Goal: Information Seeking & Learning: Learn about a topic

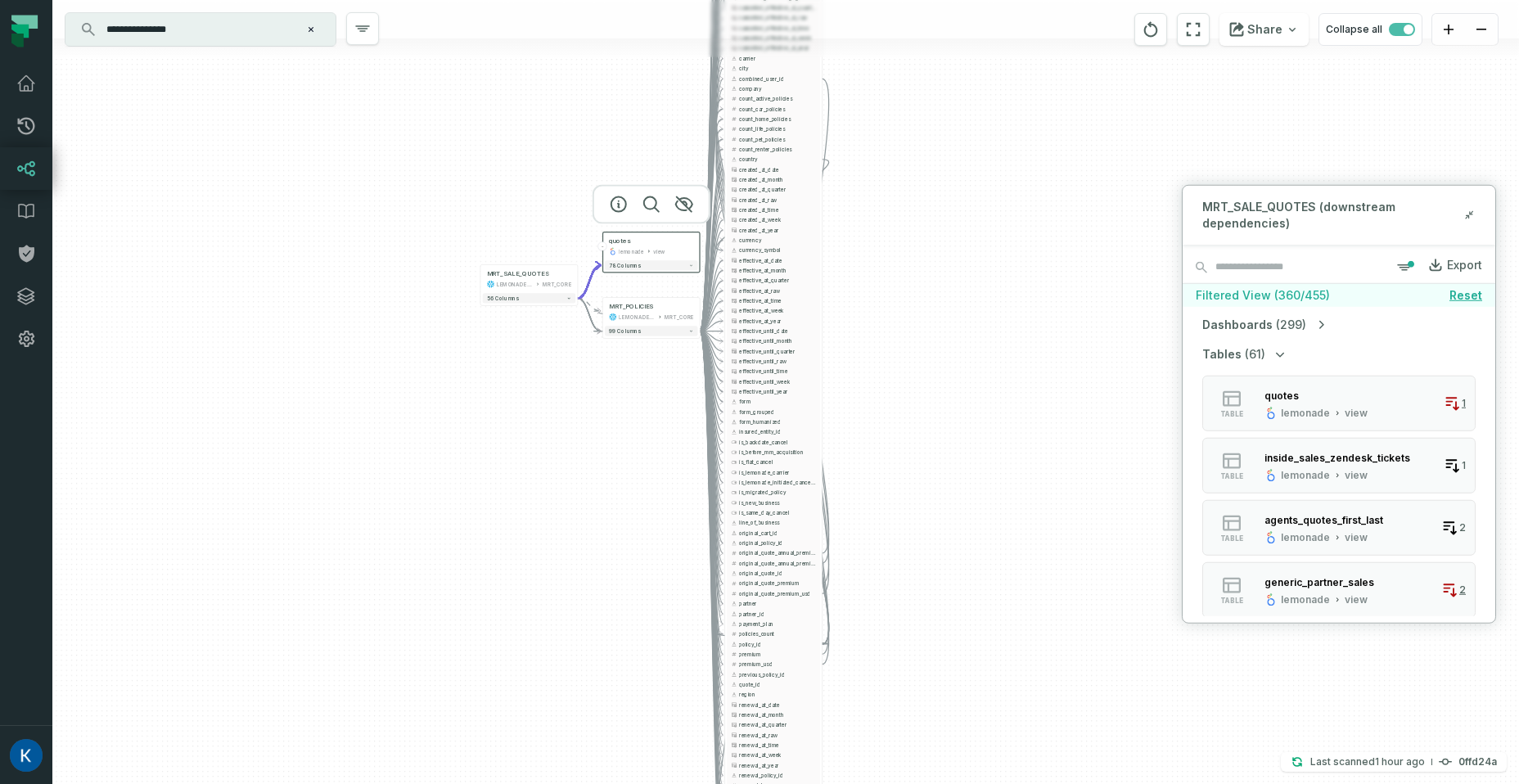
scroll to position [226, 0]
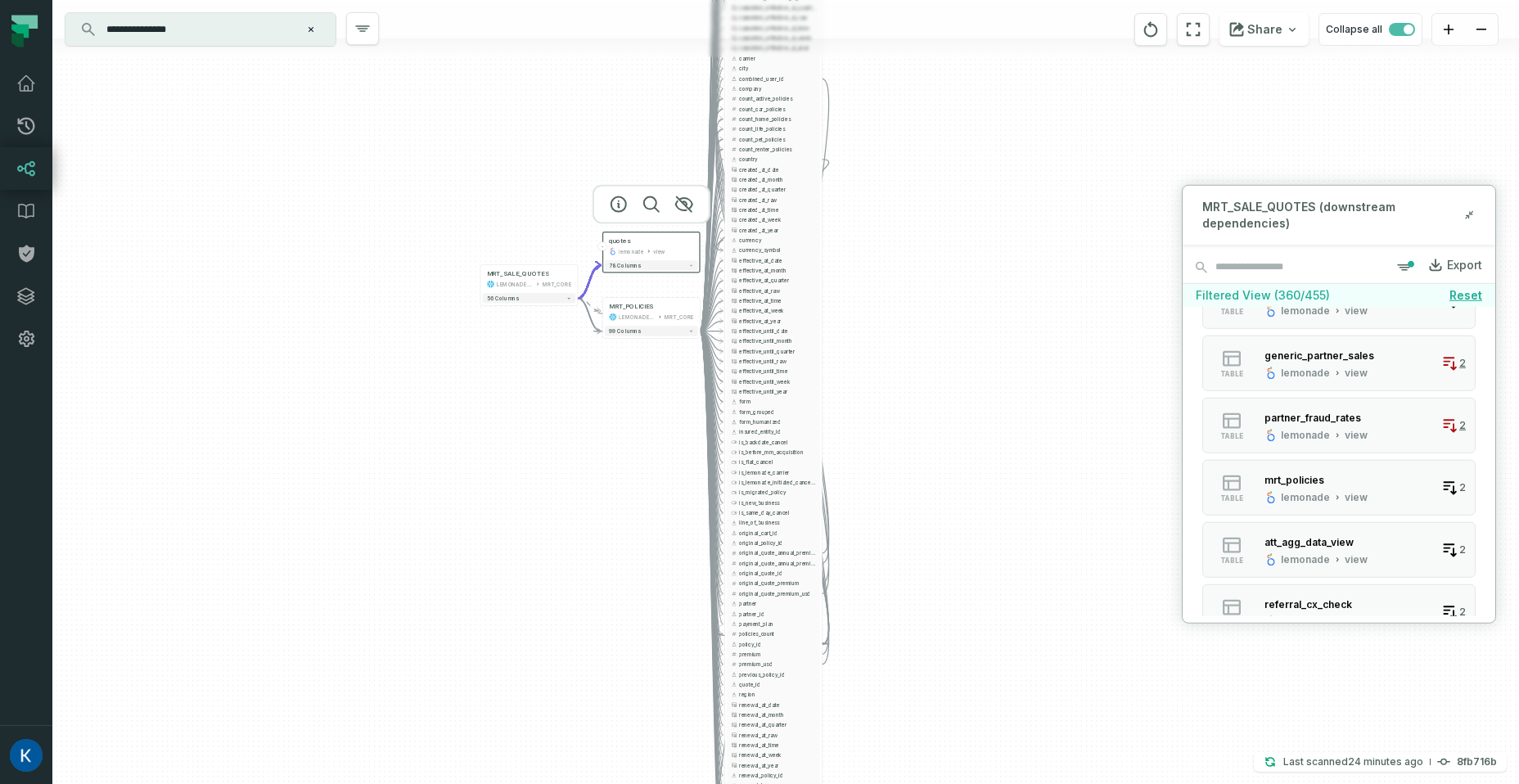
click at [314, 32] on icon "Clear search query" at bounding box center [310, 29] width 10 height 10
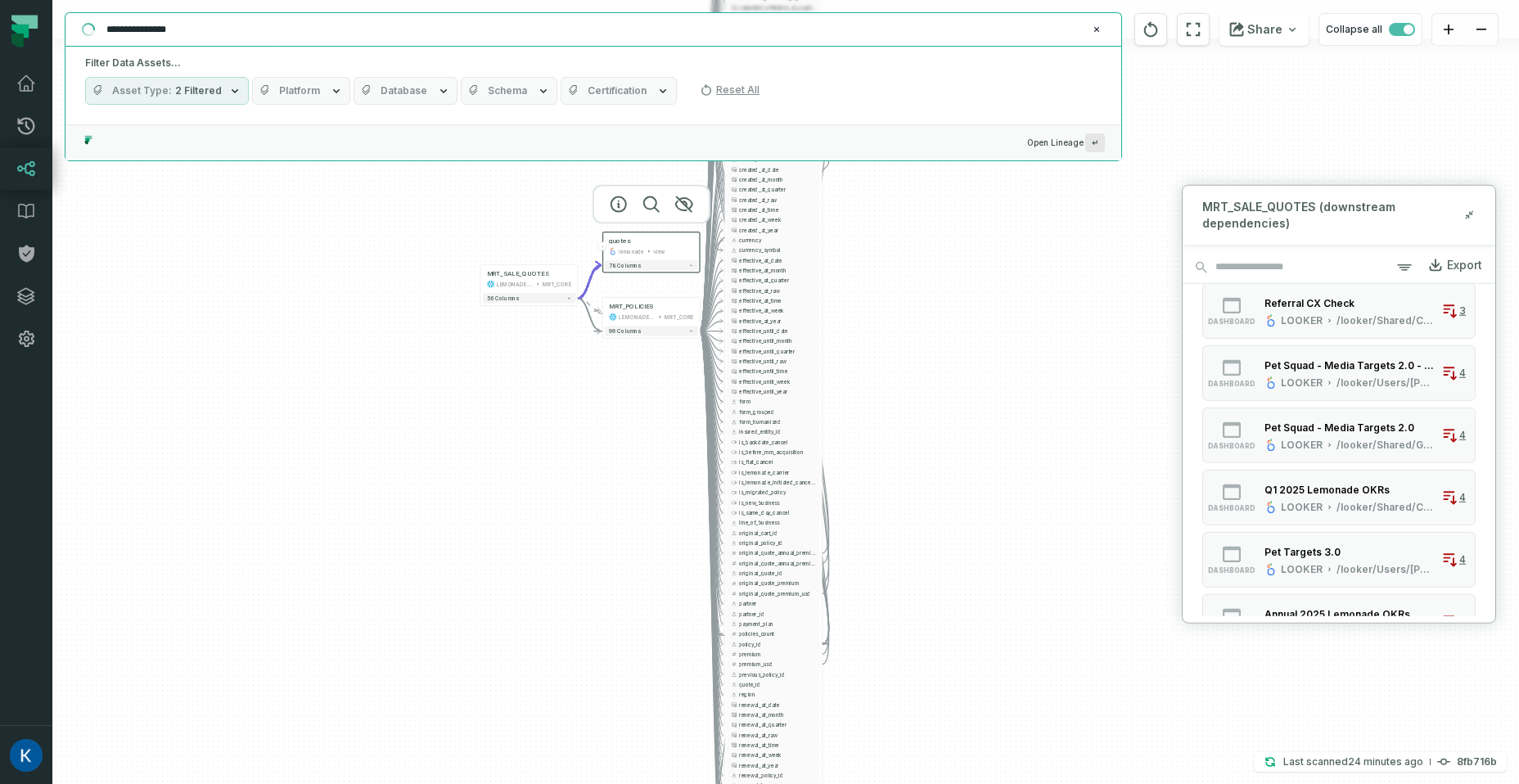
scroll to position [0, 0]
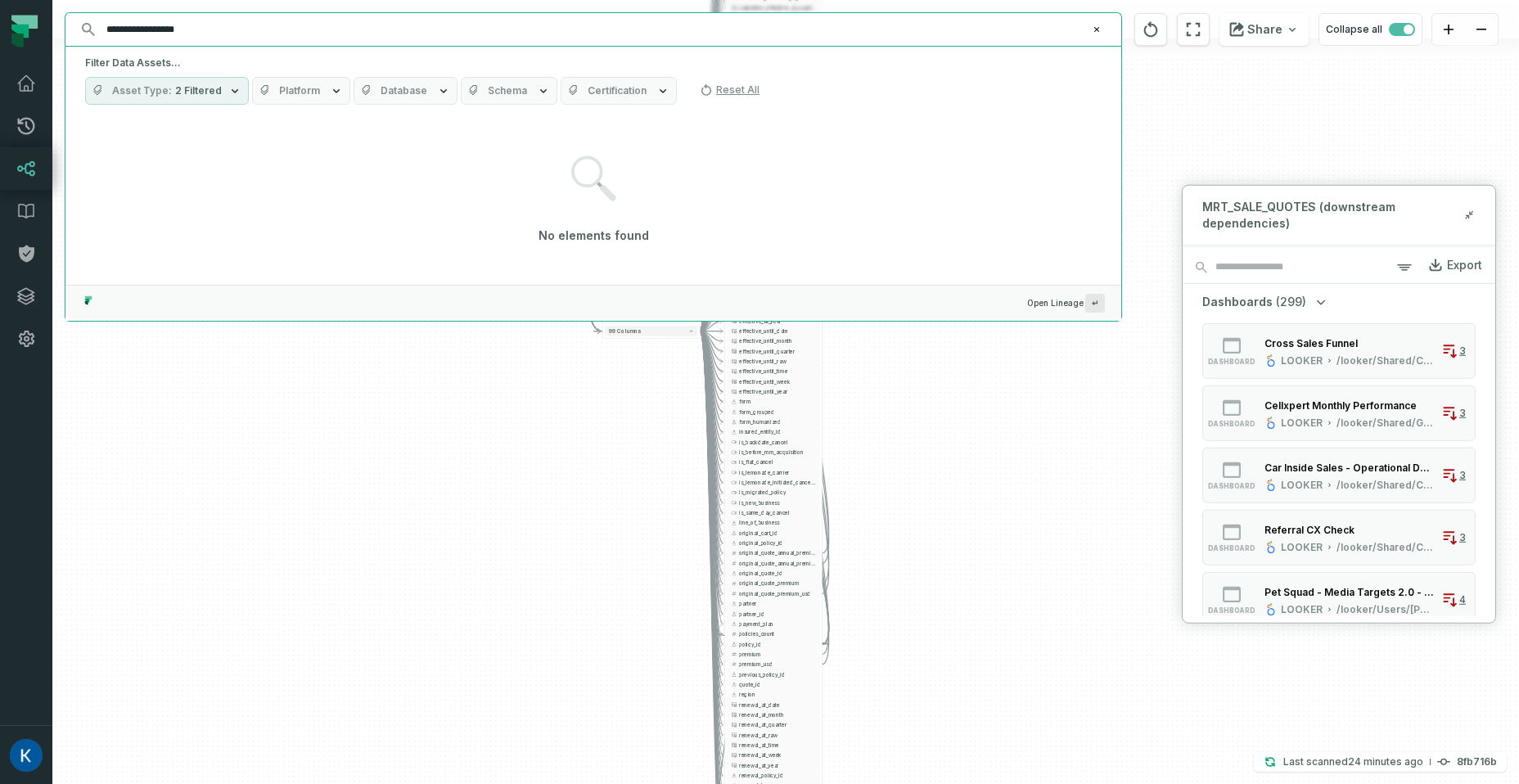
click at [240, 25] on input "**********" at bounding box center [592, 29] width 990 height 26
type input "*"
click at [206, 107] on div "Filter Data Assets... Asset Type 2 Filtered Platform Database Schema Certificat…" at bounding box center [594, 80] width 1056 height 68
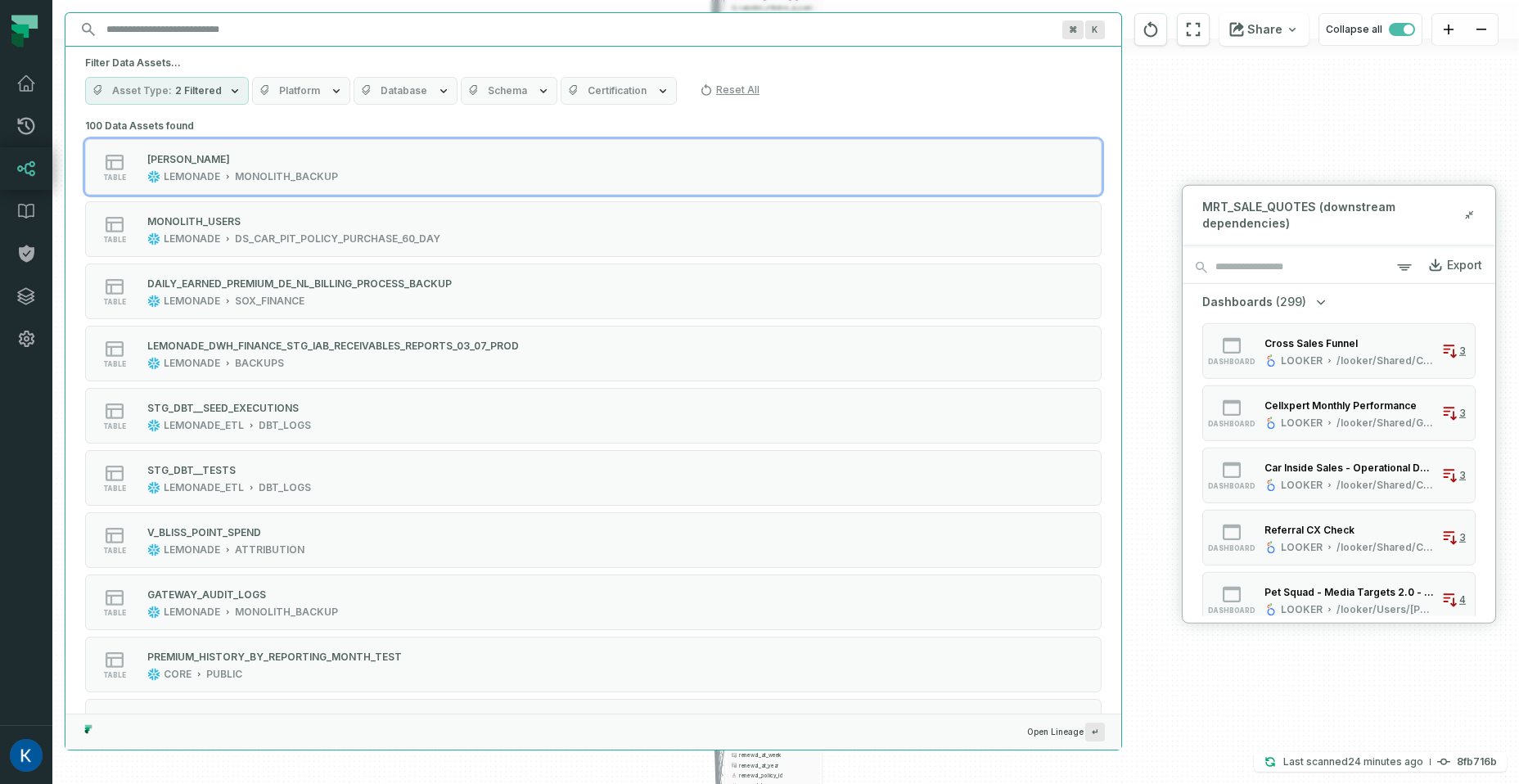
click at [208, 102] on button "Asset Type 2 Filtered" at bounding box center [166, 91] width 163 height 28
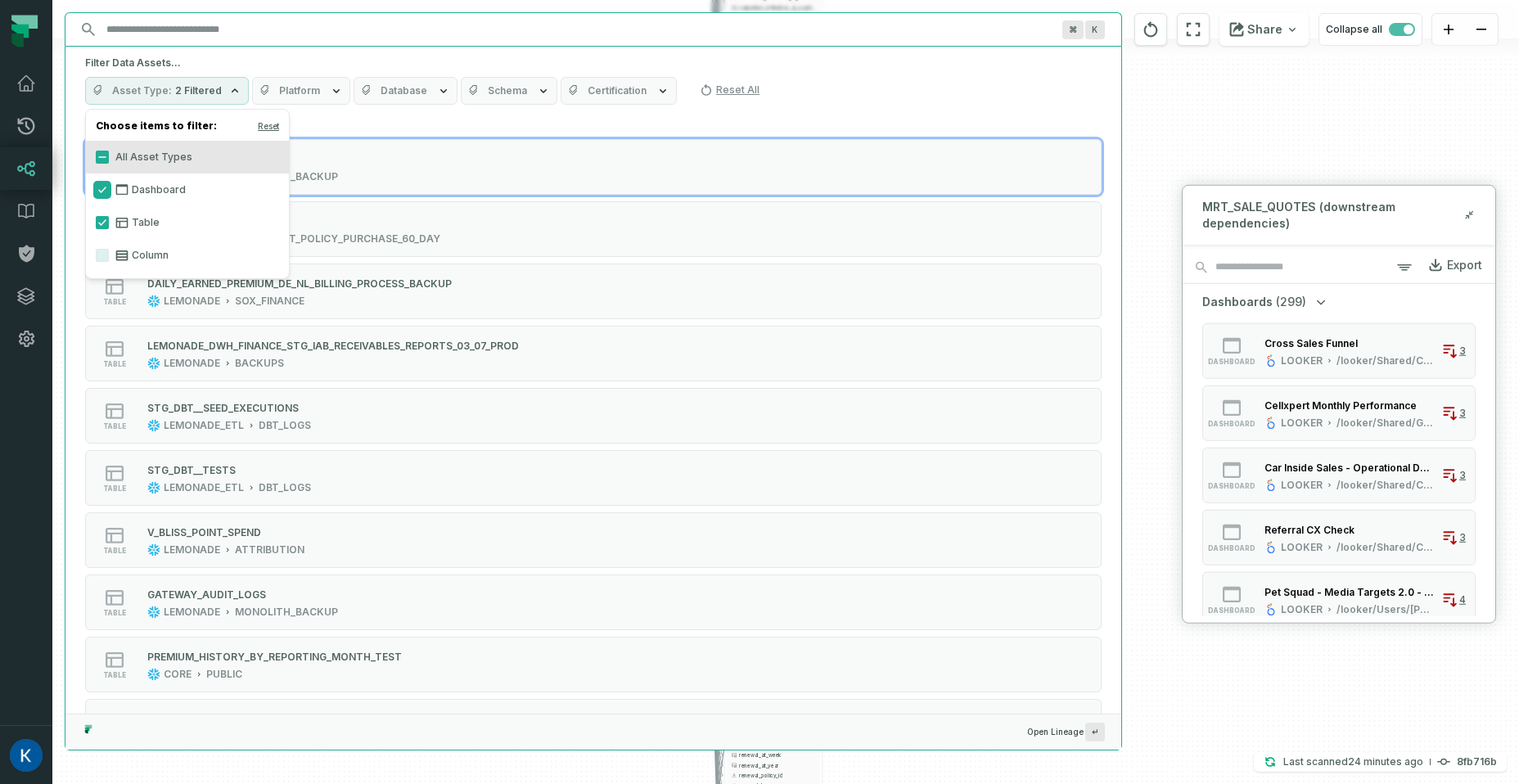
click at [102, 194] on button "Dashboard" at bounding box center [102, 190] width 14 height 14
click at [100, 218] on button "Table" at bounding box center [102, 222] width 14 height 14
click at [102, 251] on button "Column" at bounding box center [102, 255] width 14 height 14
click at [202, 24] on input "Discovery Provider cmdk menu" at bounding box center [578, 29] width 964 height 26
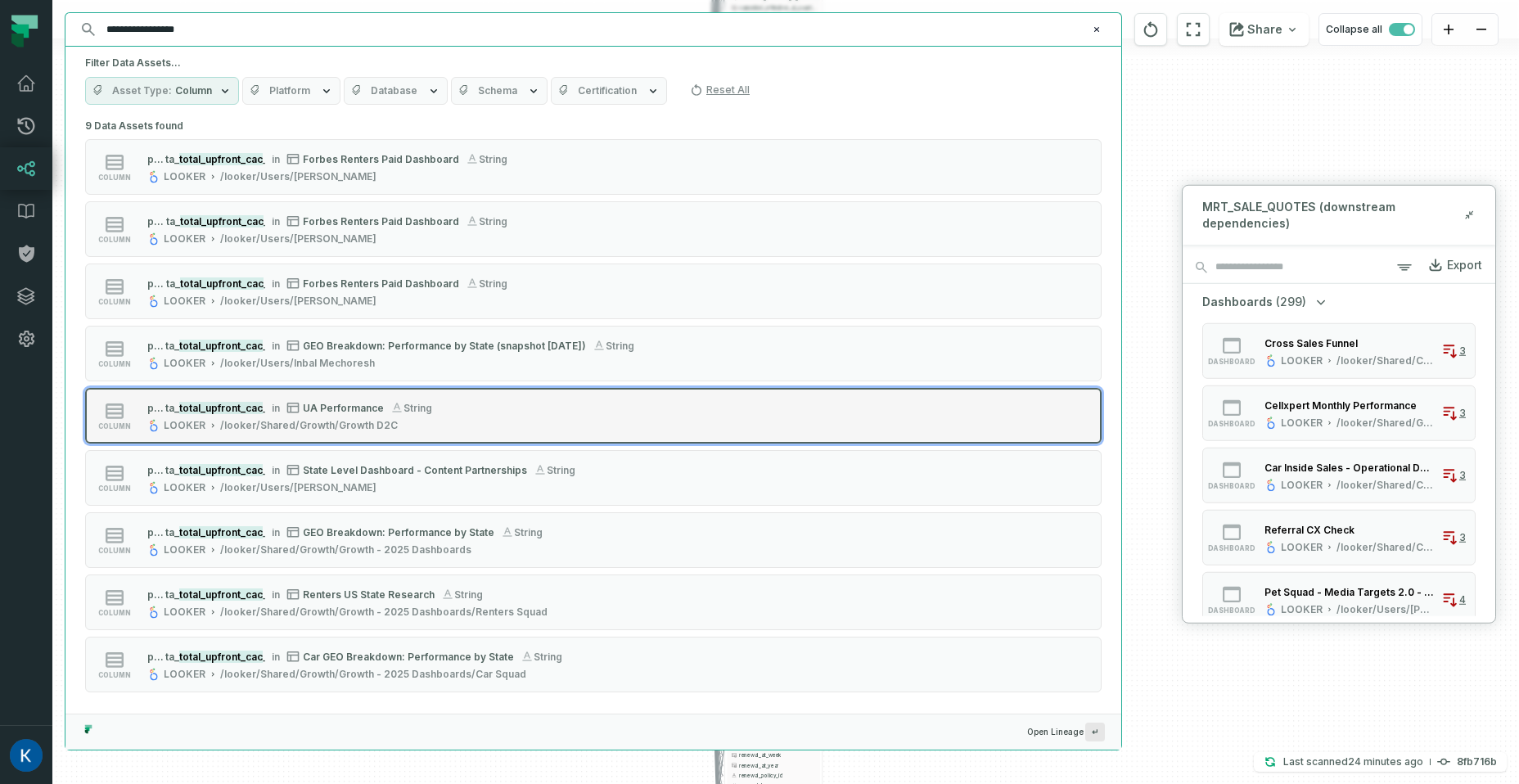
type input "**********"
click at [537, 413] on button "column percent_of_channels_aggregated_da ta_ total_upfront_cac _usd in UA Perfo…" at bounding box center [593, 416] width 1016 height 56
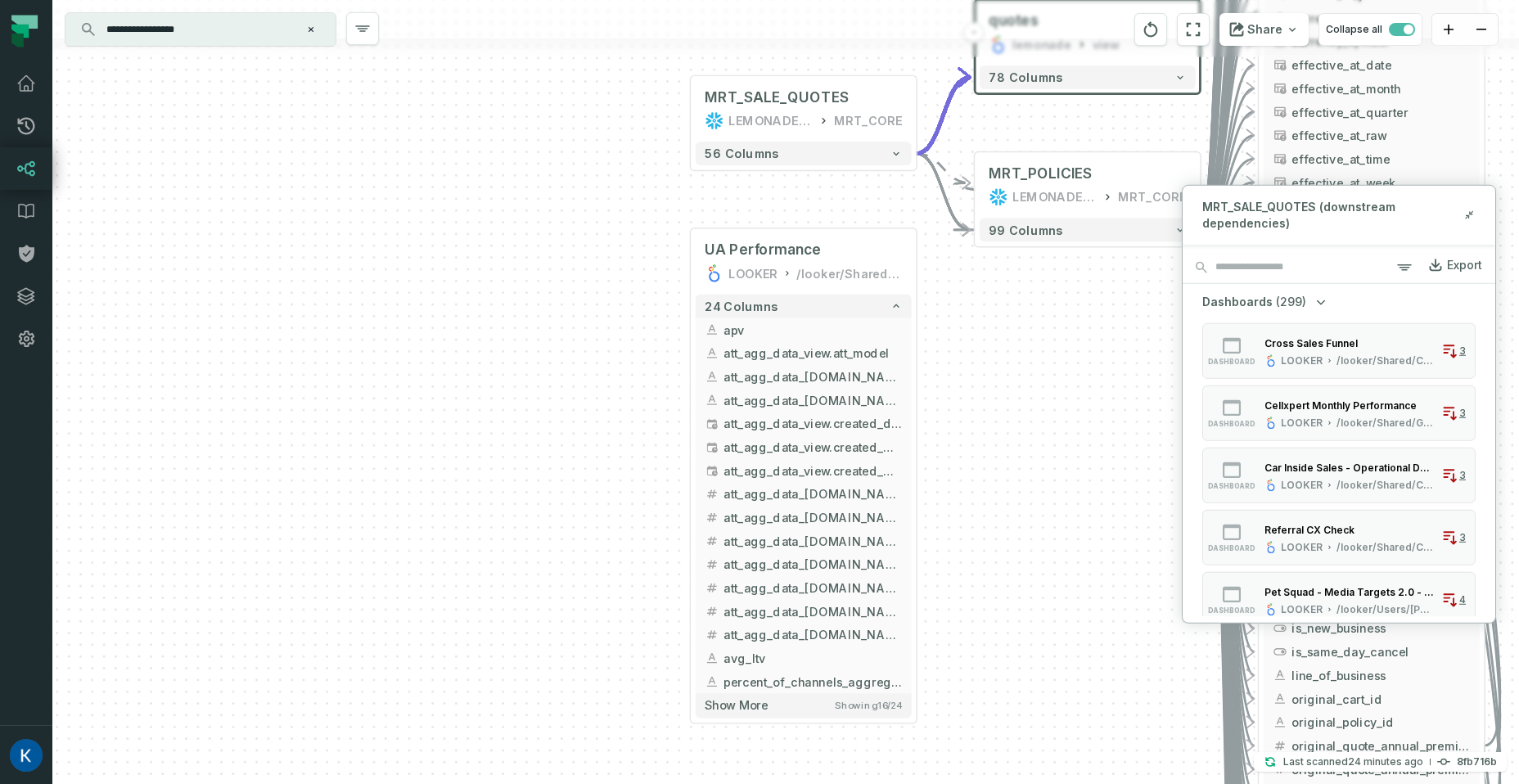
drag, startPoint x: 980, startPoint y: 624, endPoint x: 952, endPoint y: 469, distance: 157.5
click at [952, 469] on div "+ MRT_SALE_QUOTES LEMONADE_DWH MRT_CORE + 56 columns - quotes lemonade view 78 …" at bounding box center [785, 392] width 1466 height 784
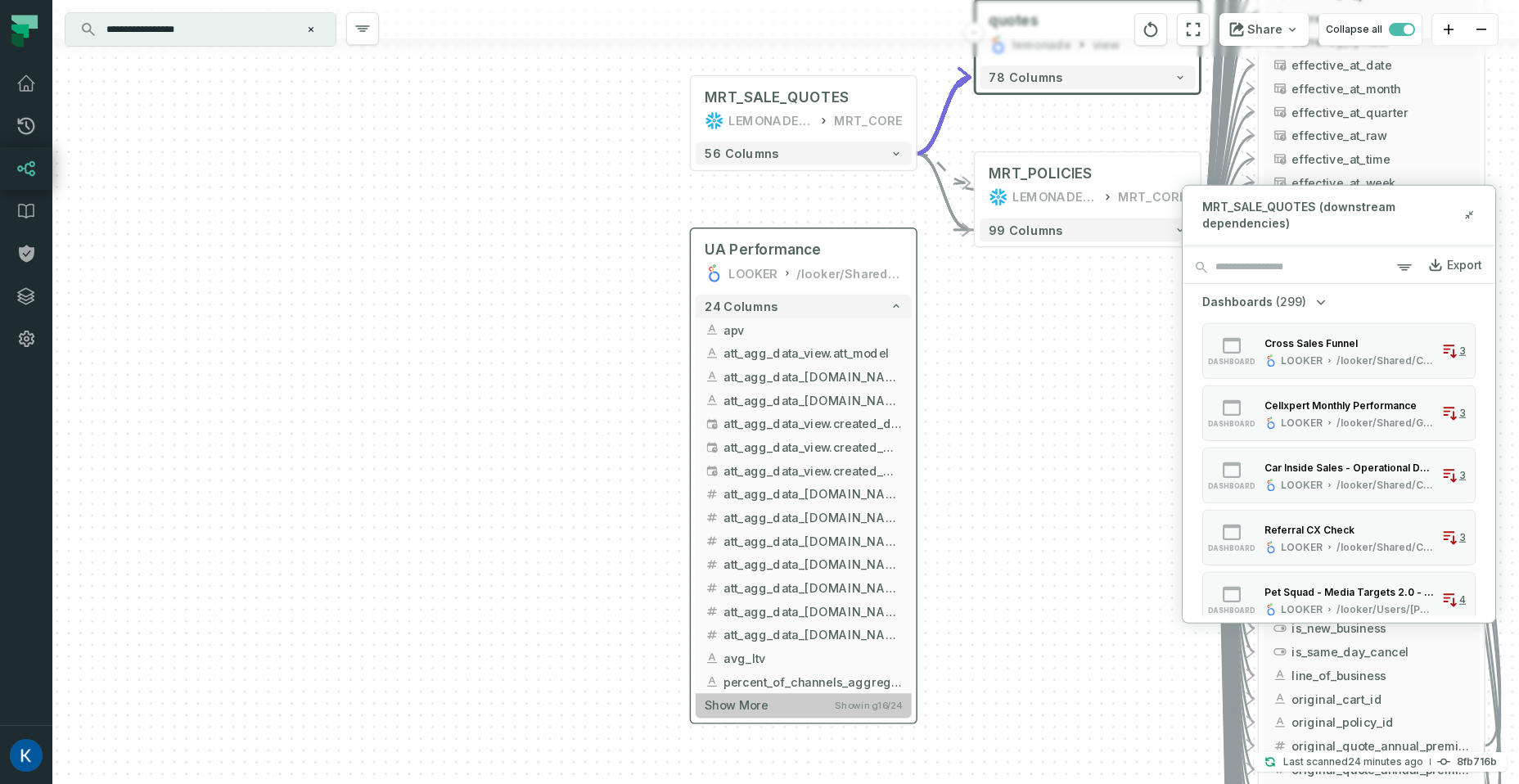
click at [807, 700] on button "Show more Showing 16 / 24" at bounding box center [803, 705] width 216 height 24
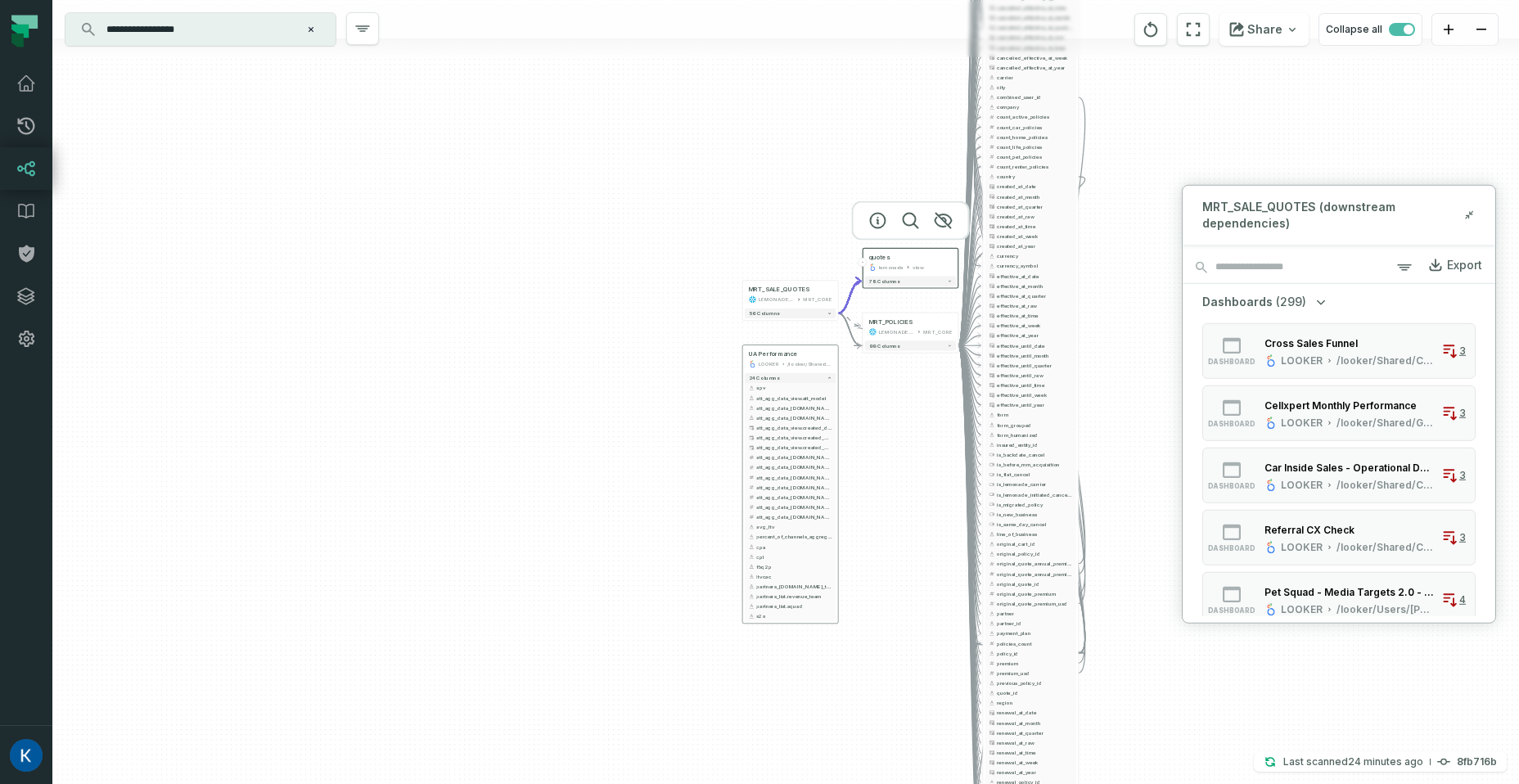
drag, startPoint x: 934, startPoint y: 710, endPoint x: 918, endPoint y: 557, distance: 153.8
click at [918, 557] on div "+ MRT_SALE_QUOTES LEMONADE_DWH MRT_CORE + 56 columns - quotes lemonade view 78 …" at bounding box center [785, 392] width 1466 height 784
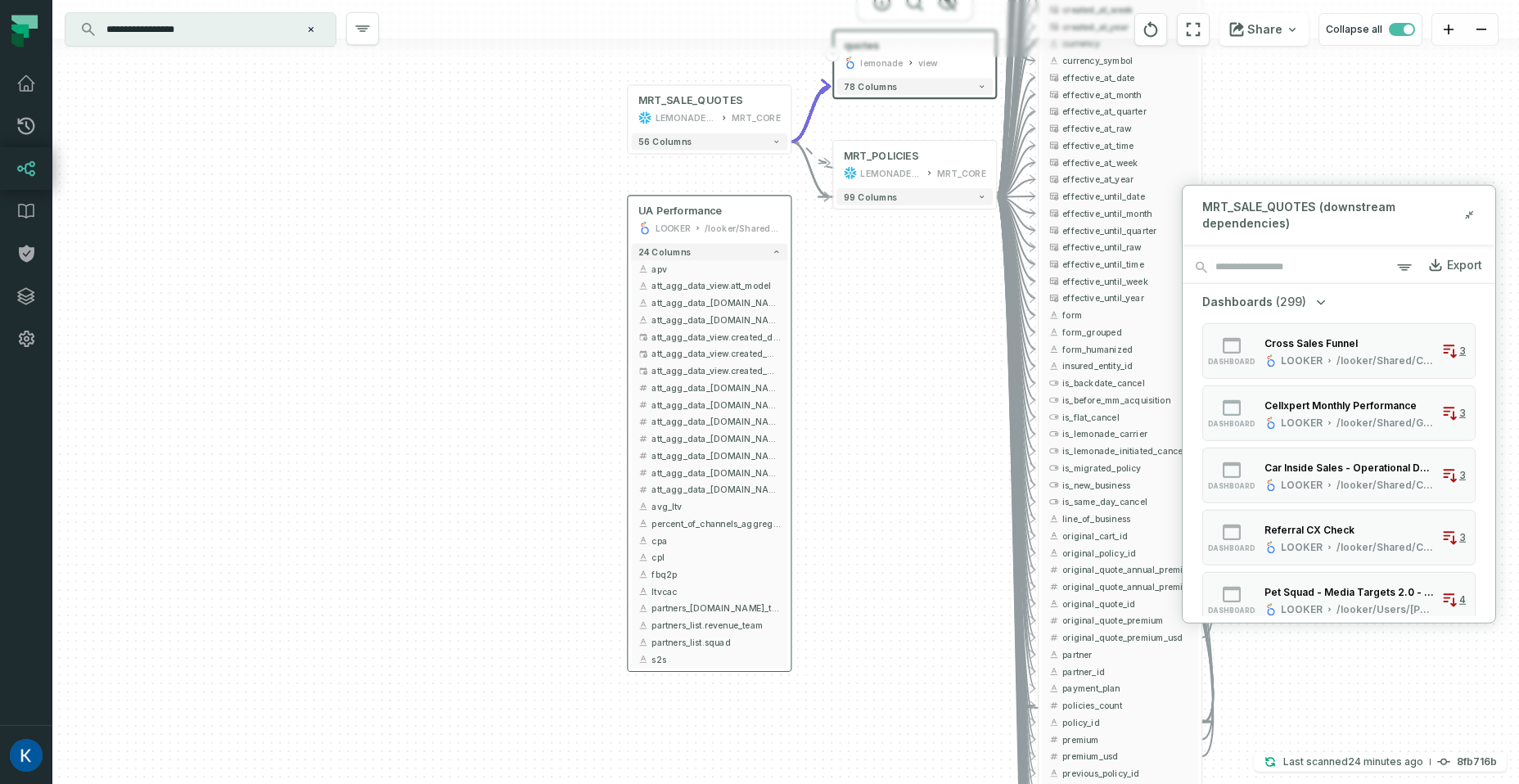
click at [256, 27] on input "**********" at bounding box center [199, 29] width 205 height 26
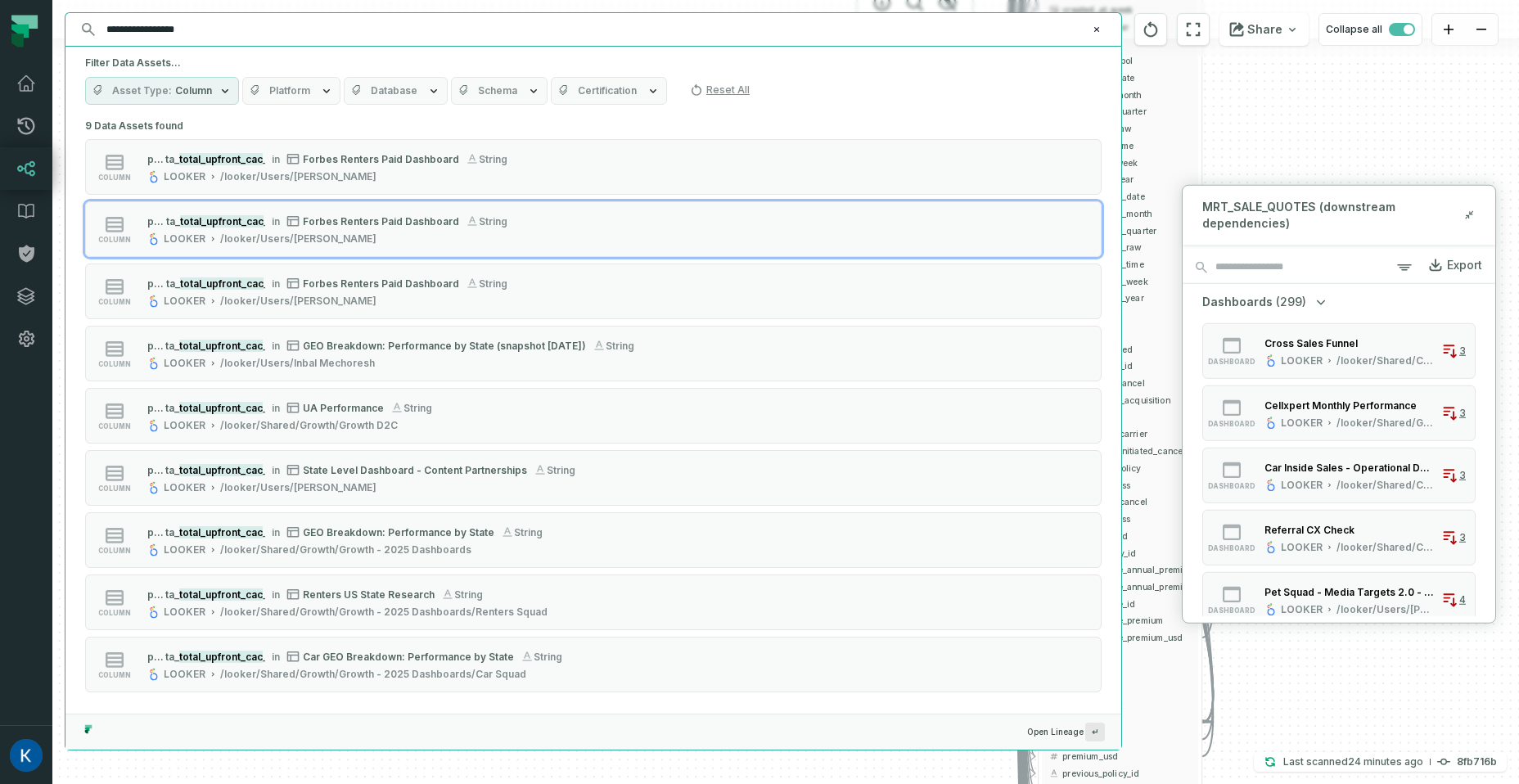
click at [1322, 141] on div "+ MRT_SALE_QUOTES LEMONADE_DWH MRT_CORE + 56 columns - quotes lemonade view 78 …" at bounding box center [785, 392] width 1466 height 784
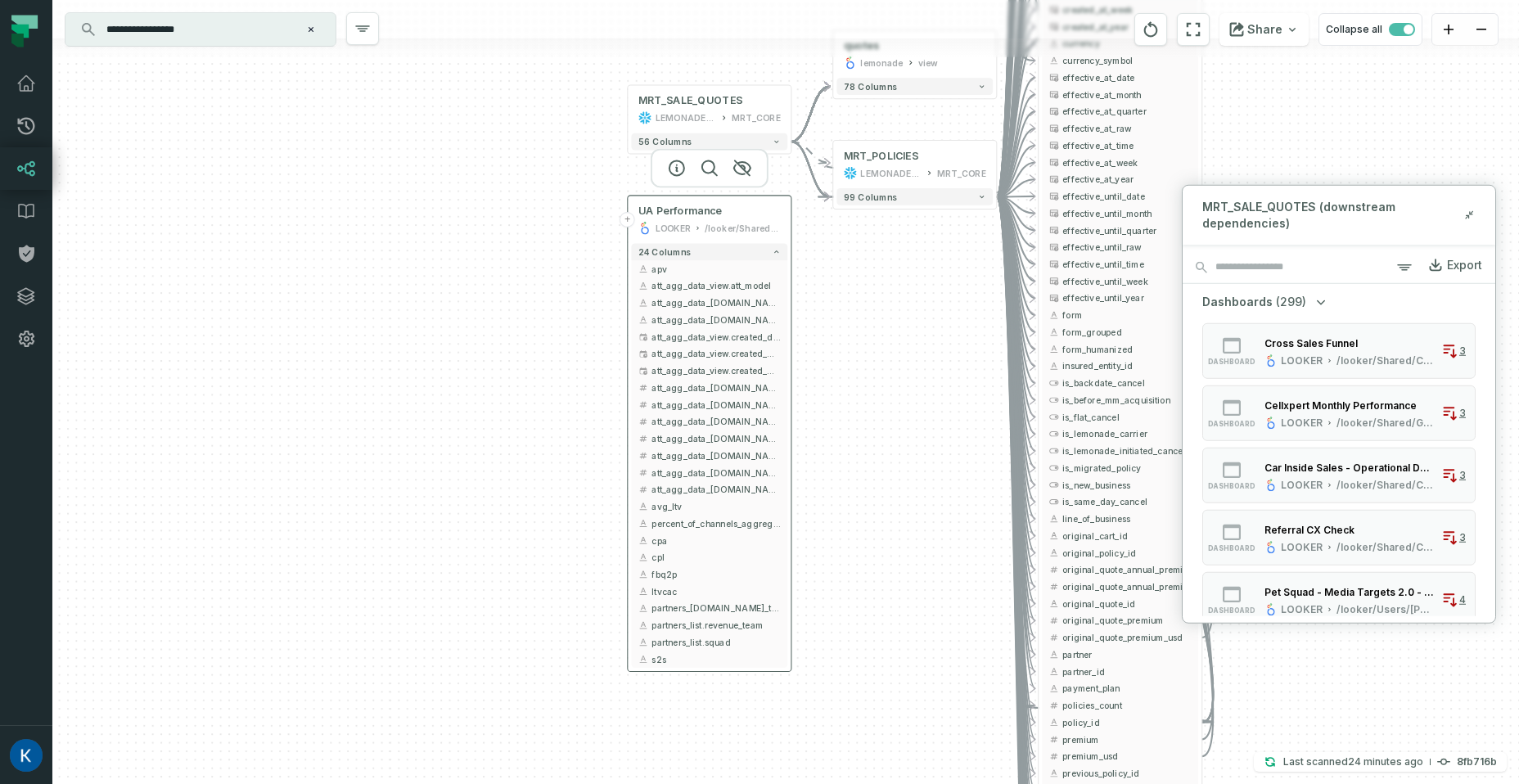
click at [784, 232] on div "UA Performance LOOKER /looker/Shared/Growth/Growth D2C" at bounding box center [709, 219] width 157 height 41
click at [625, 222] on button "+" at bounding box center [628, 219] width 15 height 15
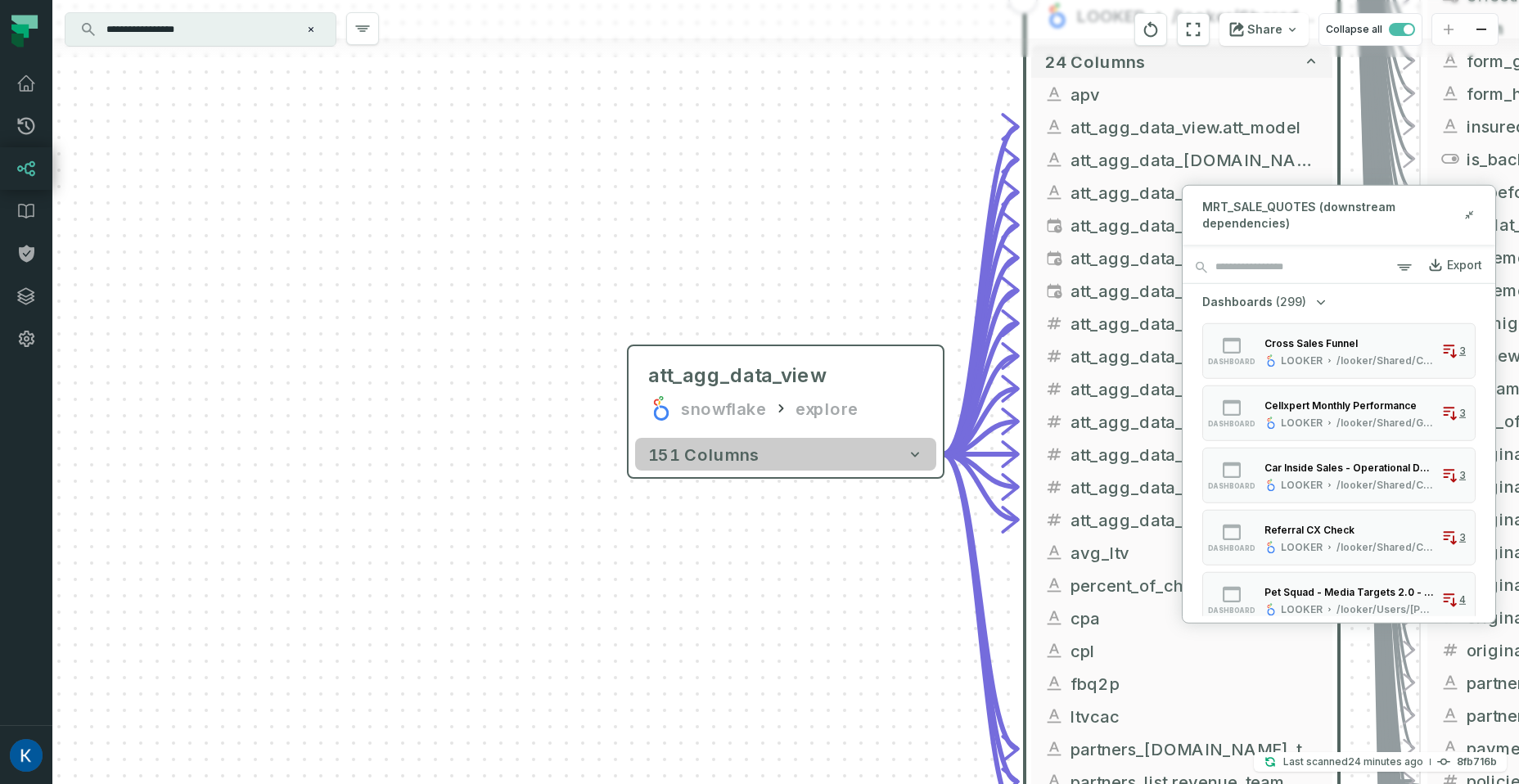
drag, startPoint x: 758, startPoint y: 471, endPoint x: 759, endPoint y: 460, distance: 11.0
click at [758, 467] on div "151 columns" at bounding box center [785, 453] width 314 height 45
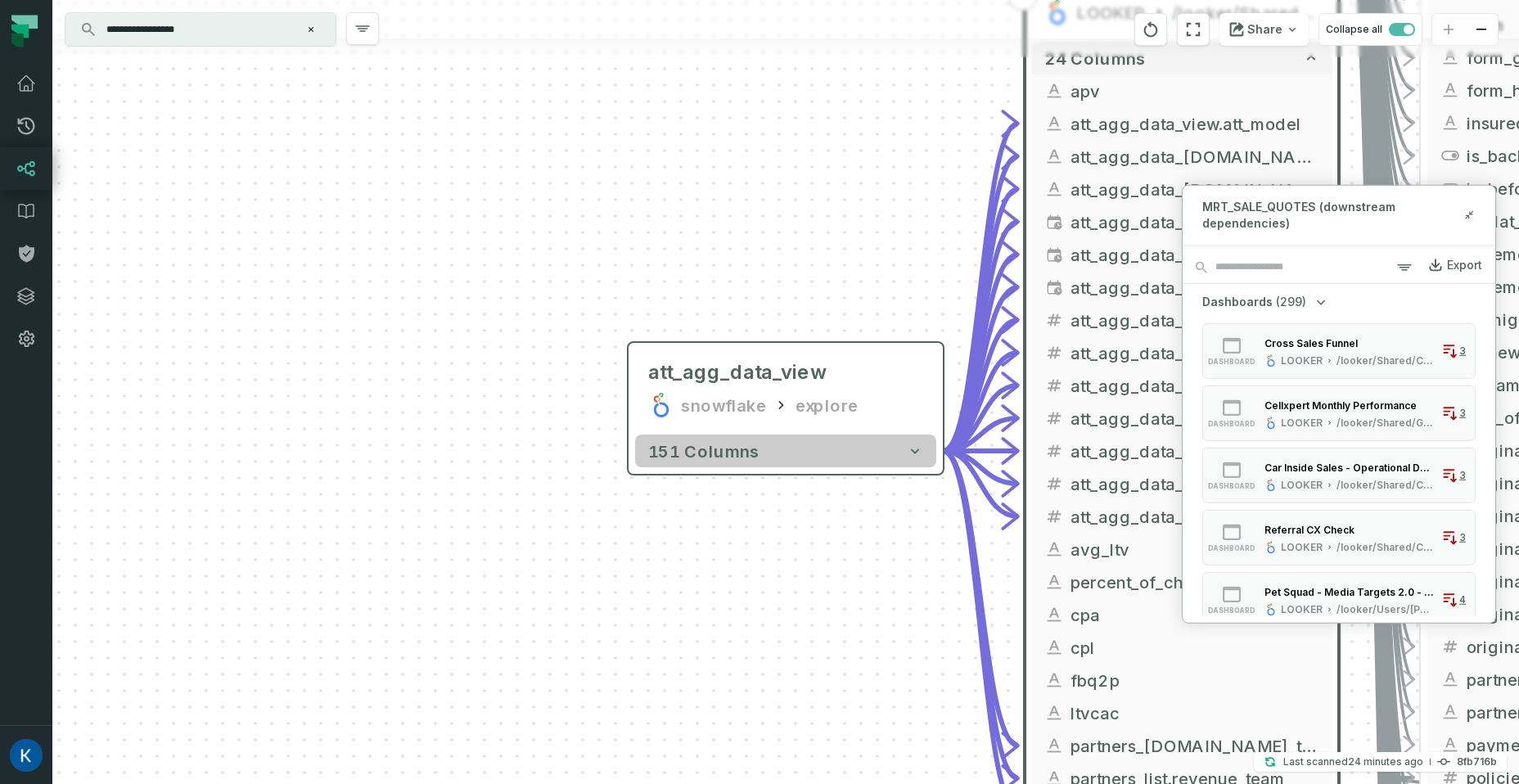
click at [760, 454] on button "151 columns" at bounding box center [785, 450] width 301 height 33
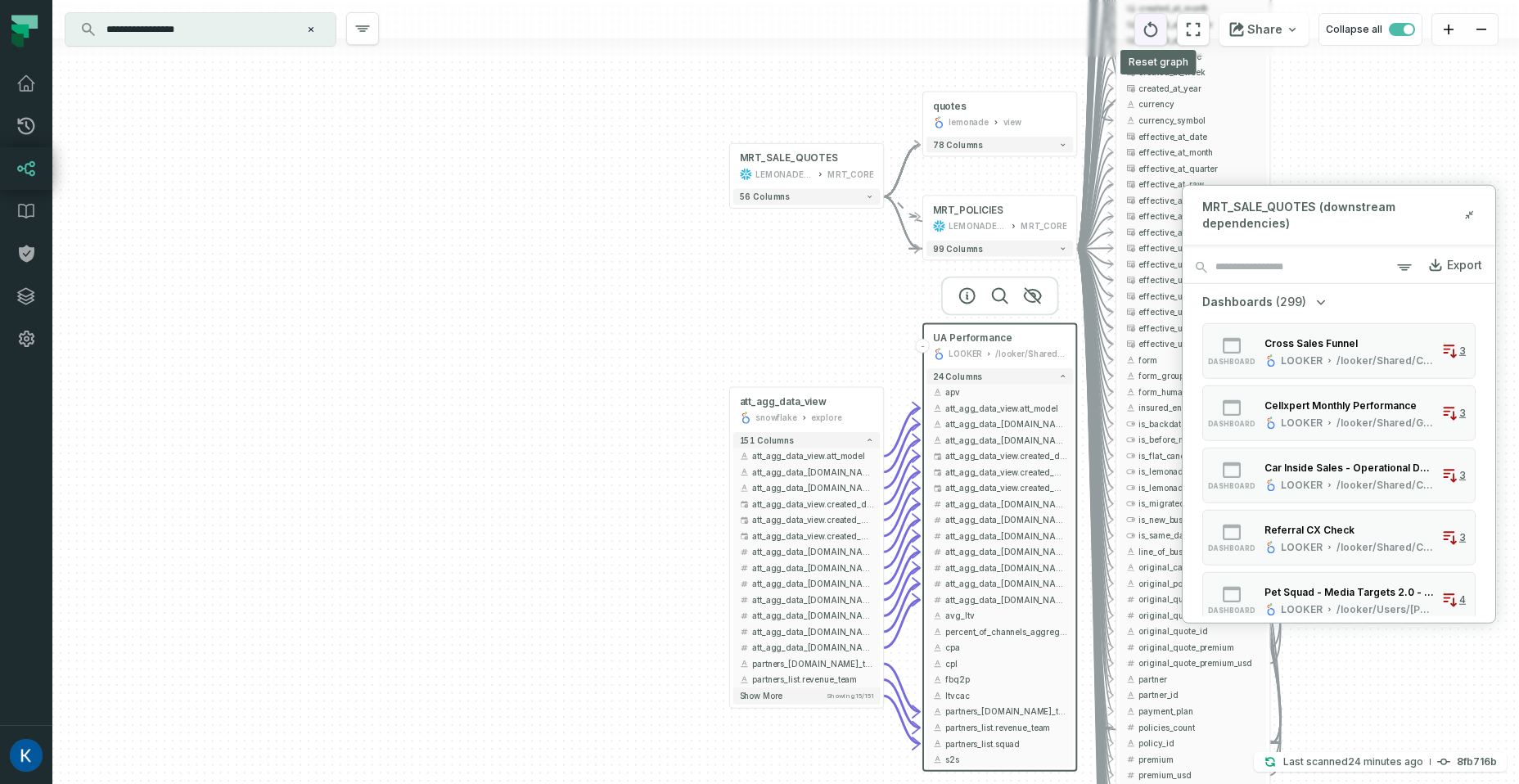
click at [1165, 24] on button "reset" at bounding box center [1151, 30] width 33 height 33
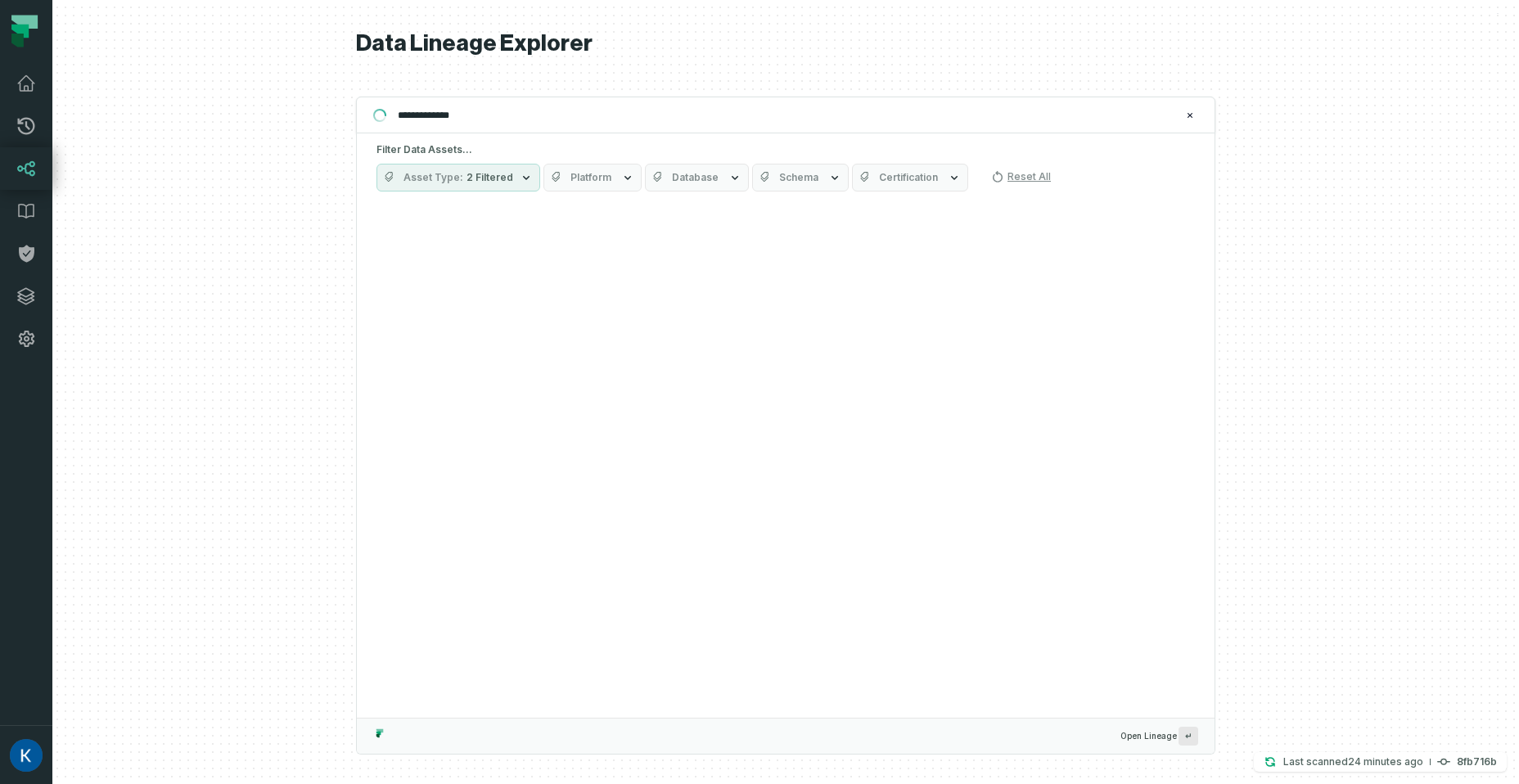
type input "**********"
click at [489, 179] on span "2 Filtered" at bounding box center [489, 178] width 46 height 14
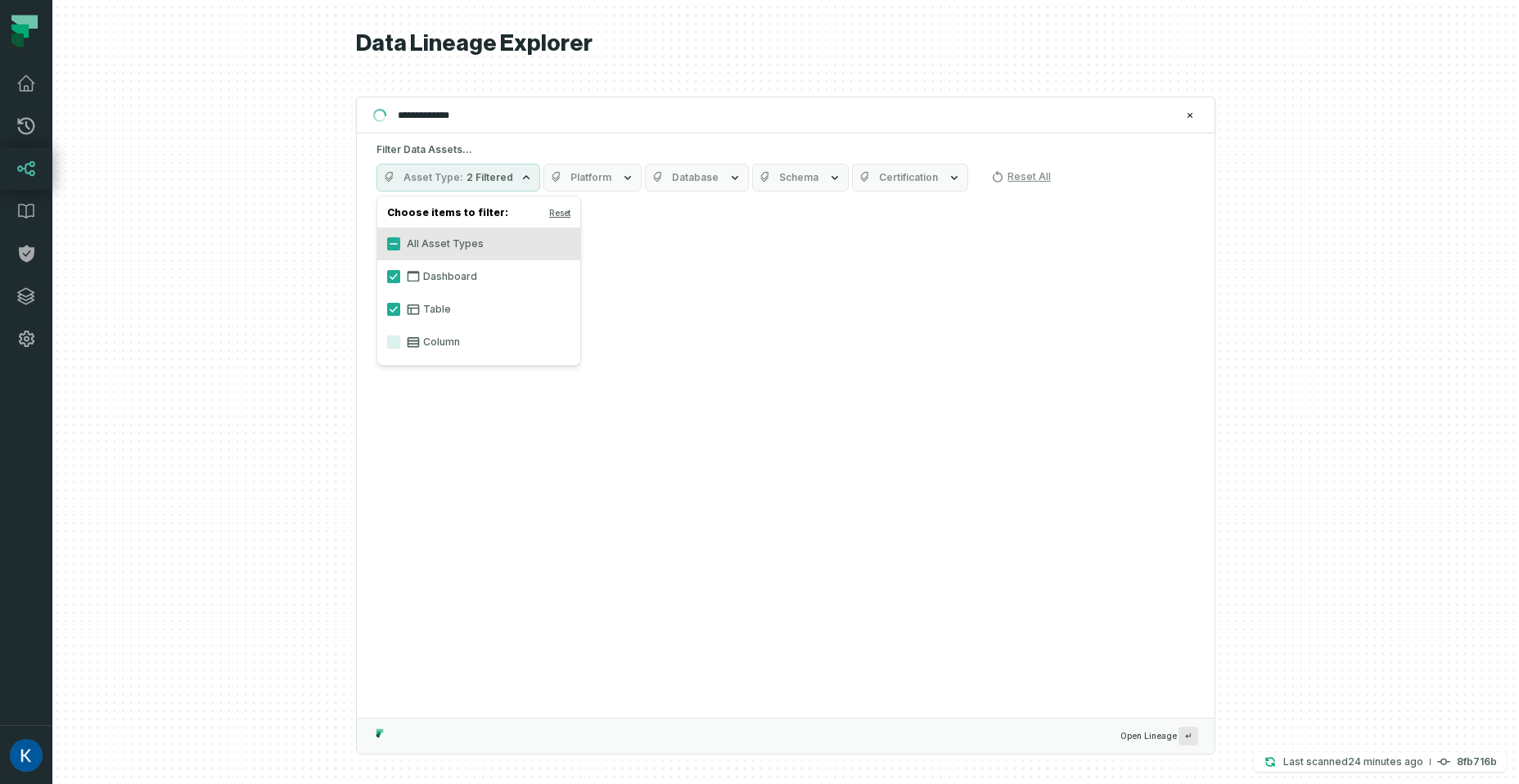
click at [488, 179] on span "2 Filtered" at bounding box center [489, 178] width 46 height 14
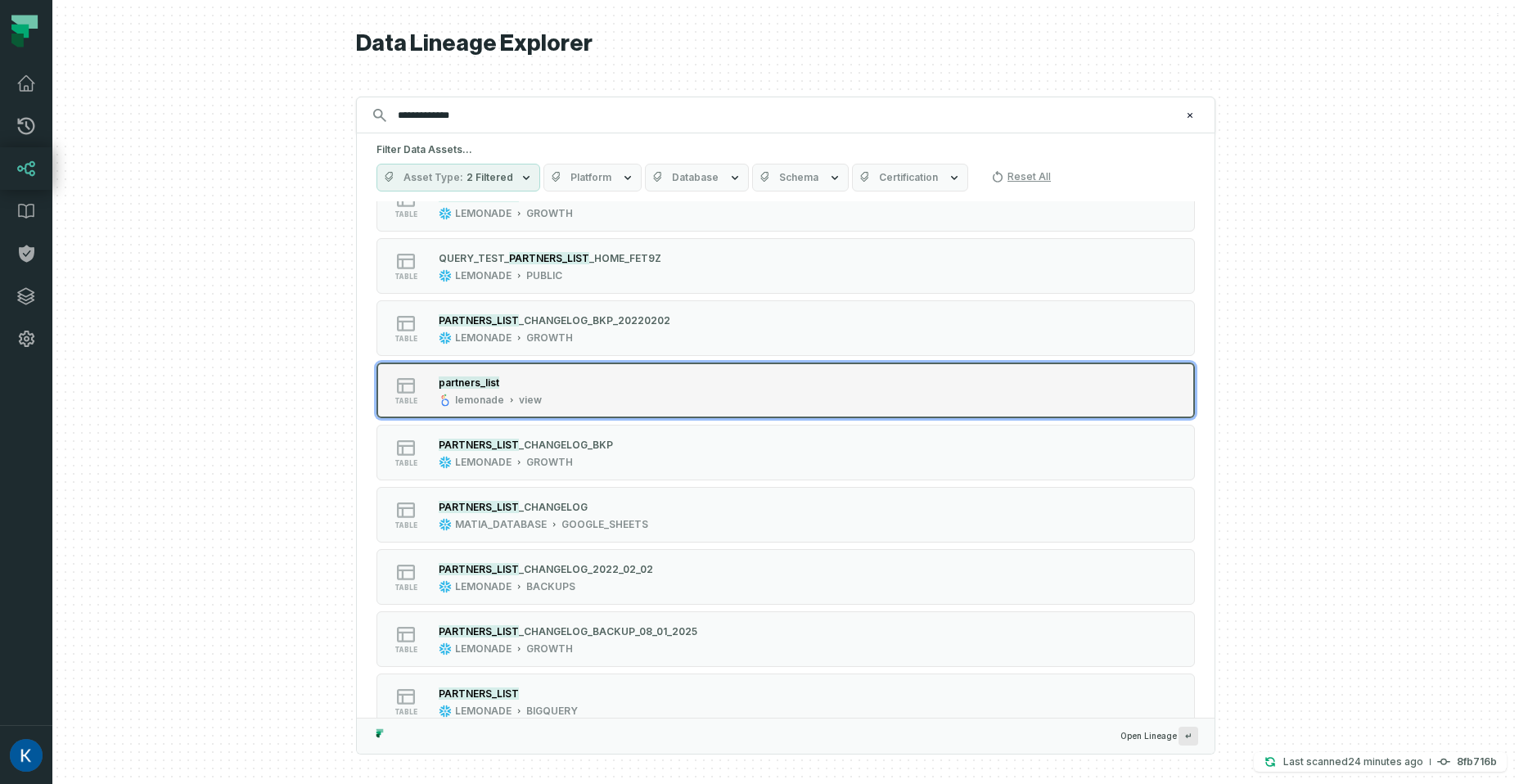
scroll to position [332, 0]
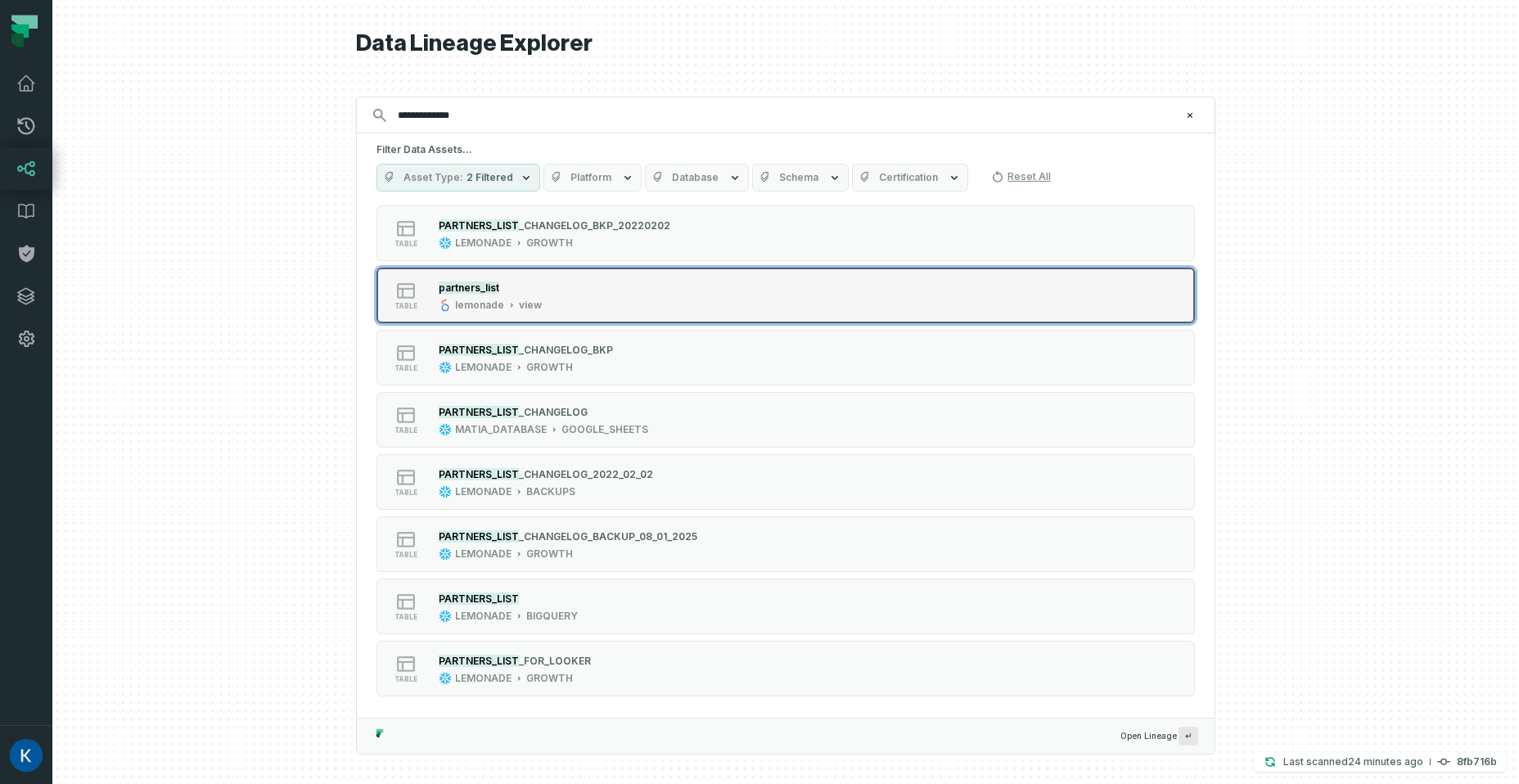
click at [664, 298] on div "table partners_list lemonade view" at bounding box center [584, 296] width 409 height 33
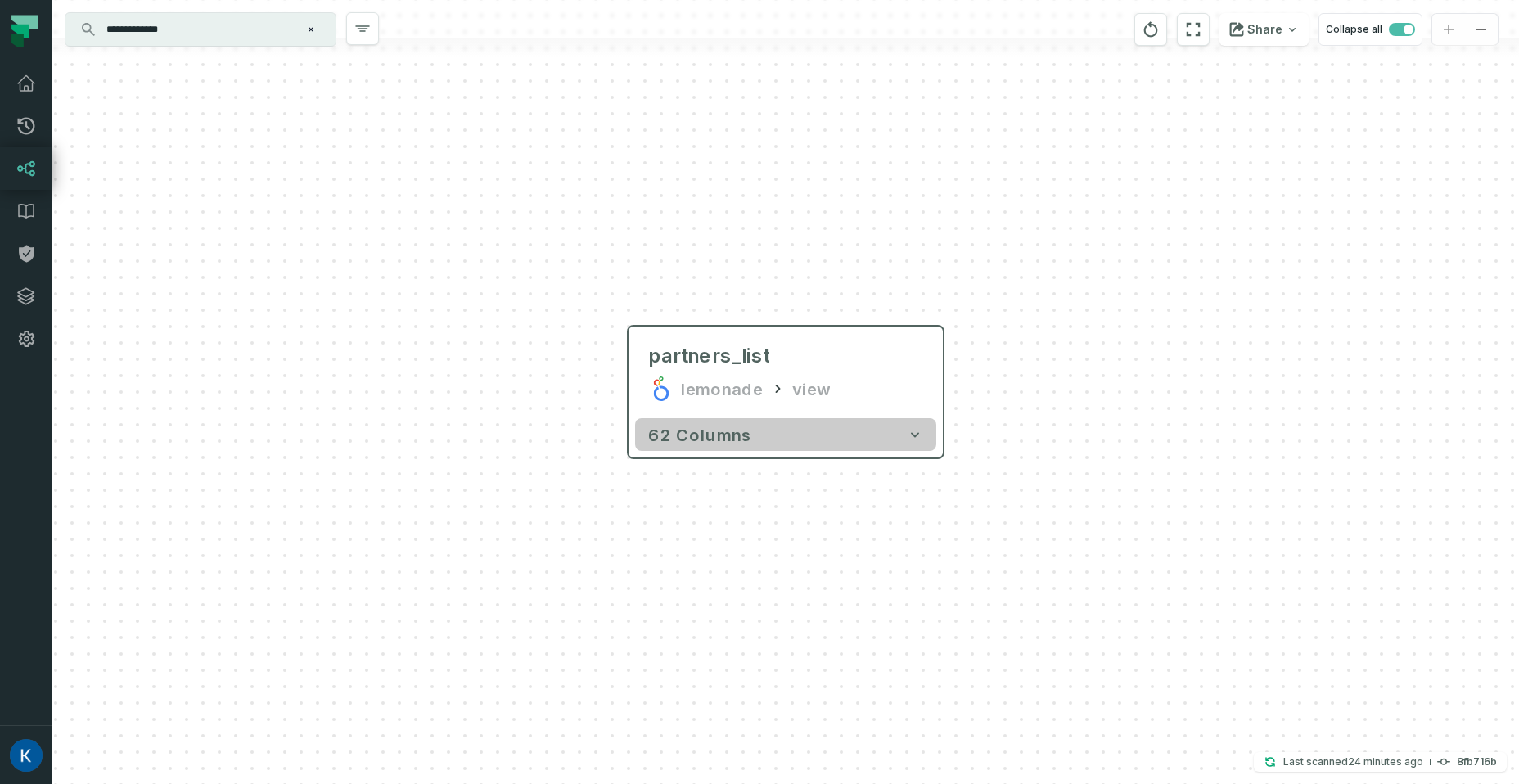
click at [838, 444] on button "62 columns" at bounding box center [785, 434] width 301 height 33
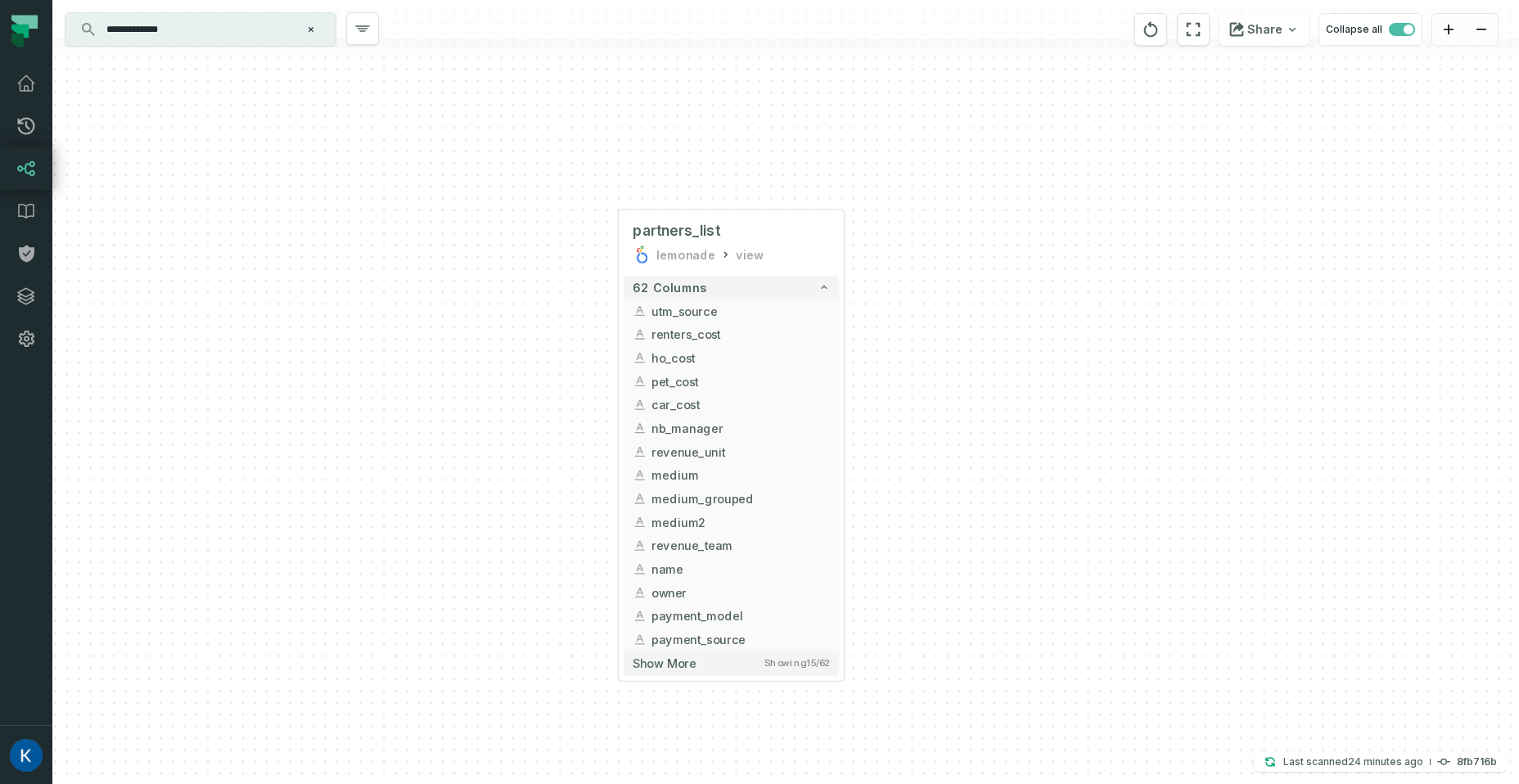
drag, startPoint x: 1024, startPoint y: 545, endPoint x: 937, endPoint y: 394, distance: 174.3
click at [937, 394] on div "+ partners_list lemonade view + 62 columns + utm_source + + renters_cost + ho_c…" at bounding box center [785, 392] width 1466 height 784
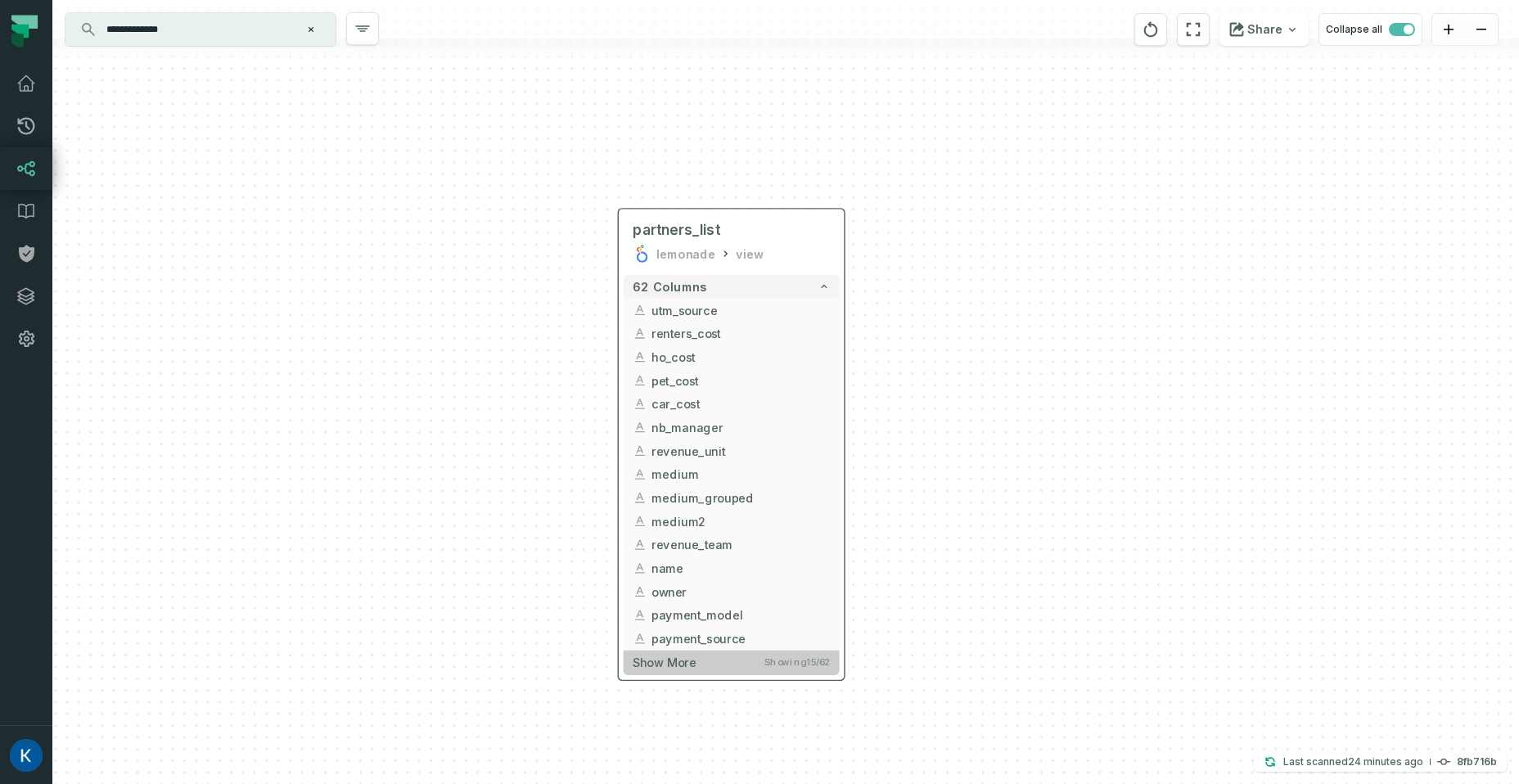
click at [732, 659] on button "Show more Showing 15 / 62" at bounding box center [731, 662] width 216 height 24
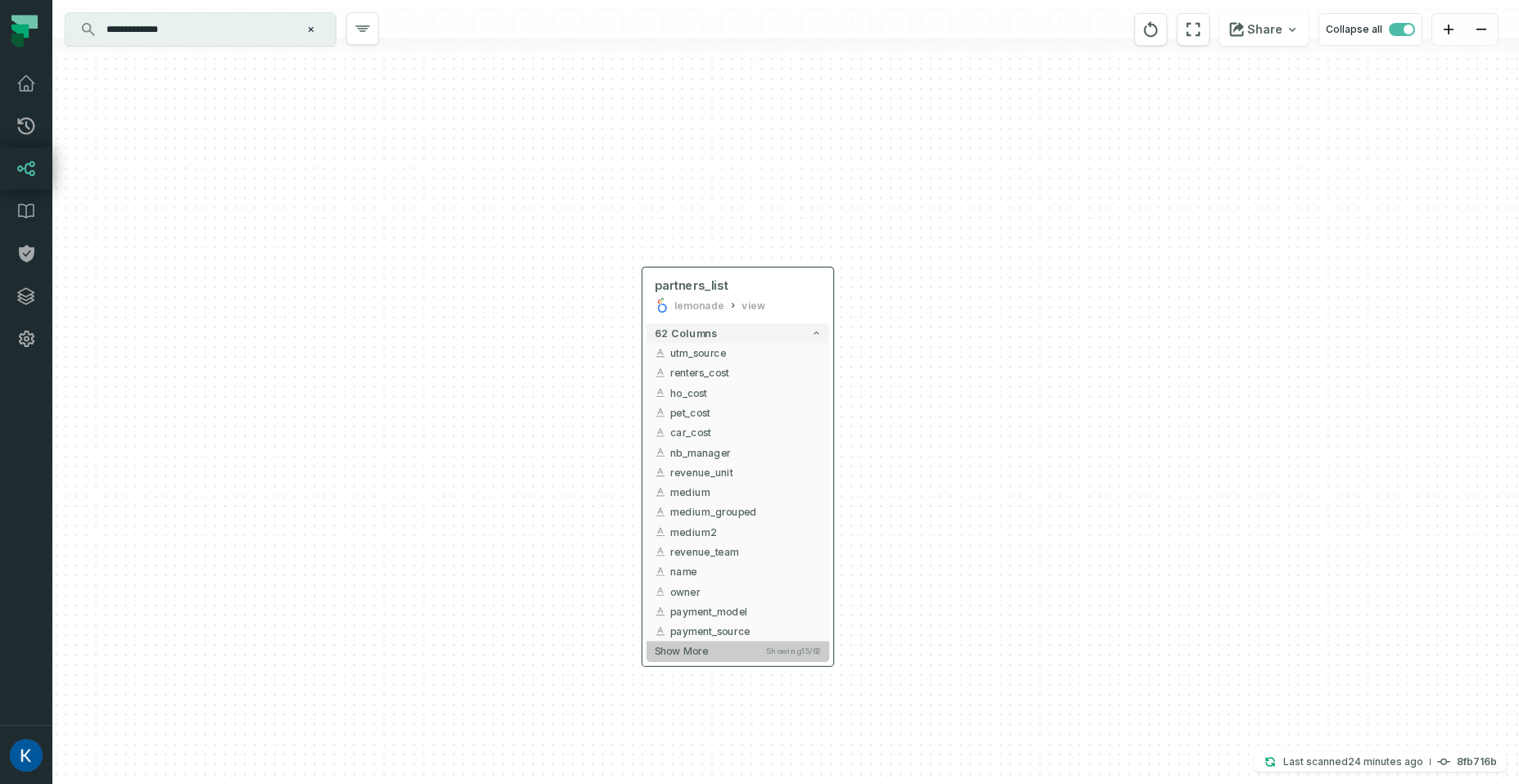
click at [707, 648] on span "Show more" at bounding box center [682, 651] width 54 height 13
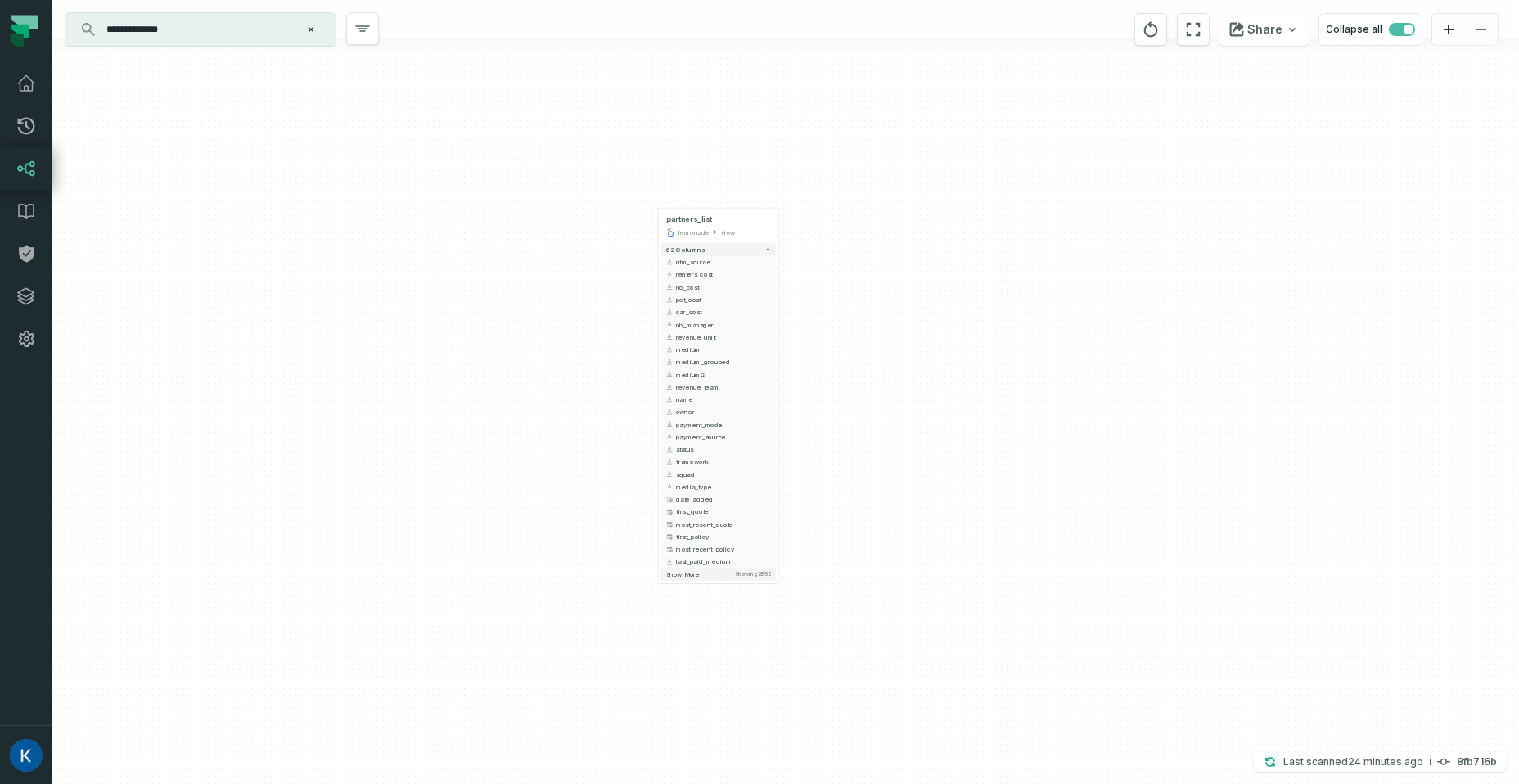
drag, startPoint x: 870, startPoint y: 640, endPoint x: 841, endPoint y: 437, distance: 205.1
click at [841, 437] on div "+ partners_list lemonade view + 62 columns + utm_source + + renters_cost + ho_c…" at bounding box center [785, 392] width 1466 height 784
click at [710, 569] on button "Show more Showing 25 / 62" at bounding box center [718, 567] width 114 height 14
click at [717, 690] on button "Show more Showing 35 / 62" at bounding box center [718, 692] width 114 height 14
click at [748, 686] on button "Show more Showing 35 / 62" at bounding box center [718, 691] width 114 height 14
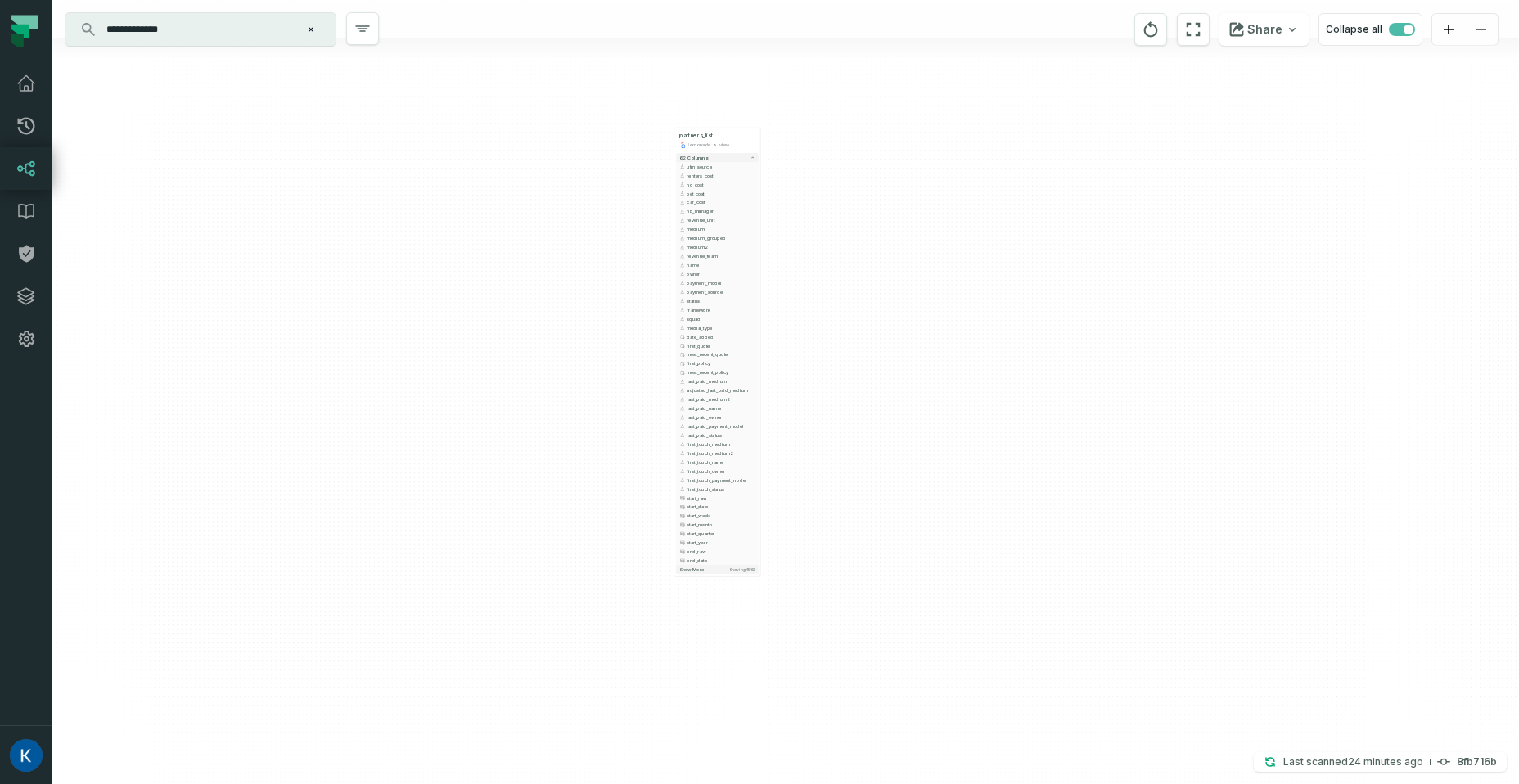
drag, startPoint x: 856, startPoint y: 655, endPoint x: 814, endPoint y: 427, distance: 231.8
click at [814, 427] on div "+ partners_list lemonade view + 62 columns + utm_source + + renters_cost + ho_c…" at bounding box center [785, 392] width 1466 height 784
click at [718, 539] on button "Show more Showing 45 / 62" at bounding box center [715, 540] width 82 height 9
click at [714, 634] on button "Show more Showing 55 / 62" at bounding box center [715, 630] width 82 height 9
drag, startPoint x: 842, startPoint y: 254, endPoint x: 842, endPoint y: 412, distance: 158.0
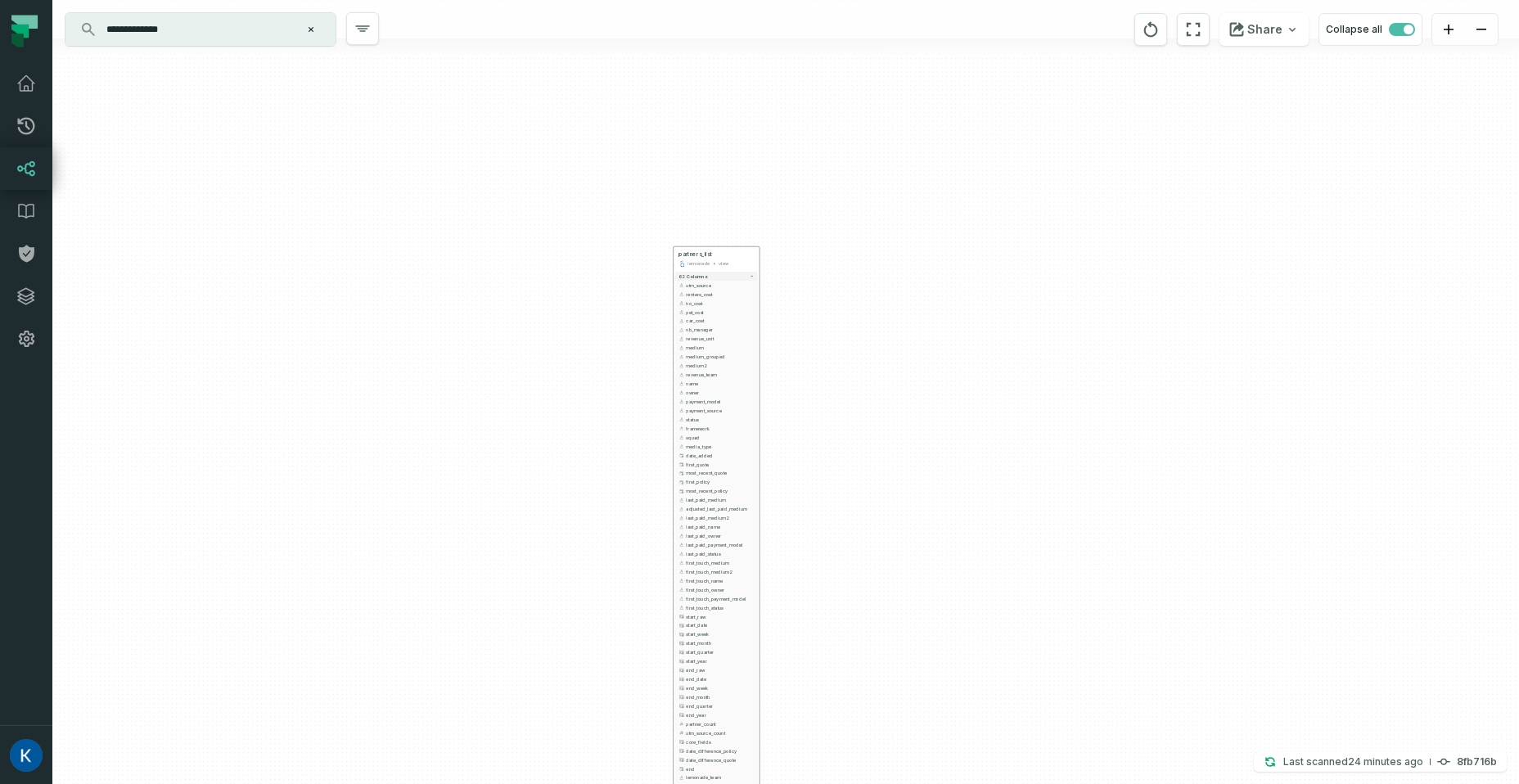
click at [842, 412] on div "+ partners_list lemonade view + 62 columns + utm_source + + renters_cost + ho_c…" at bounding box center [785, 392] width 1466 height 784
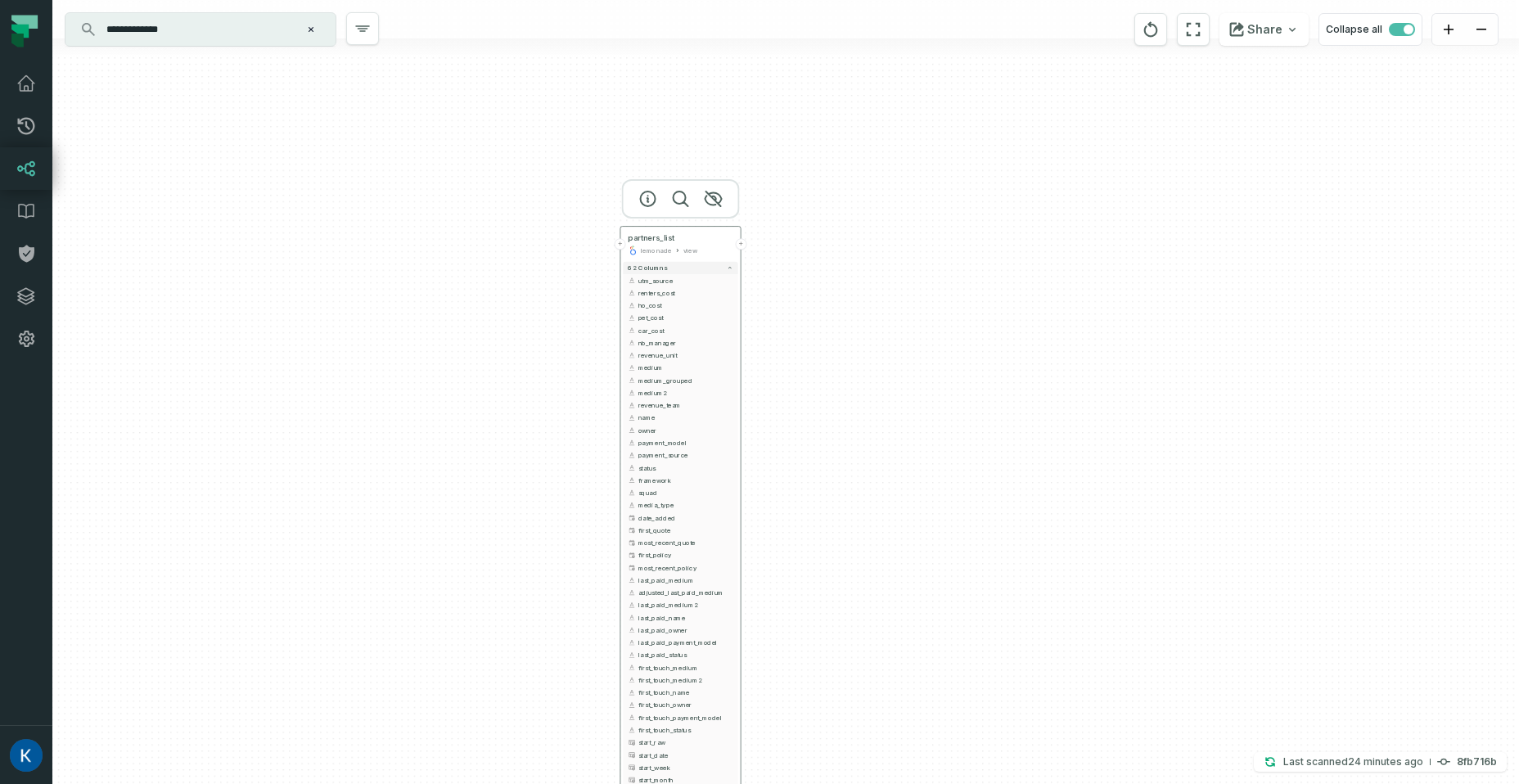
click at [740, 244] on button "+" at bounding box center [741, 244] width 12 height 12
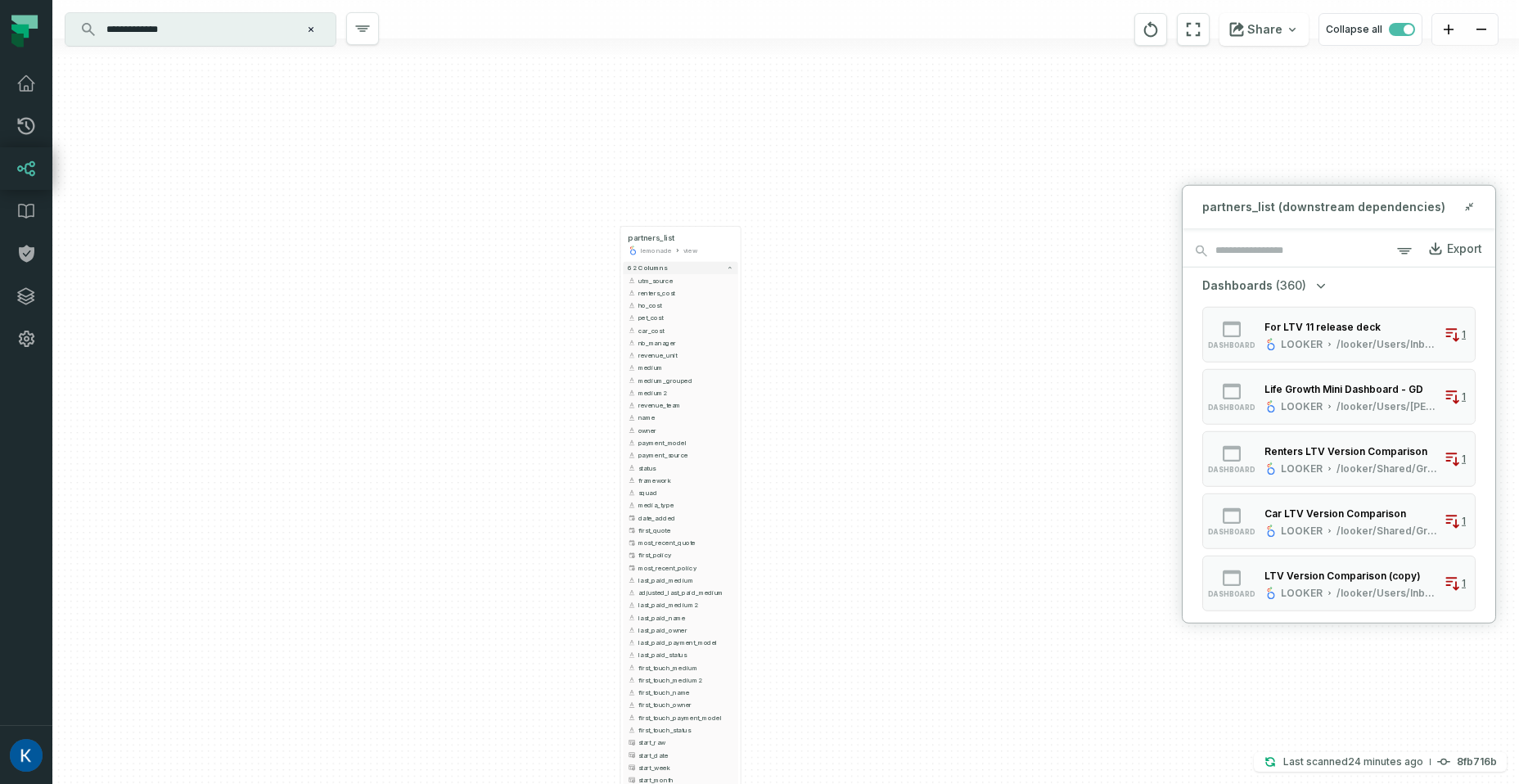
click at [1321, 288] on icon "button" at bounding box center [1320, 285] width 16 height 16
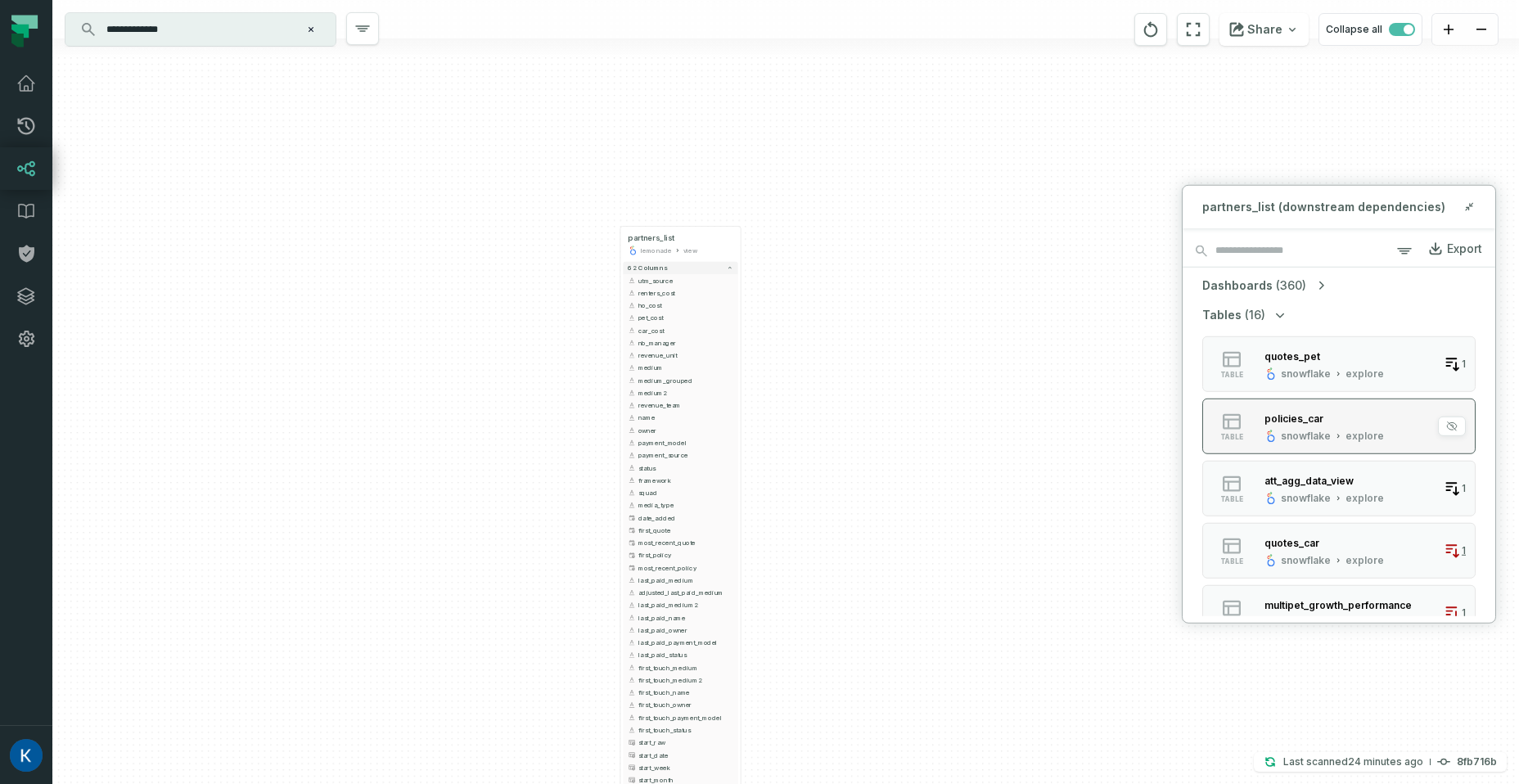
scroll to position [99, 0]
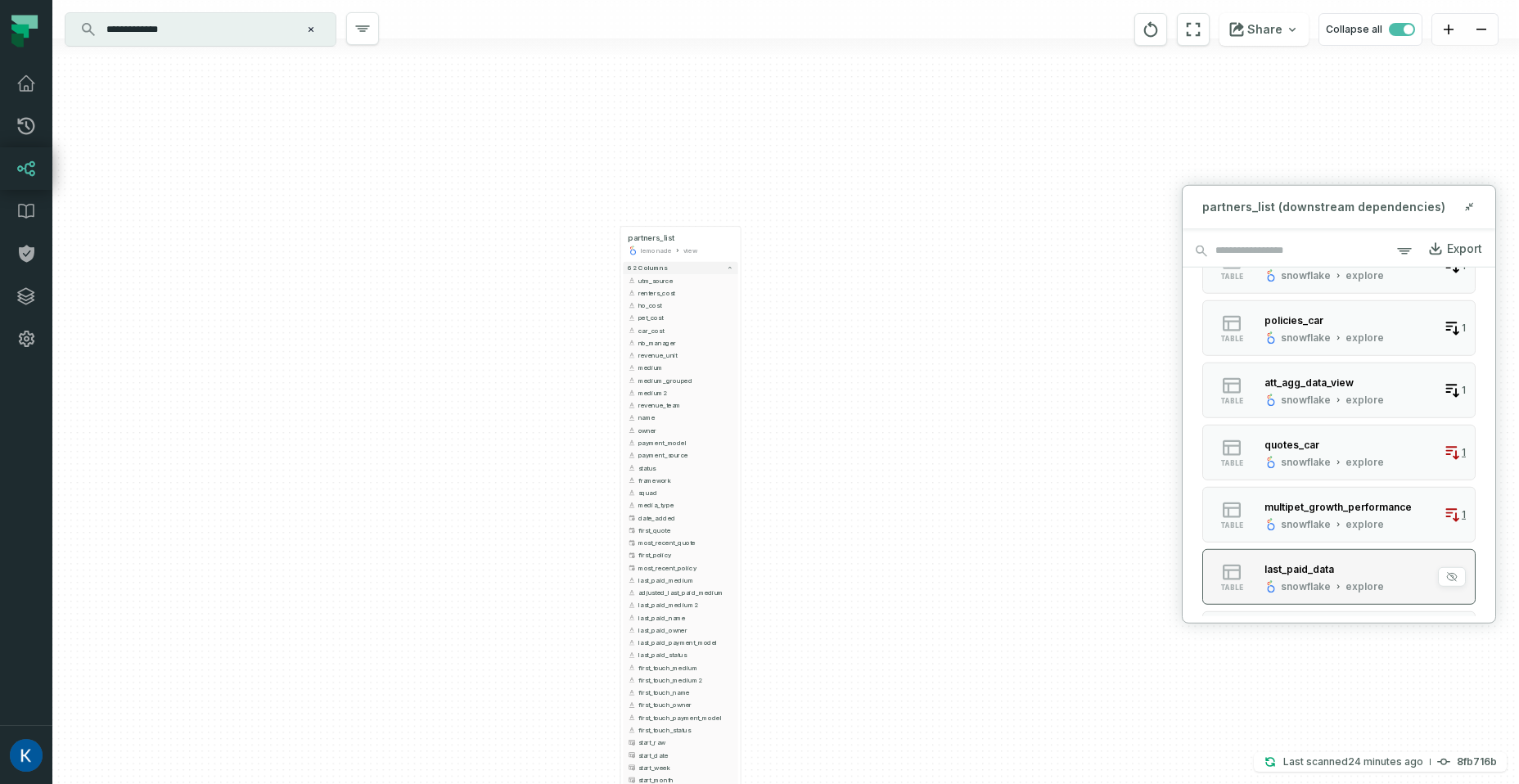
click at [1374, 567] on div "last_paid_data" at bounding box center [1324, 568] width 120 height 16
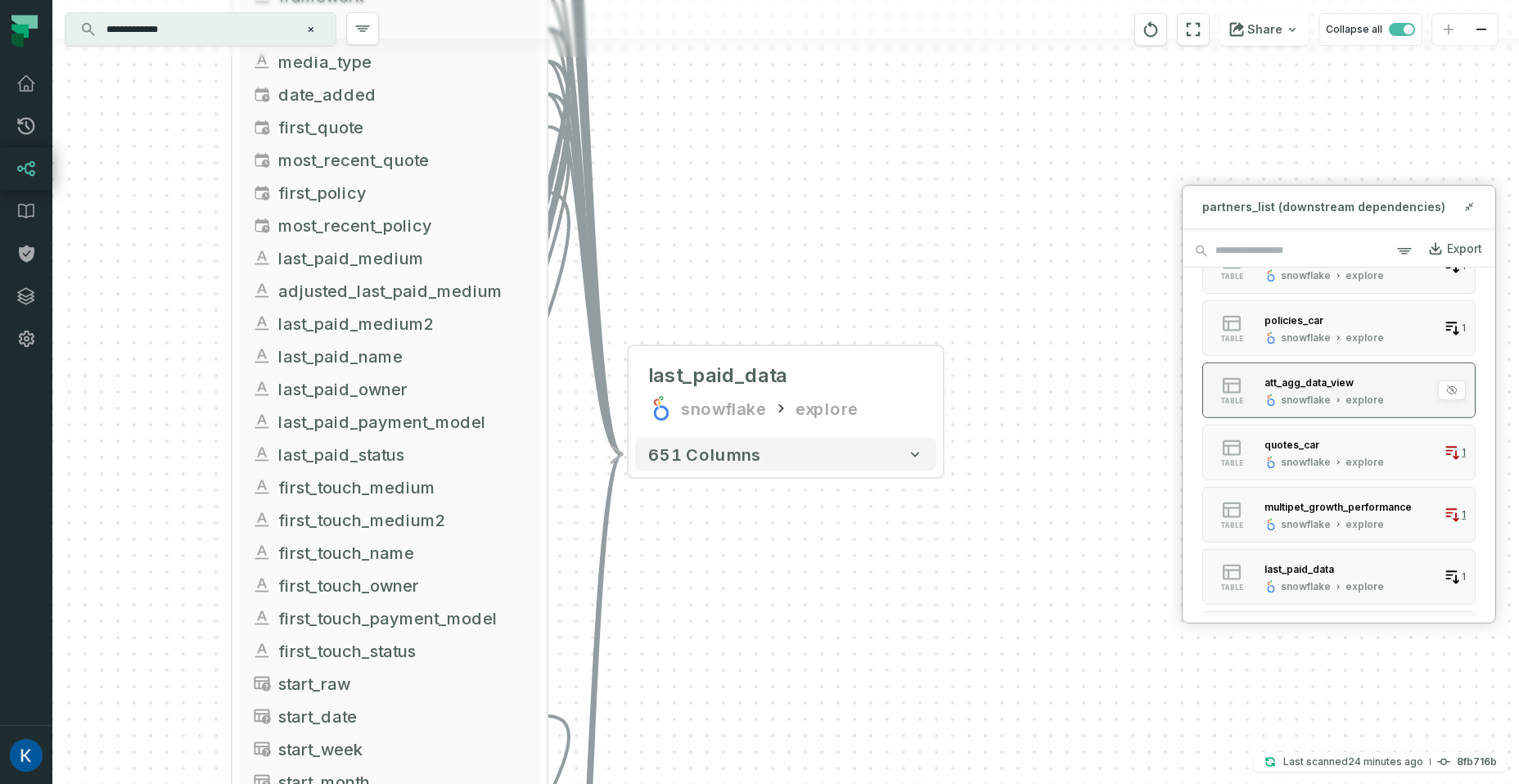
click at [1373, 391] on div "att_agg_data_view snowflake explore" at bounding box center [1324, 391] width 132 height 33
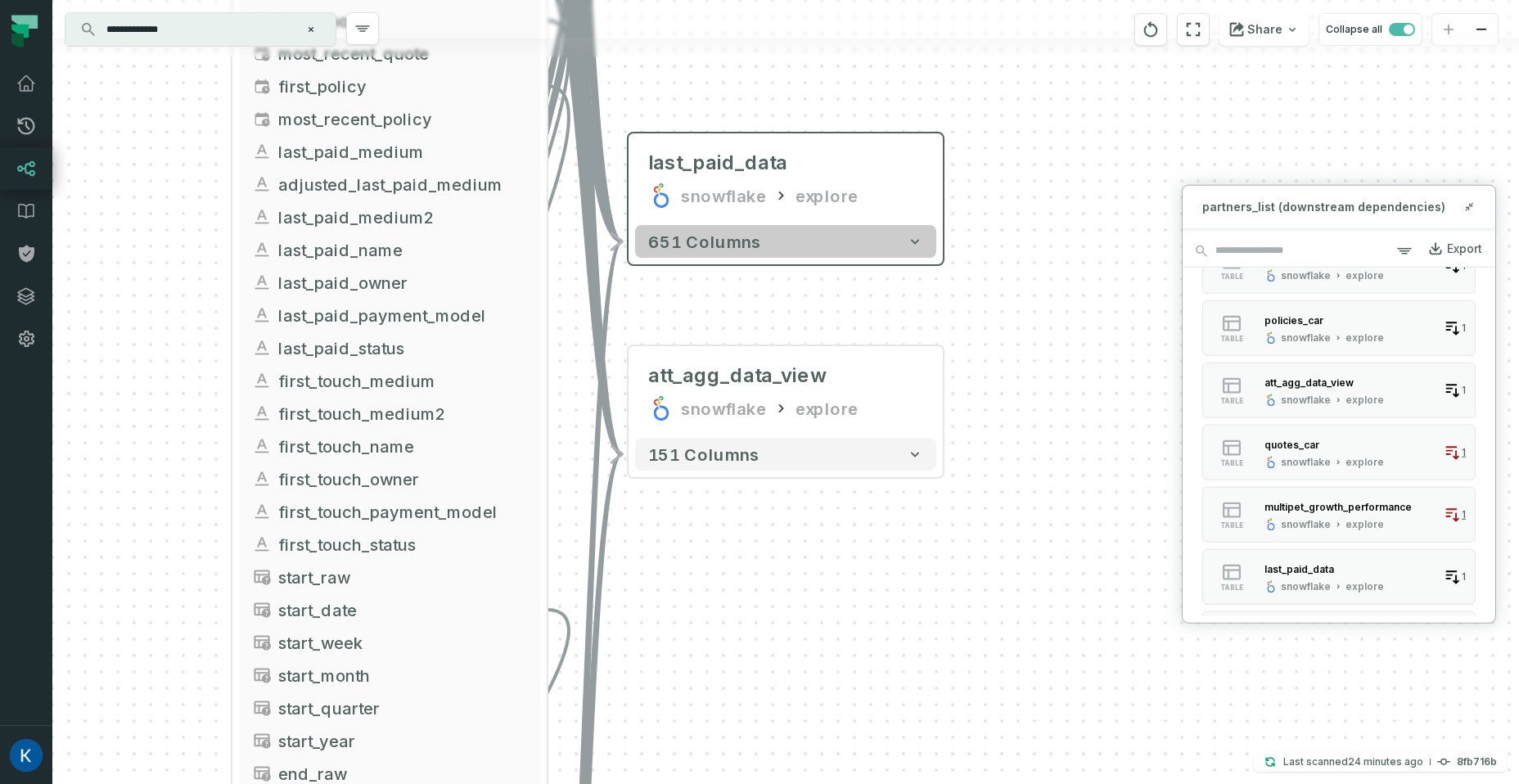
click at [843, 255] on button "651 columns" at bounding box center [785, 242] width 301 height 33
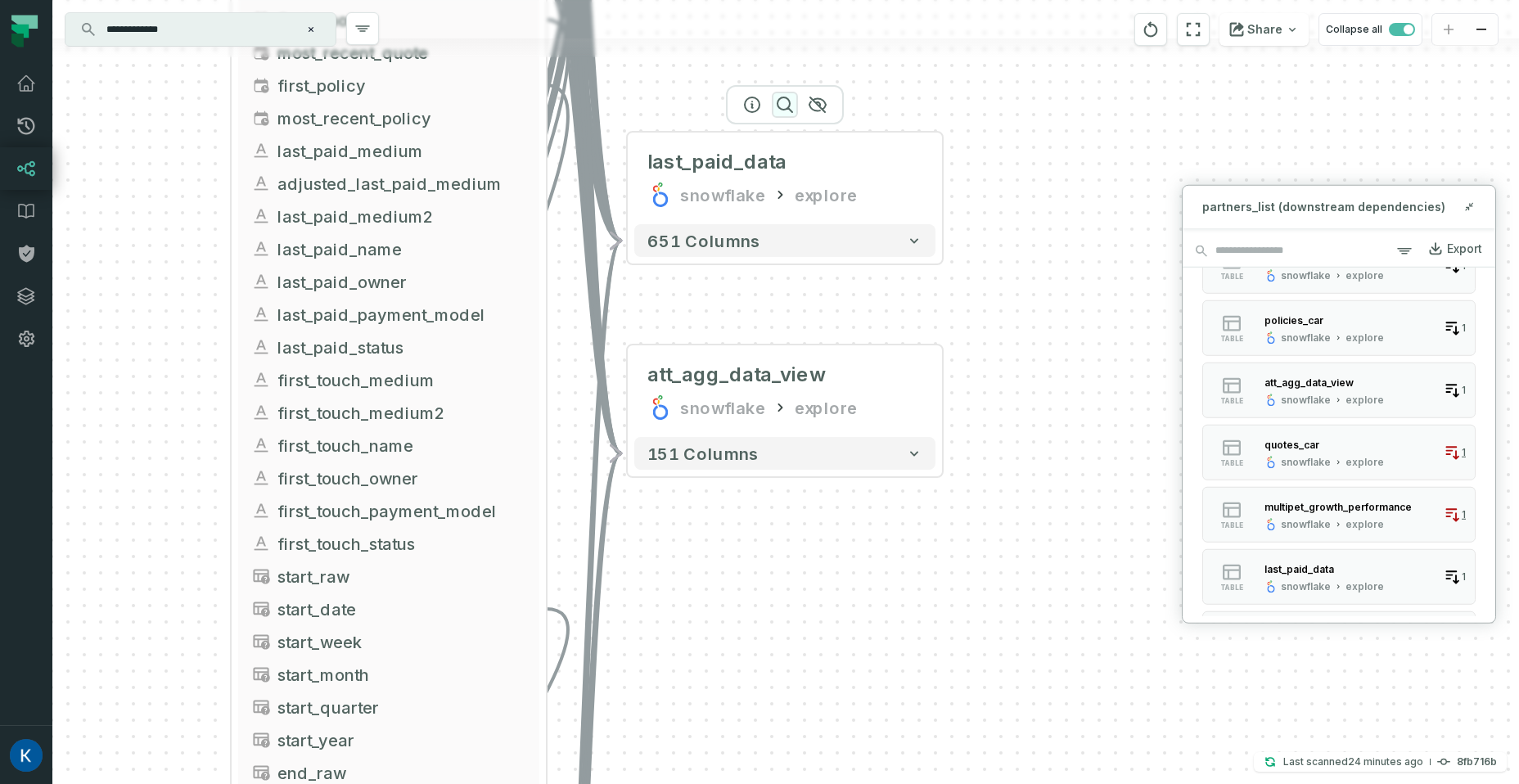
click at [785, 102] on icon "button" at bounding box center [784, 104] width 19 height 19
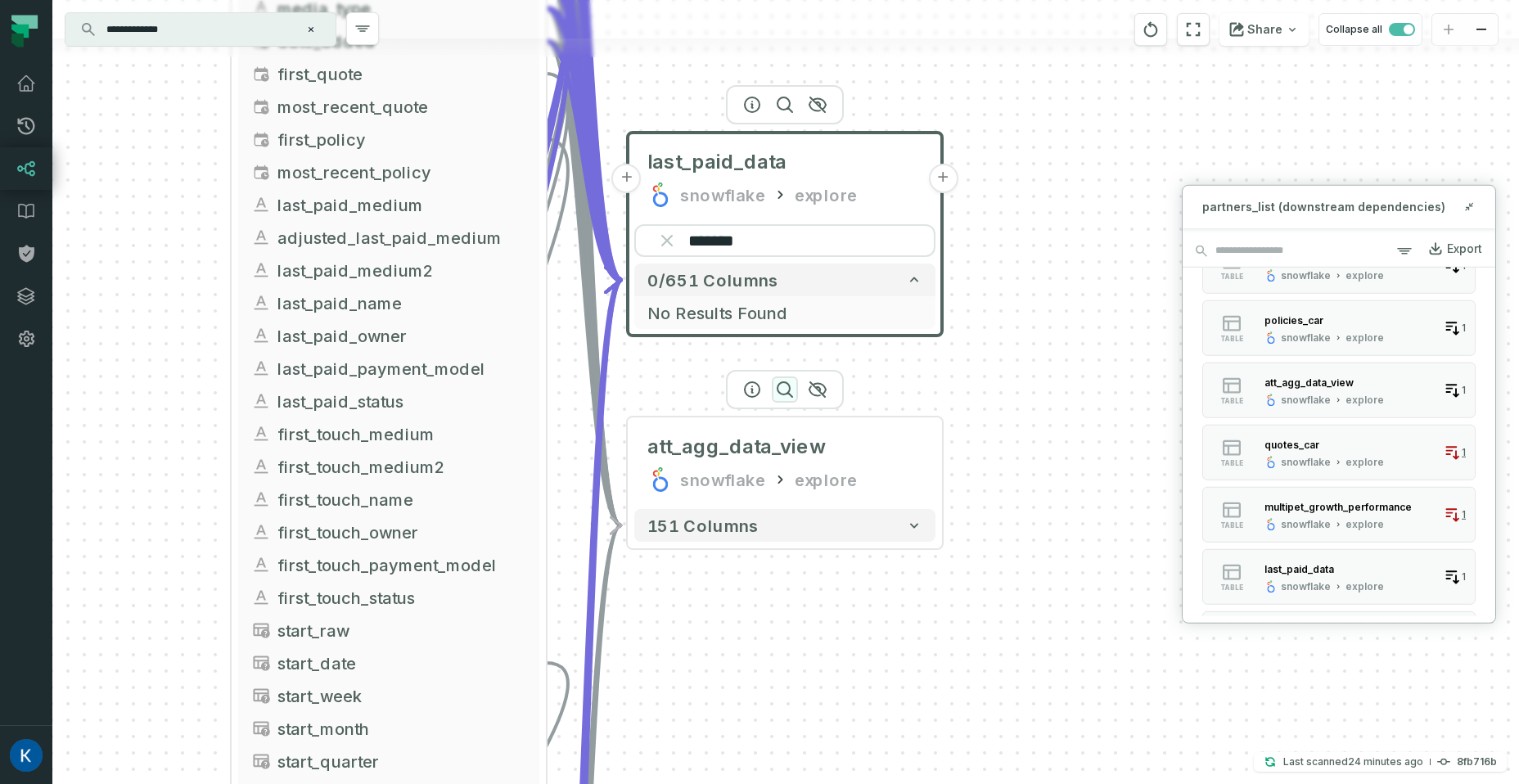
type input "*******"
click at [777, 393] on icon "button" at bounding box center [784, 390] width 19 height 19
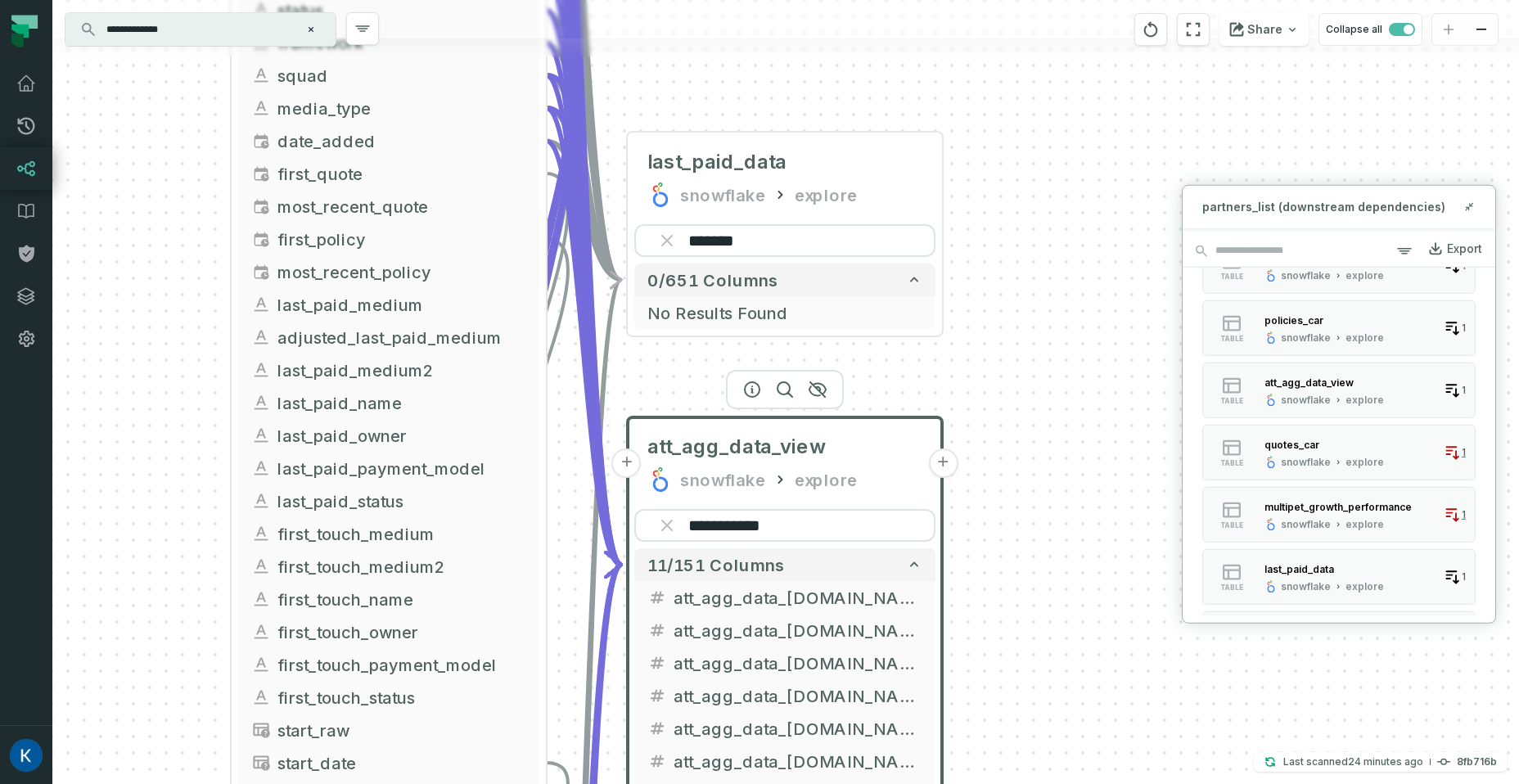
click at [698, 524] on input "**********" at bounding box center [784, 525] width 301 height 33
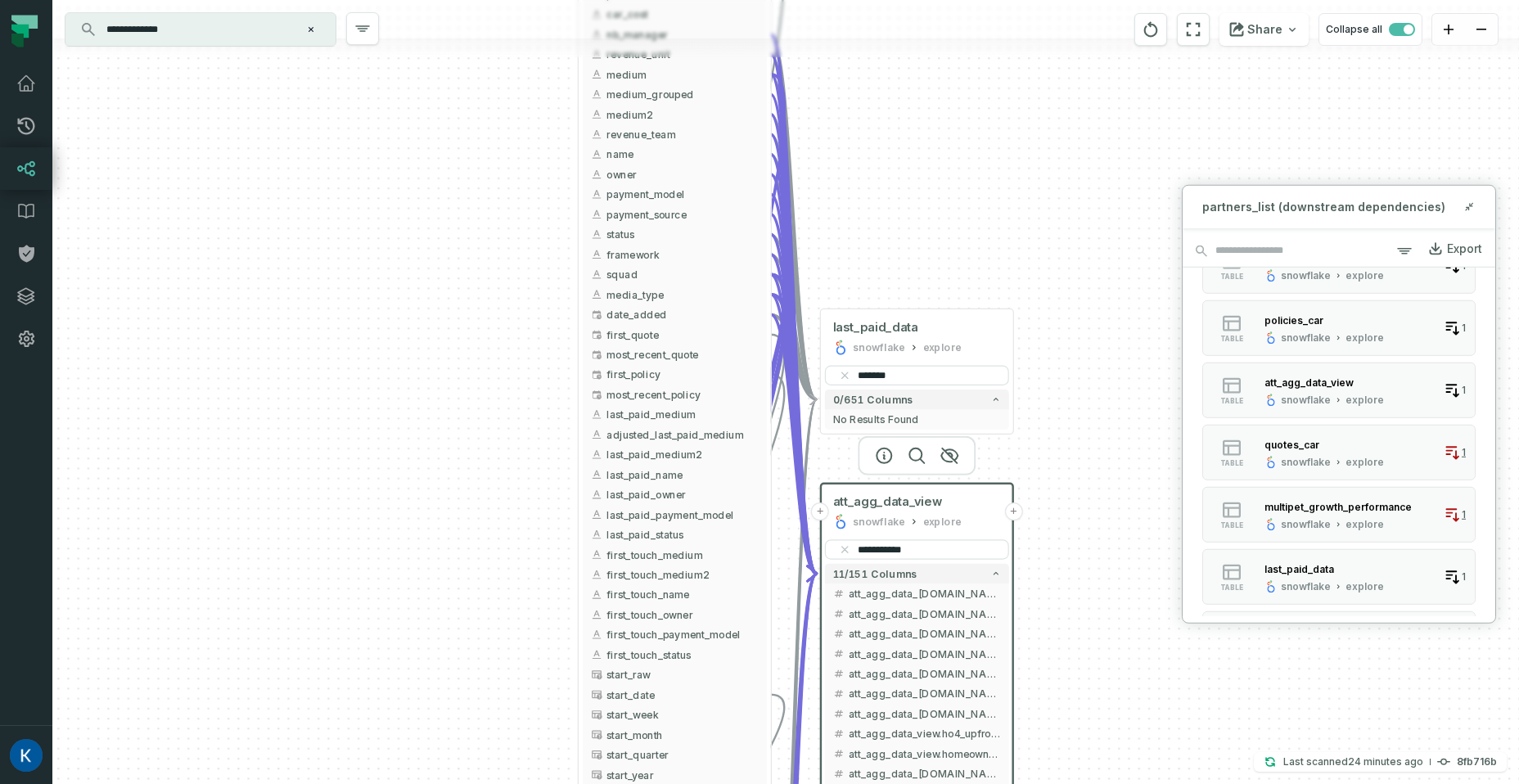
type input "**********"
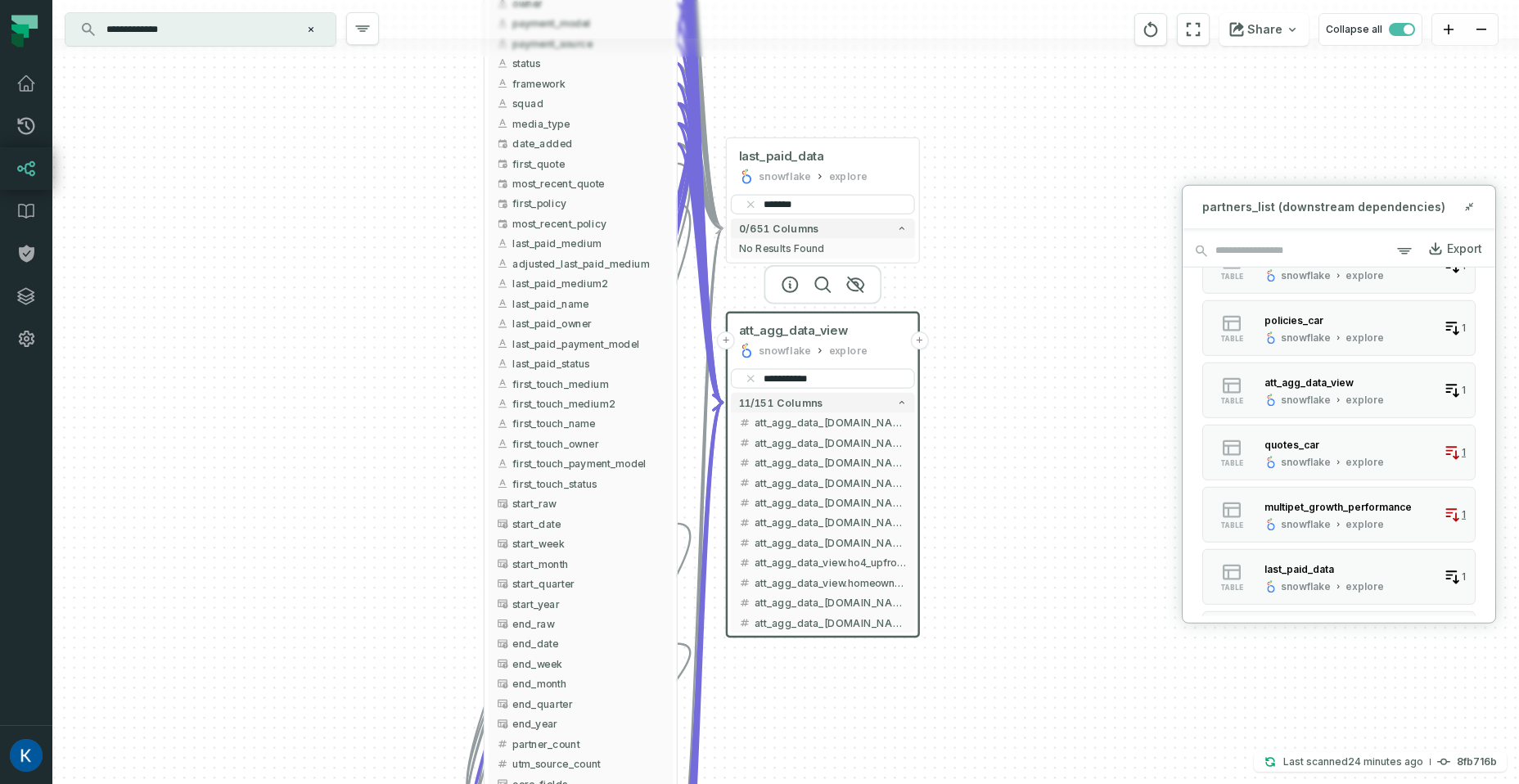
drag, startPoint x: 1022, startPoint y: 490, endPoint x: 1005, endPoint y: 457, distance: 37.1
click at [1013, 436] on div "+ partners_list lemonade view + 62 columns + utm_source + + renters_cost + ho_c…" at bounding box center [785, 392] width 1466 height 784
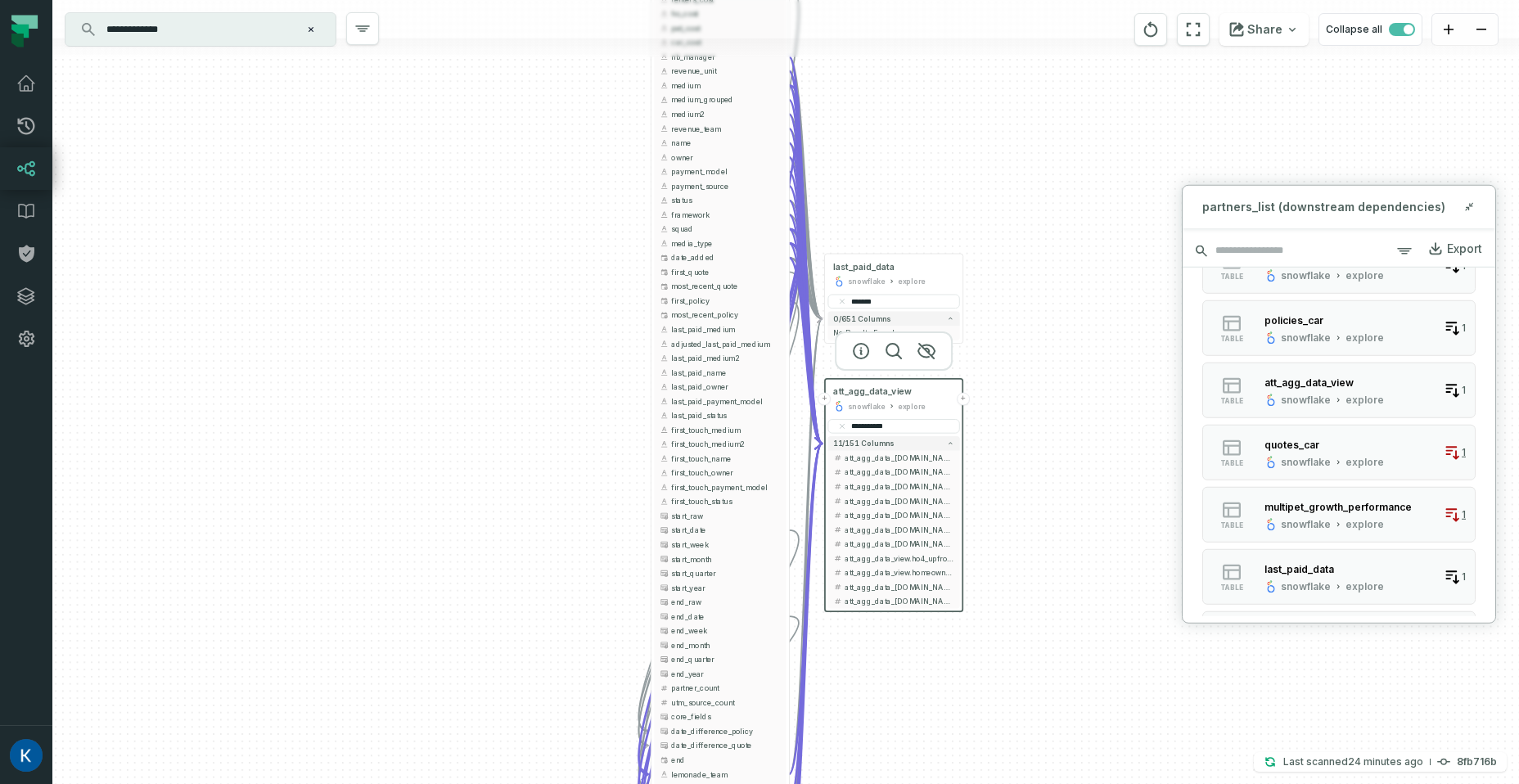
click at [1285, 251] on input "search" at bounding box center [1338, 251] width 312 height 33
click at [1412, 250] on icon "button" at bounding box center [1404, 251] width 19 height 19
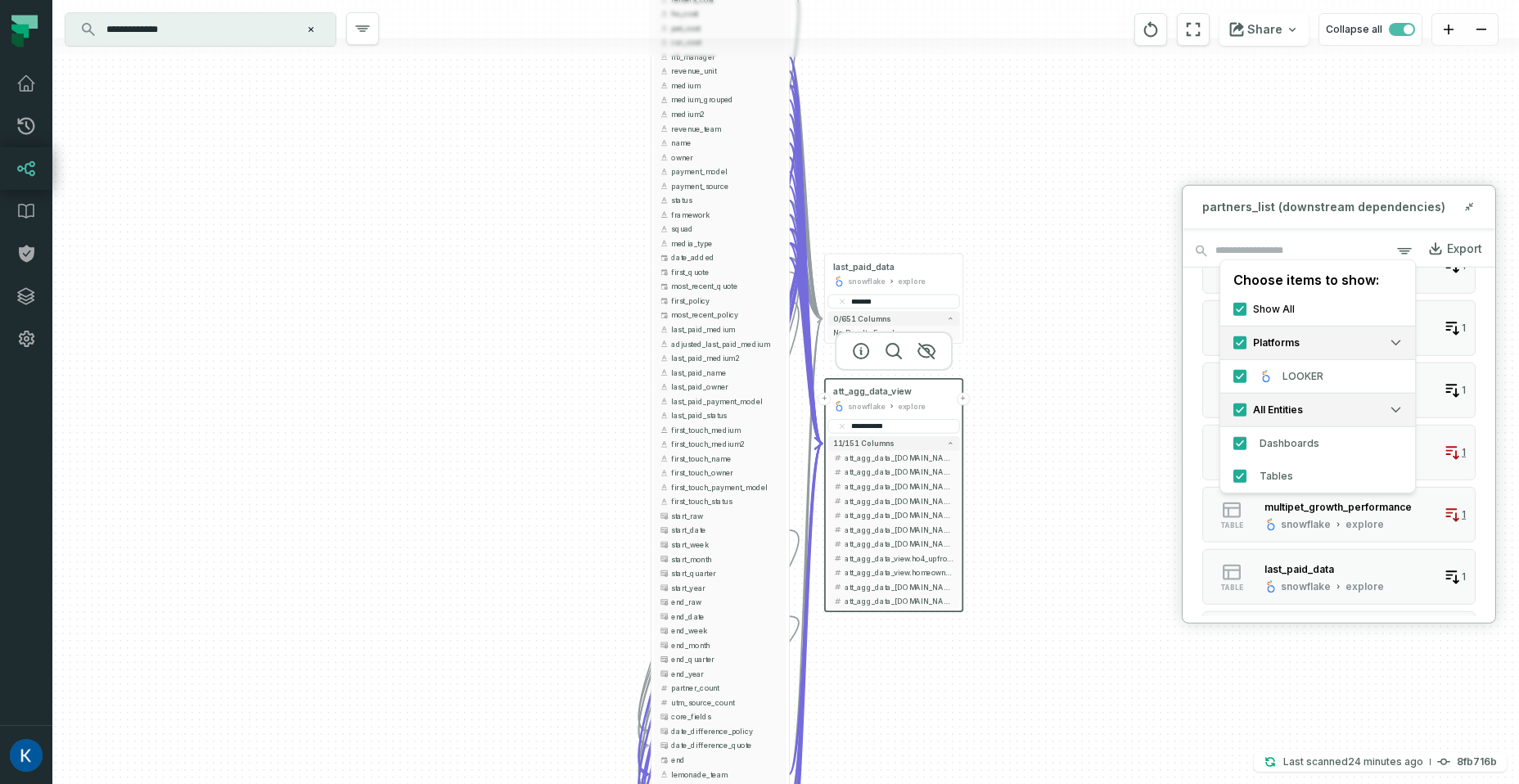
click at [1378, 403] on button "All Entities" at bounding box center [1317, 410] width 194 height 35
click at [1380, 403] on button "All Entities" at bounding box center [1317, 410] width 194 height 35
click at [1340, 240] on input "search" at bounding box center [1338, 251] width 312 height 33
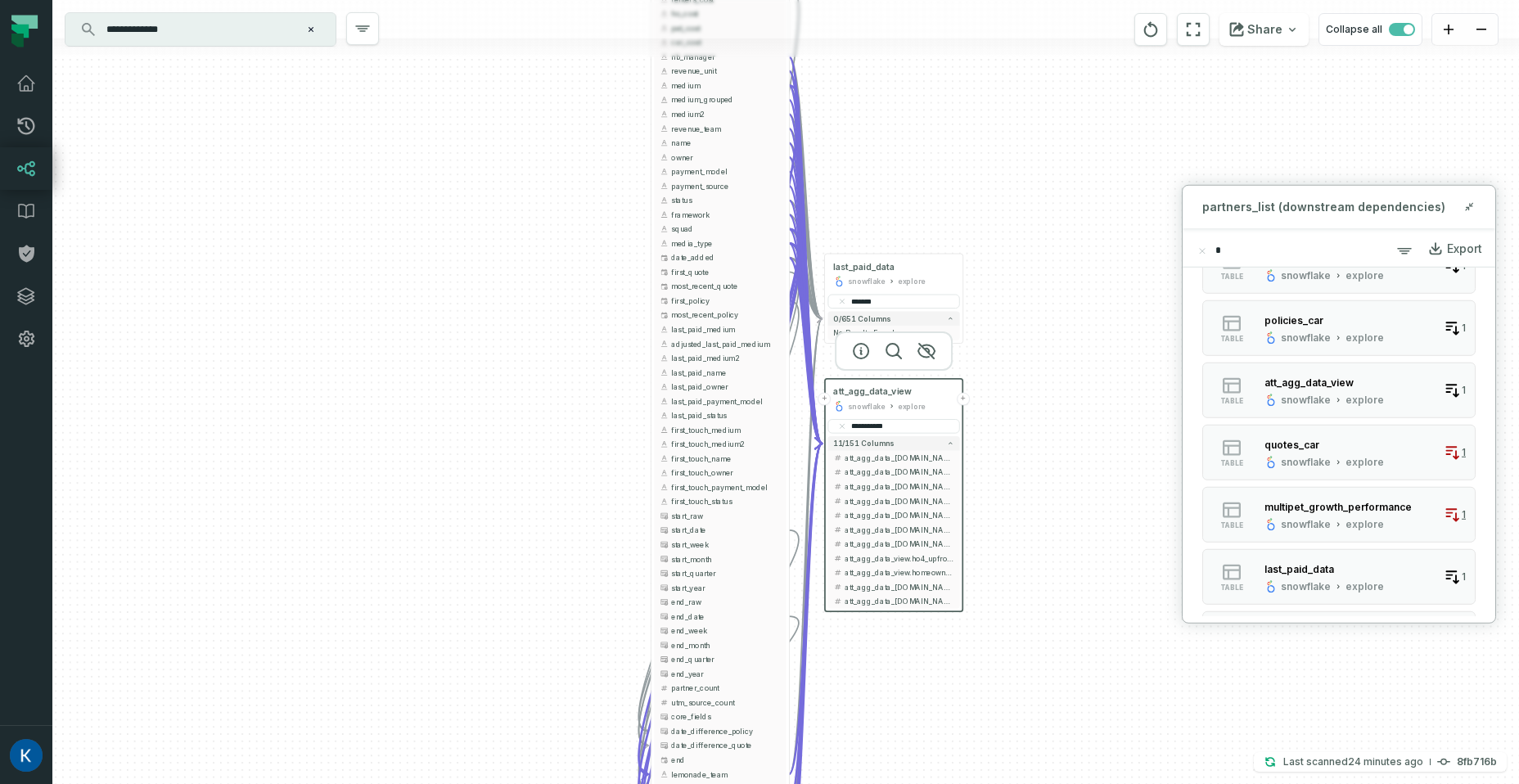
scroll to position [0, 0]
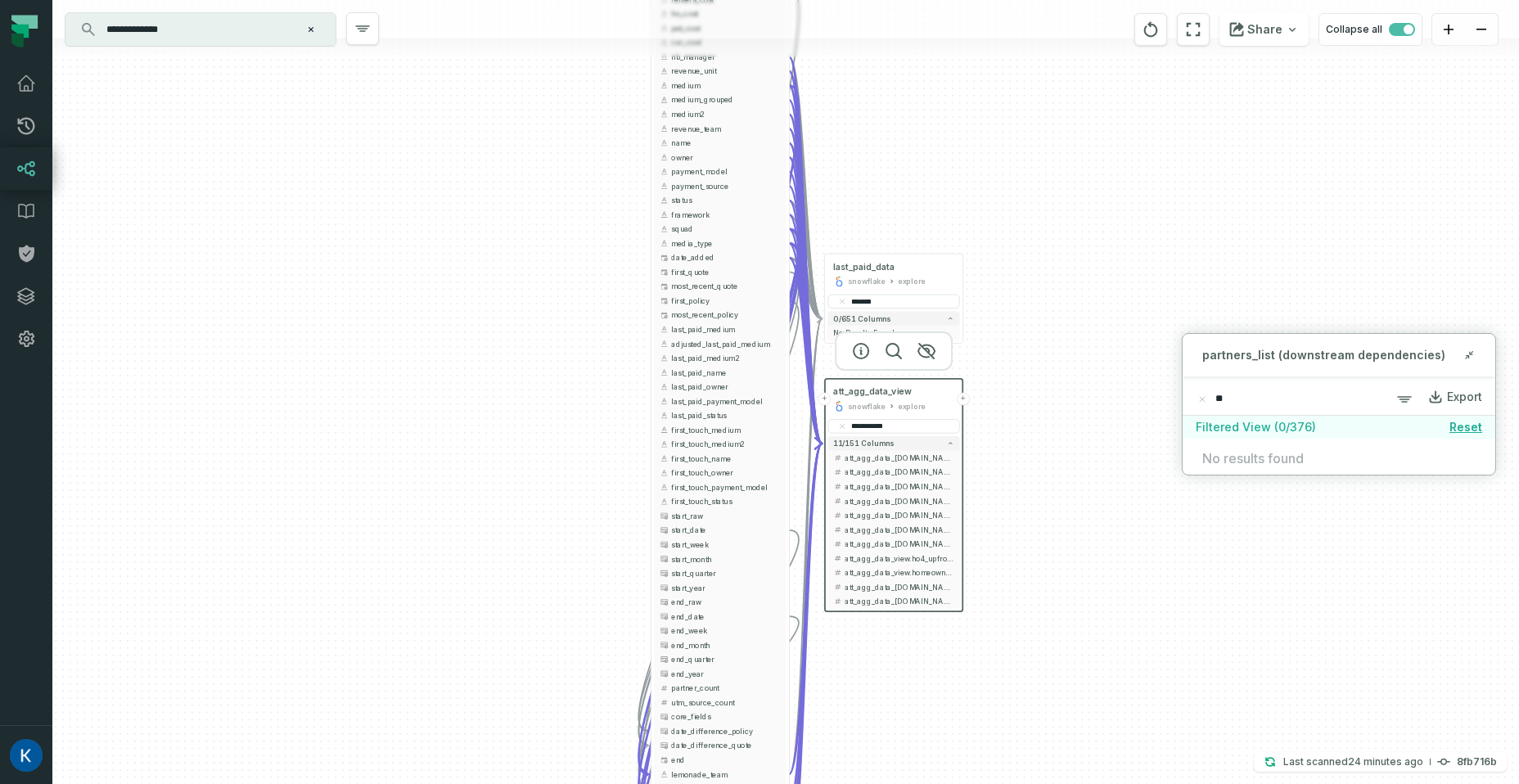
type input "*"
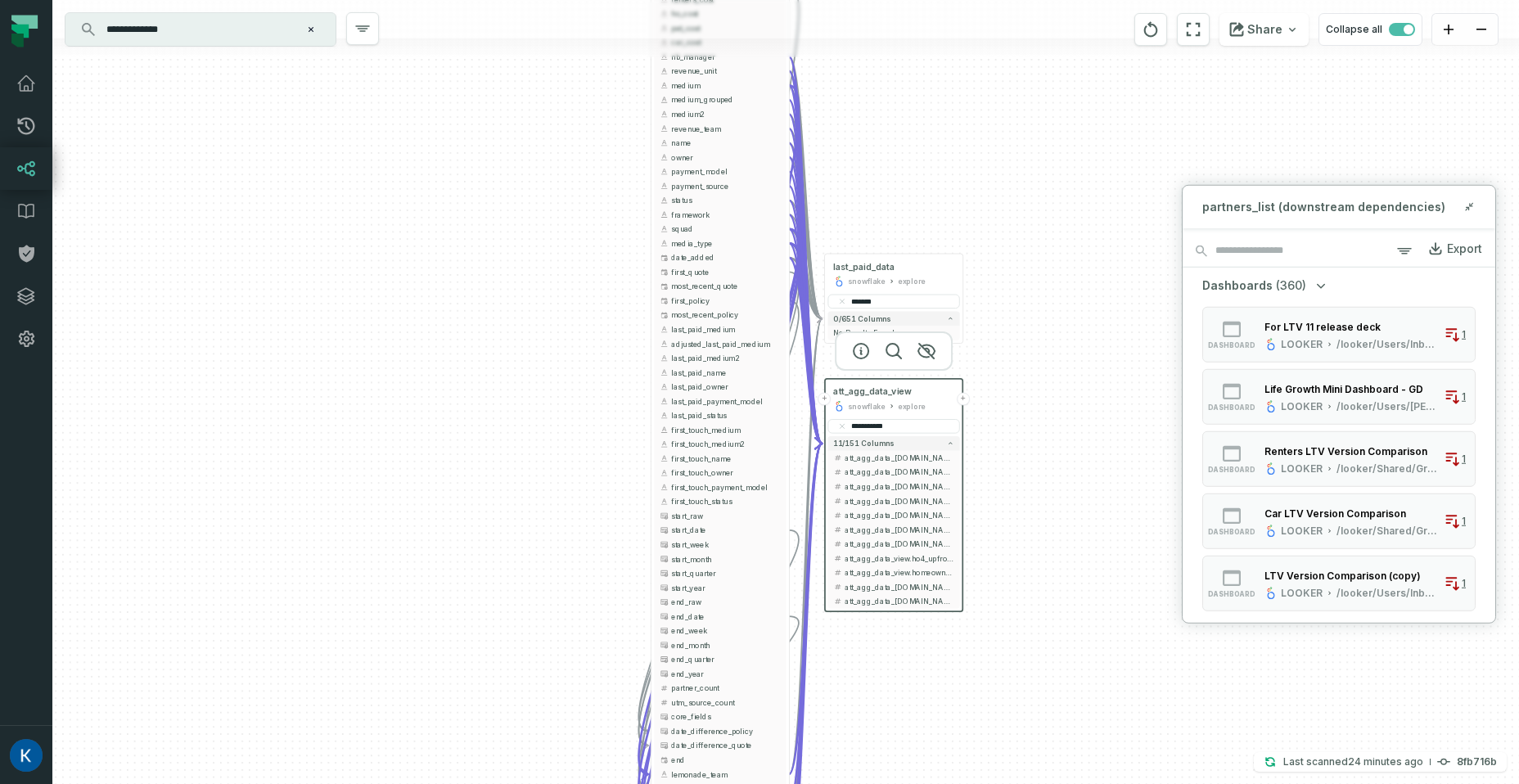
click at [1293, 281] on span "(360)" at bounding box center [1290, 285] width 30 height 16
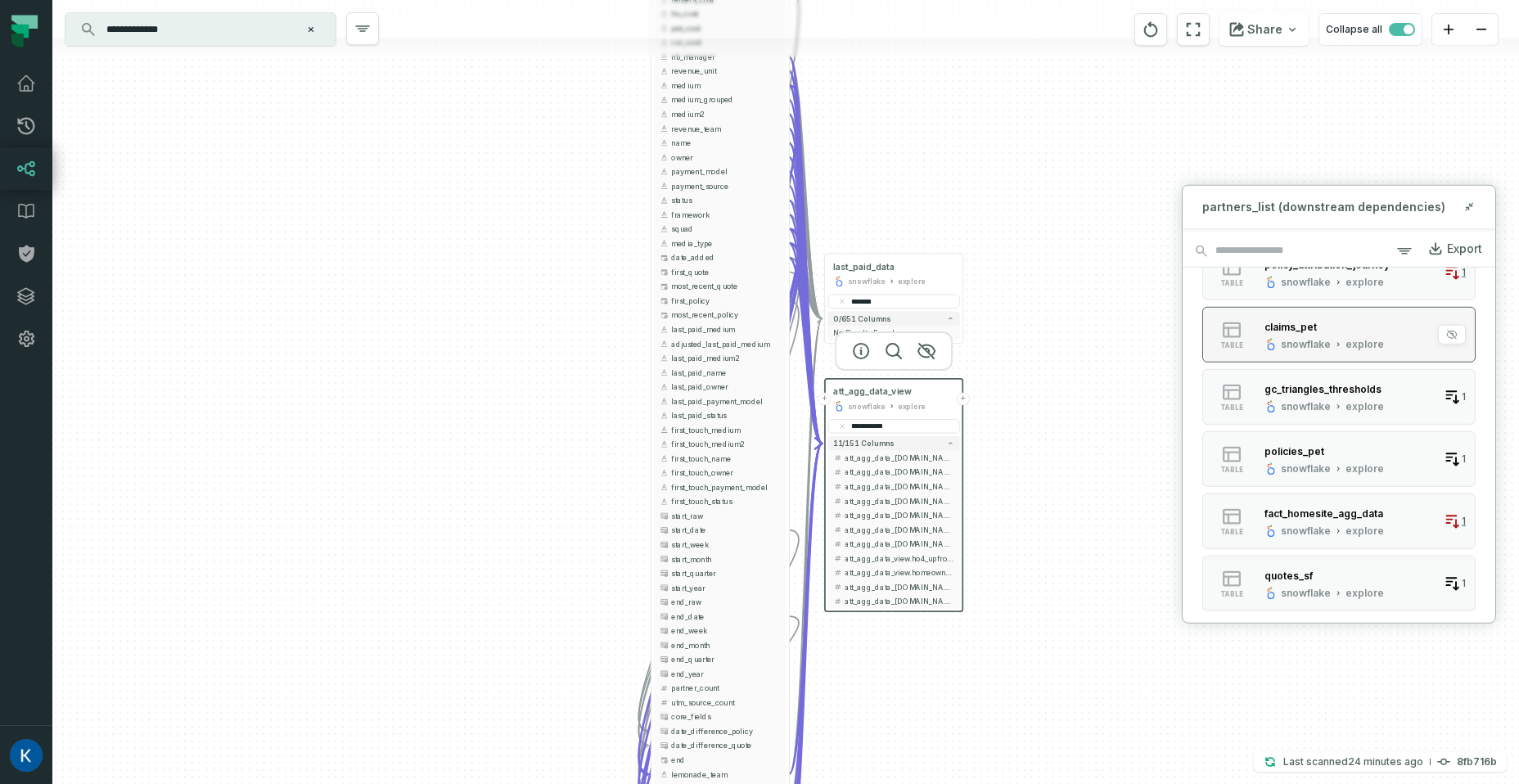
scroll to position [679, 0]
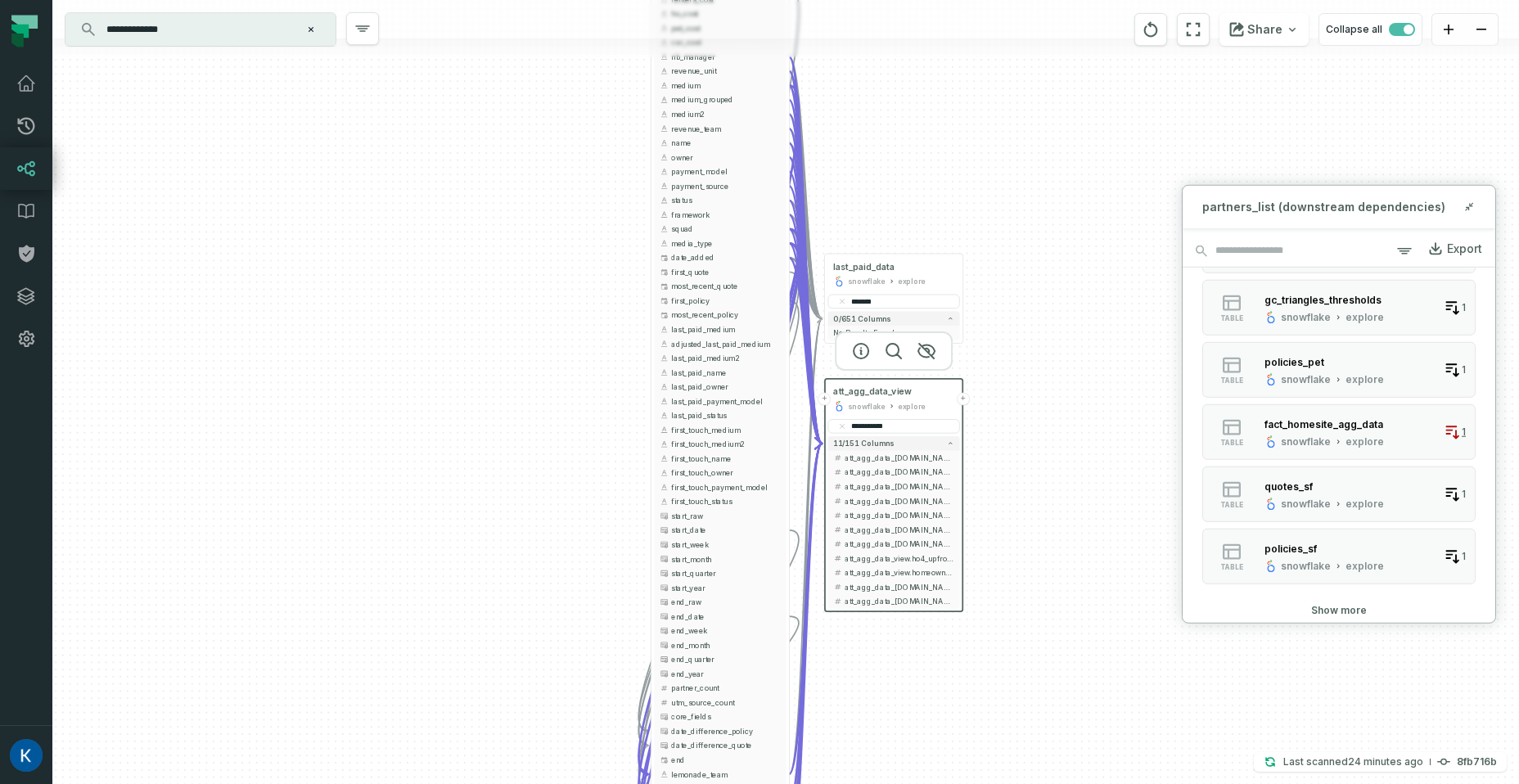
click at [1355, 607] on button "Show more" at bounding box center [1339, 611] width 56 height 14
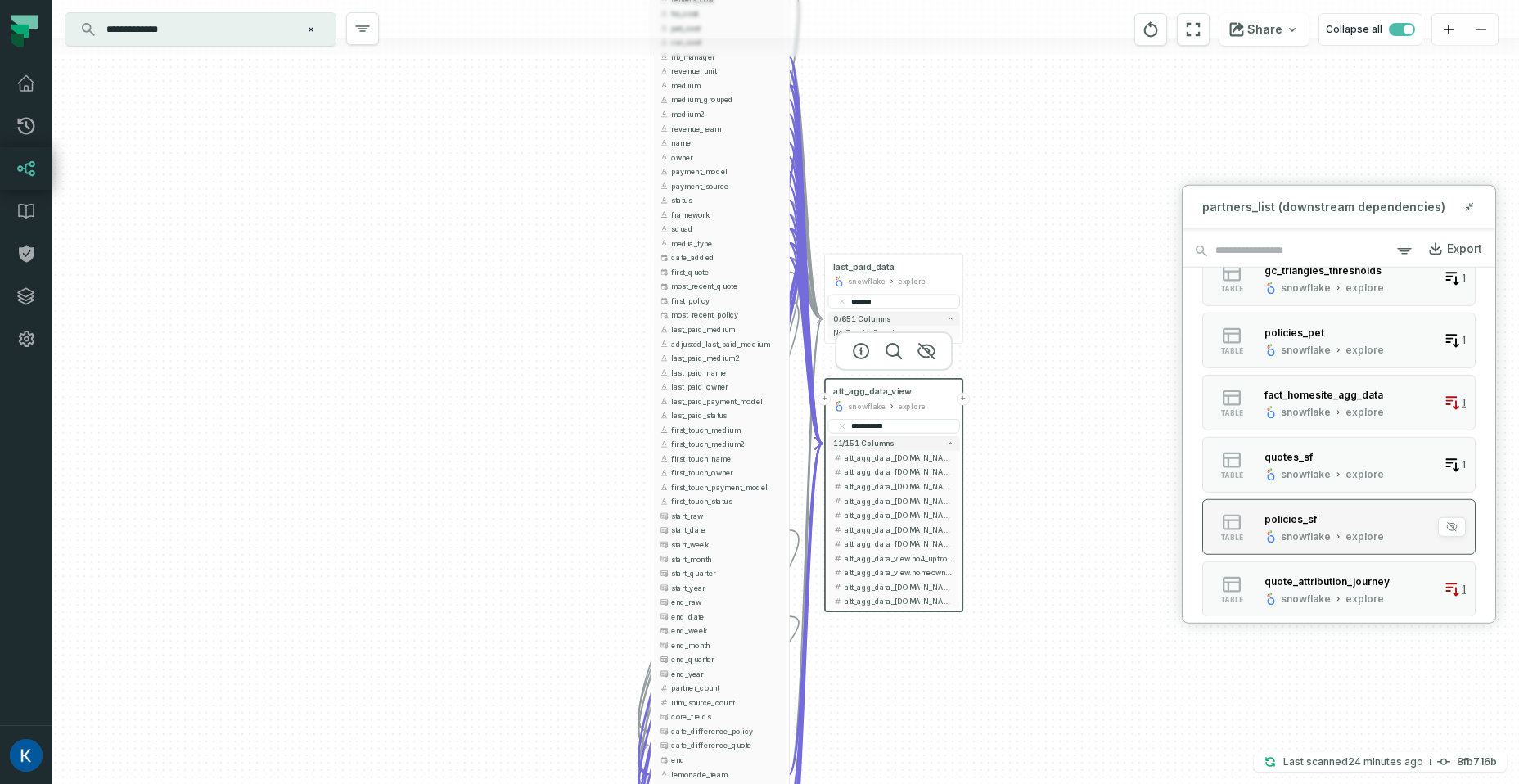
scroll to position [609, 0]
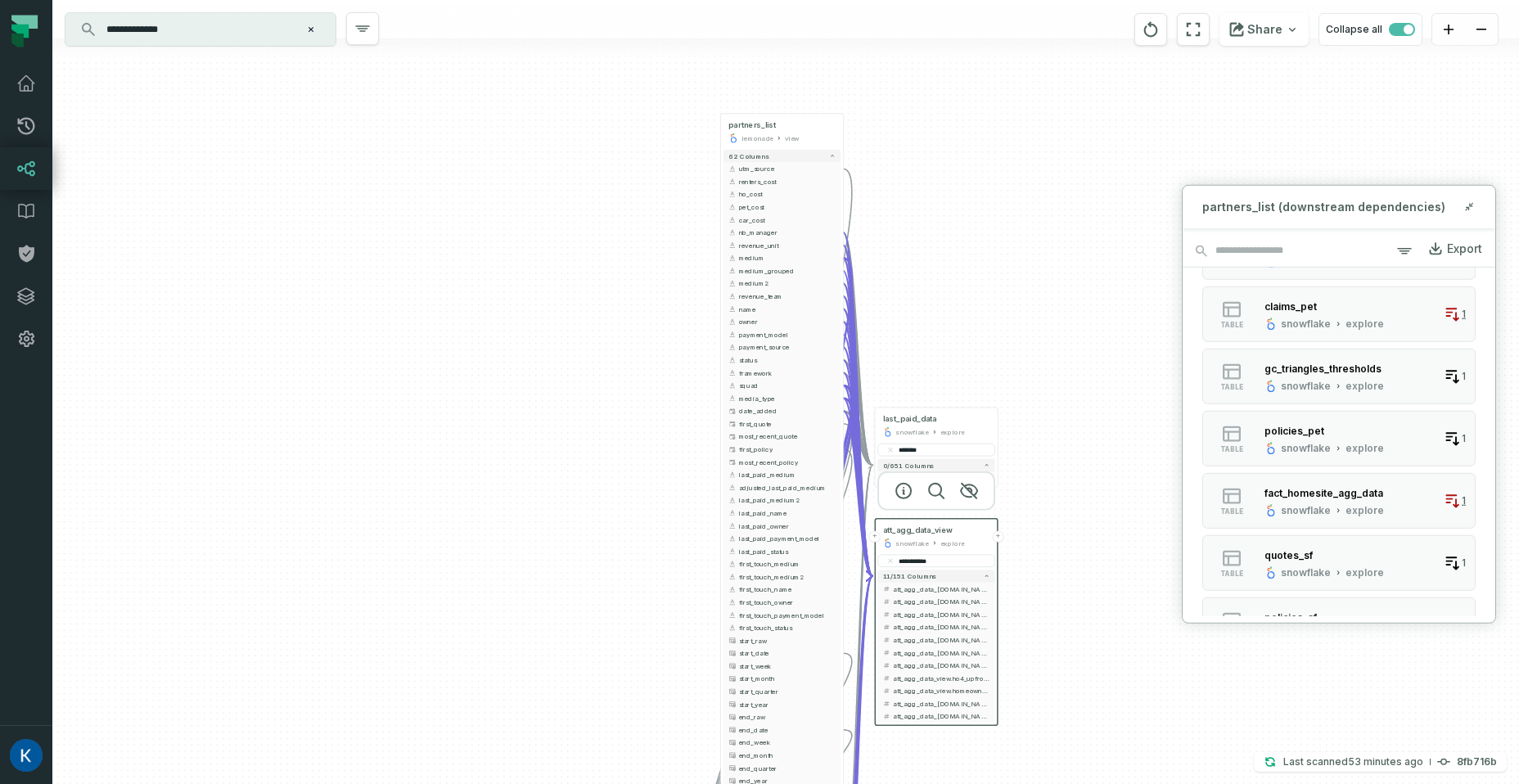
drag, startPoint x: 960, startPoint y: 189, endPoint x: 928, endPoint y: 264, distance: 81.5
click at [981, 343] on div "+ partners_list lemonade view + 62 columns + utm_source + + renters_cost + ho_c…" at bounding box center [785, 392] width 1466 height 784
click at [781, 96] on icon "button" at bounding box center [780, 96] width 19 height 19
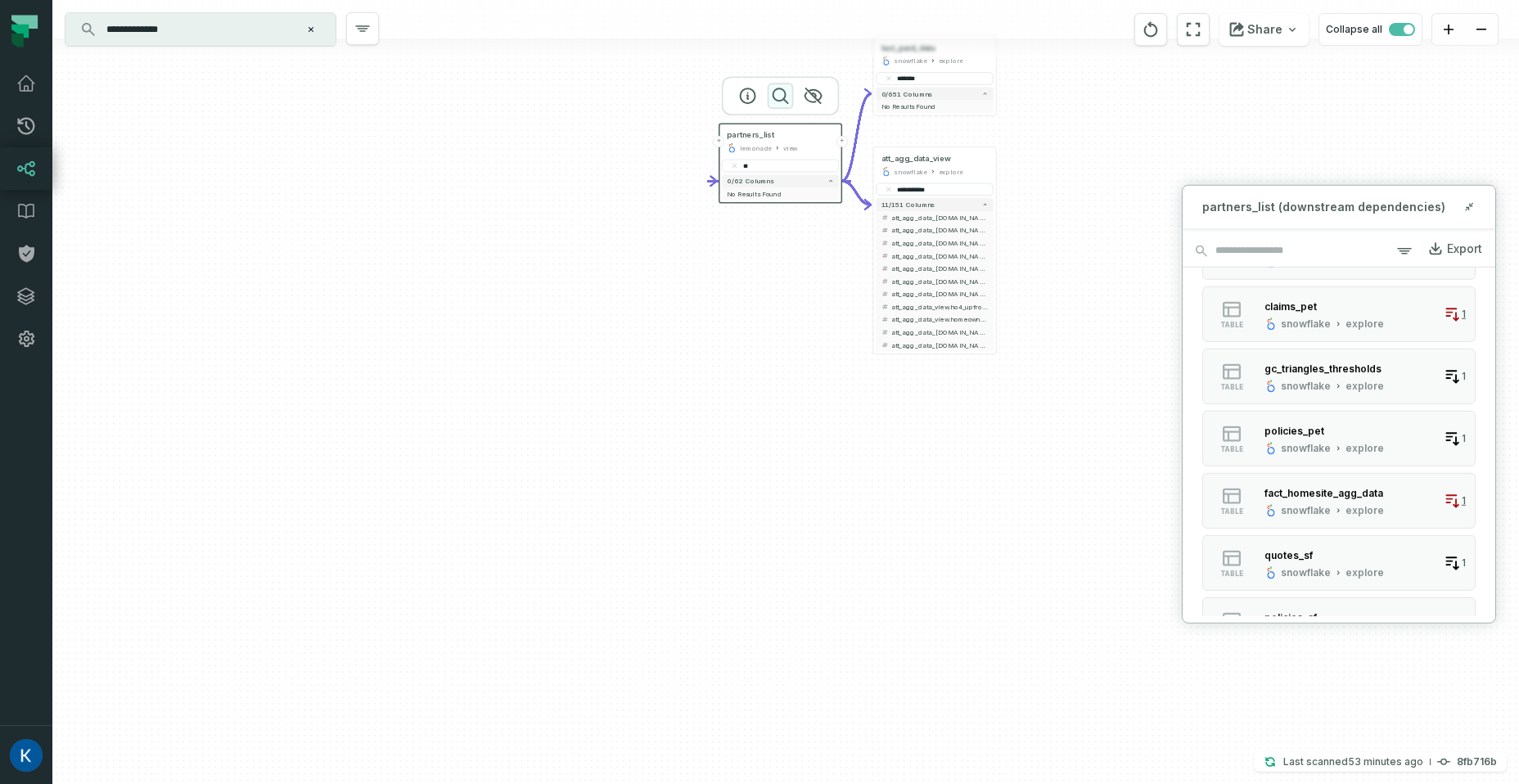
type input "*"
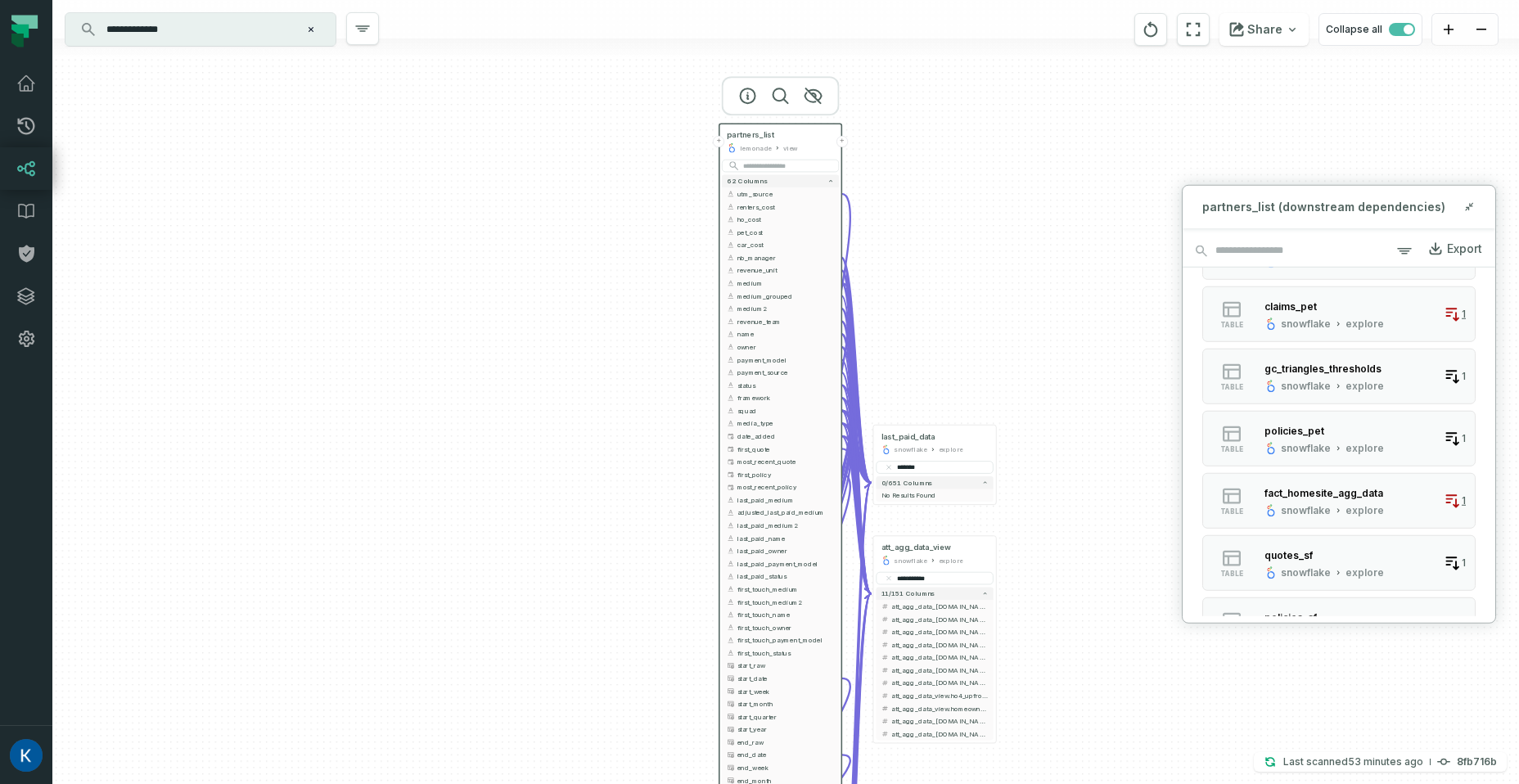
click at [259, 29] on input "**********" at bounding box center [199, 29] width 205 height 26
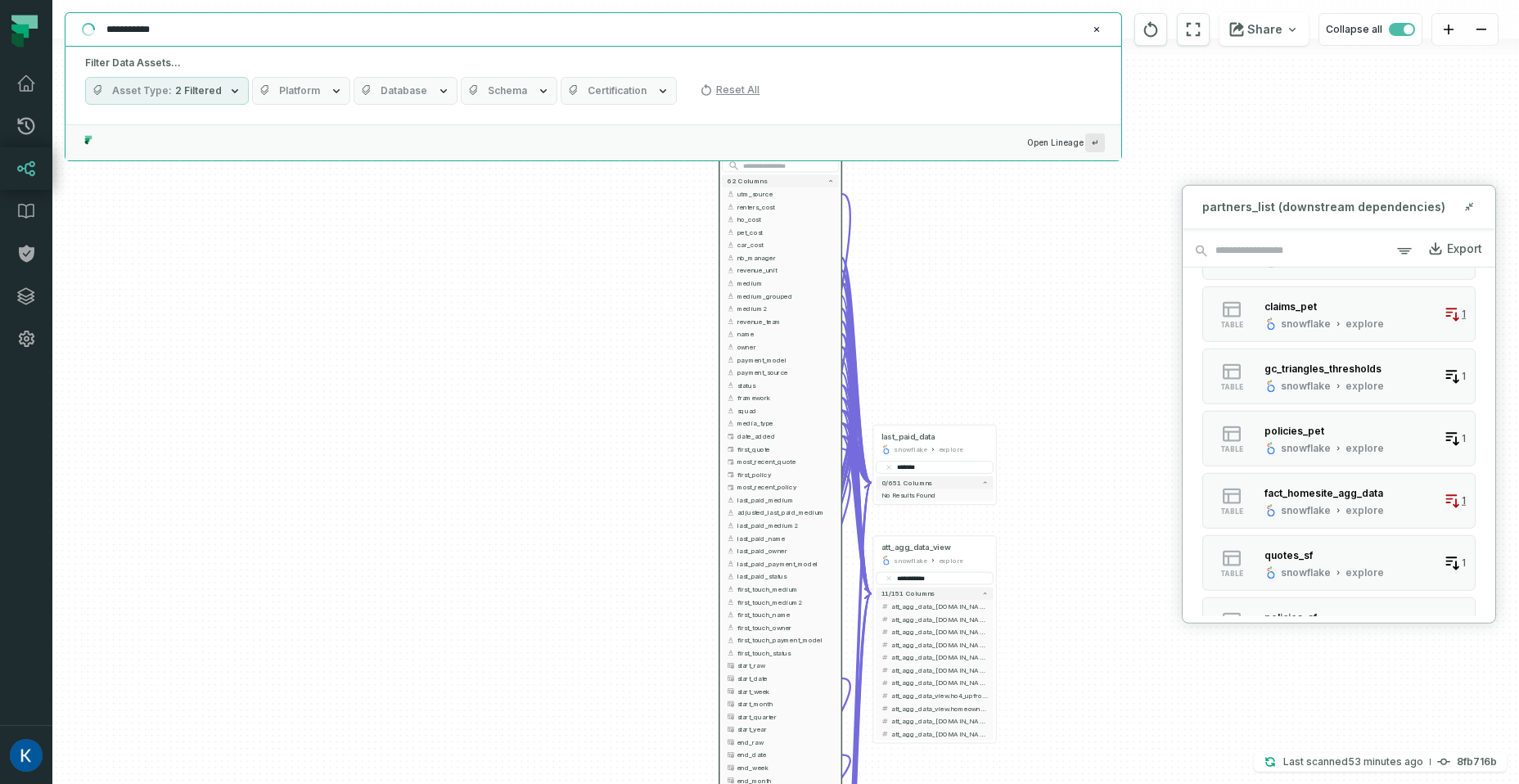
type input "**********"
click at [227, 84] on button "Asset Type 2 Filtered" at bounding box center [166, 91] width 163 height 28
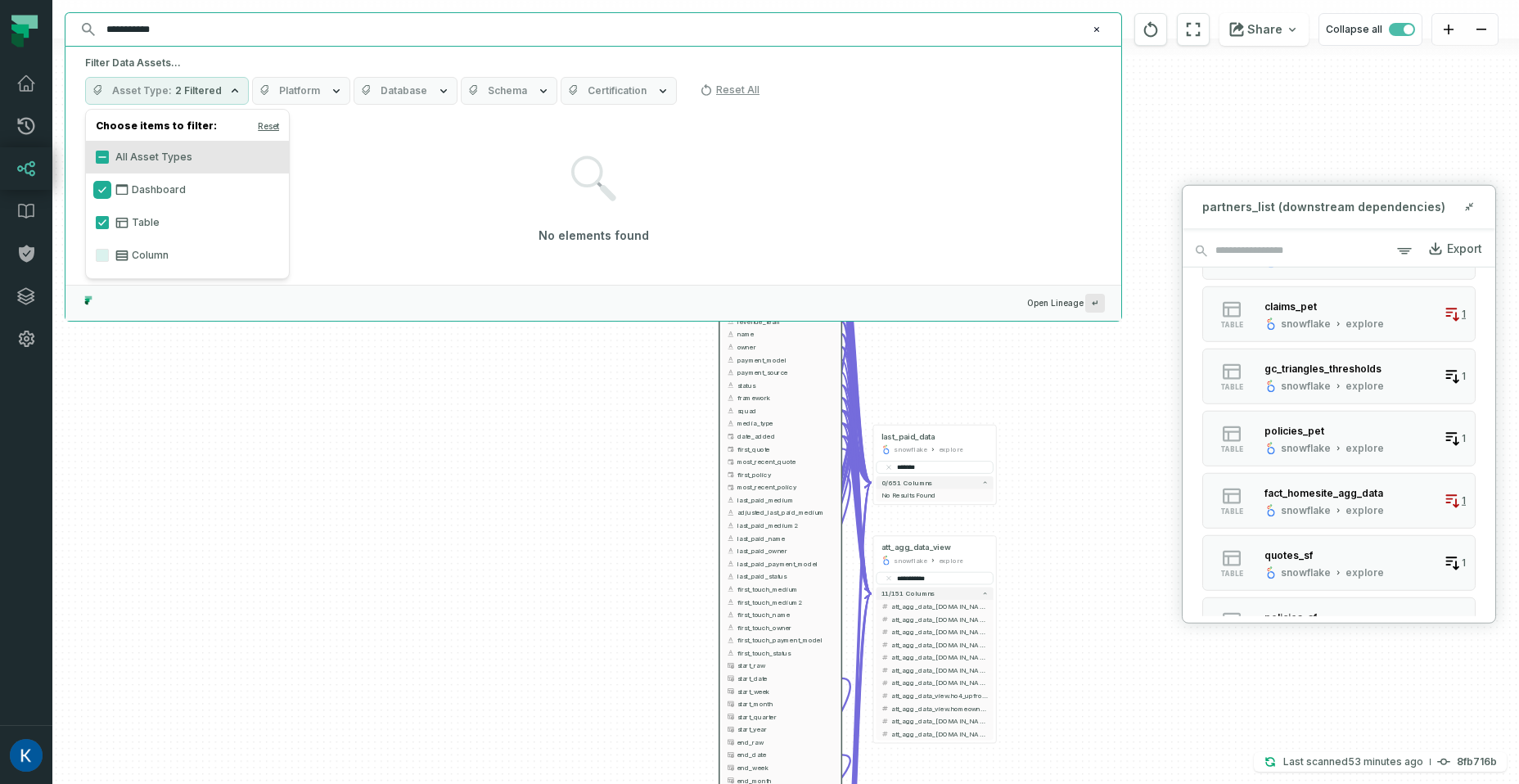
click at [107, 188] on button "Dashboard" at bounding box center [102, 190] width 14 height 14
click at [102, 222] on button "Table" at bounding box center [102, 222] width 14 height 14
click at [93, 258] on label "Column" at bounding box center [188, 255] width 203 height 33
click at [96, 258] on button "Column" at bounding box center [102, 255] width 14 height 14
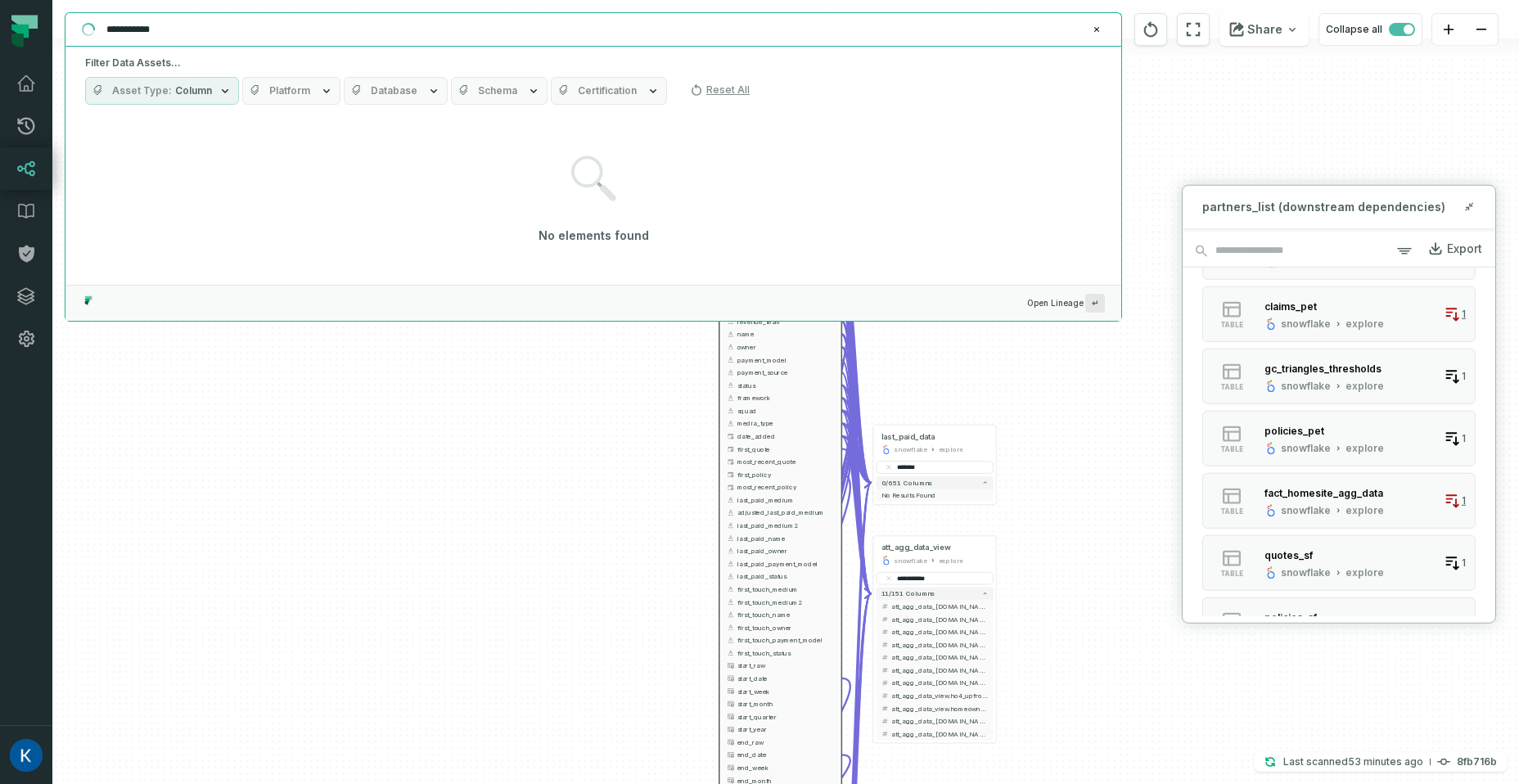
click at [239, 17] on input "**********" at bounding box center [592, 29] width 990 height 26
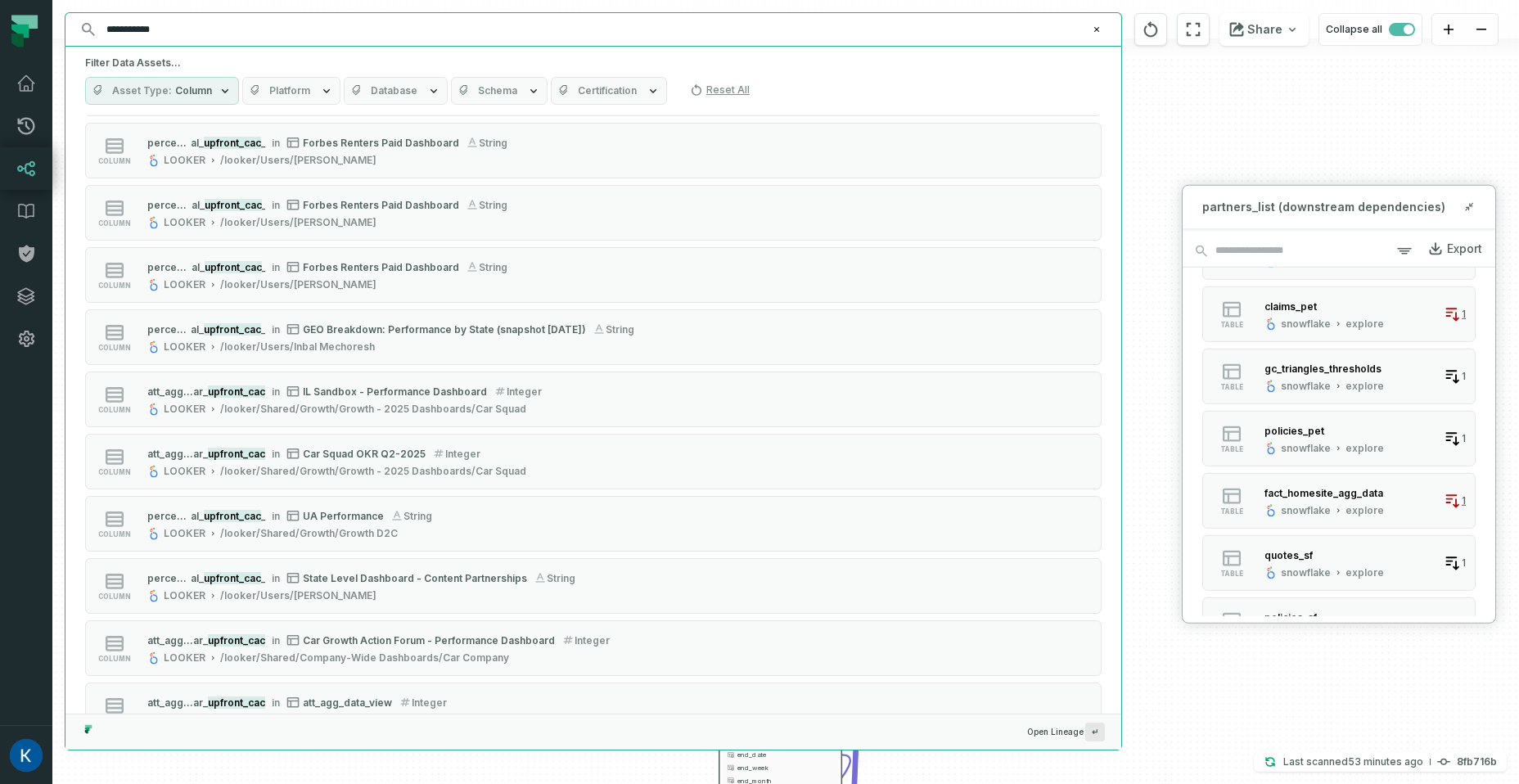
scroll to position [849, 0]
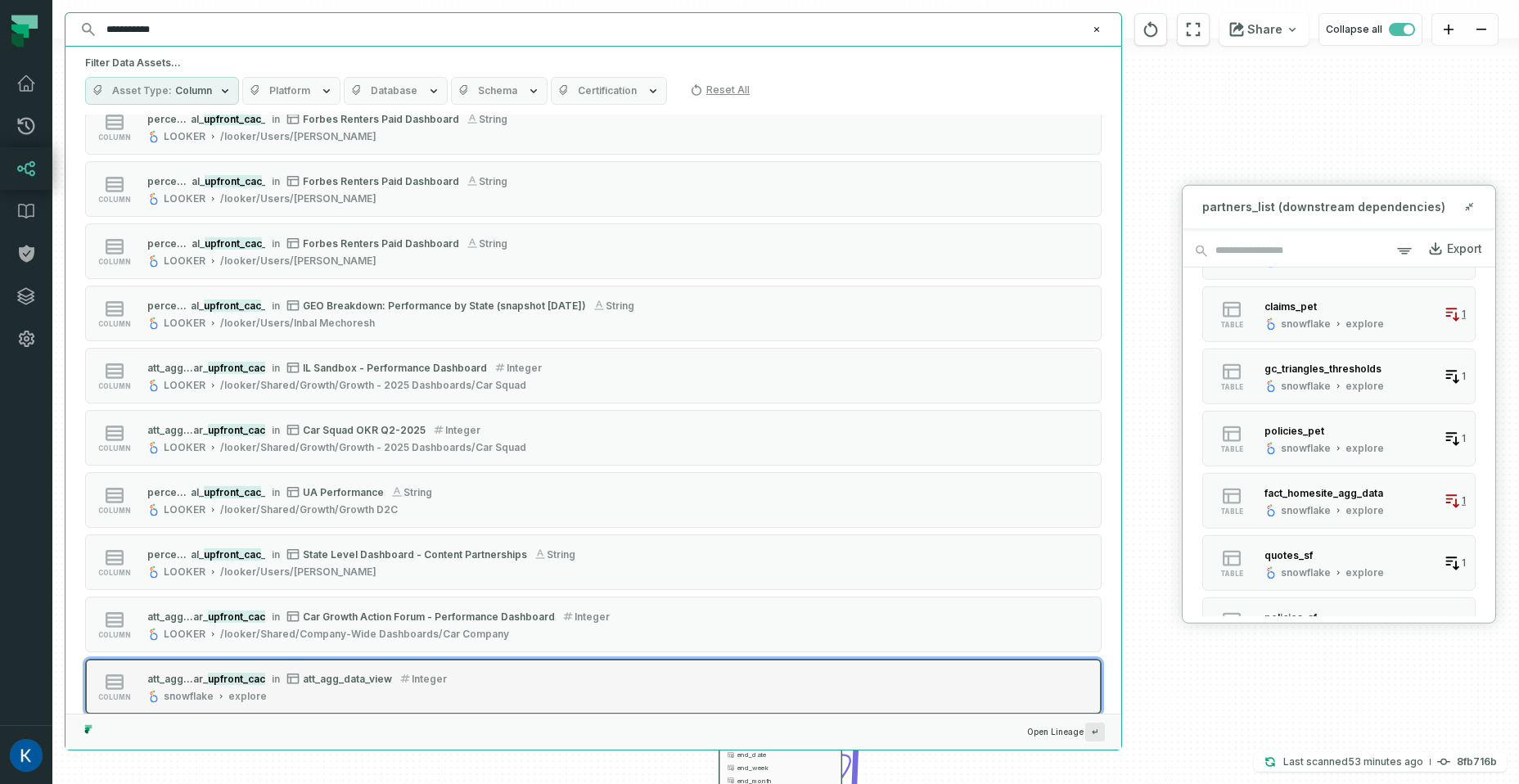
click at [238, 674] on mark "upfront_cac" at bounding box center [236, 679] width 57 height 13
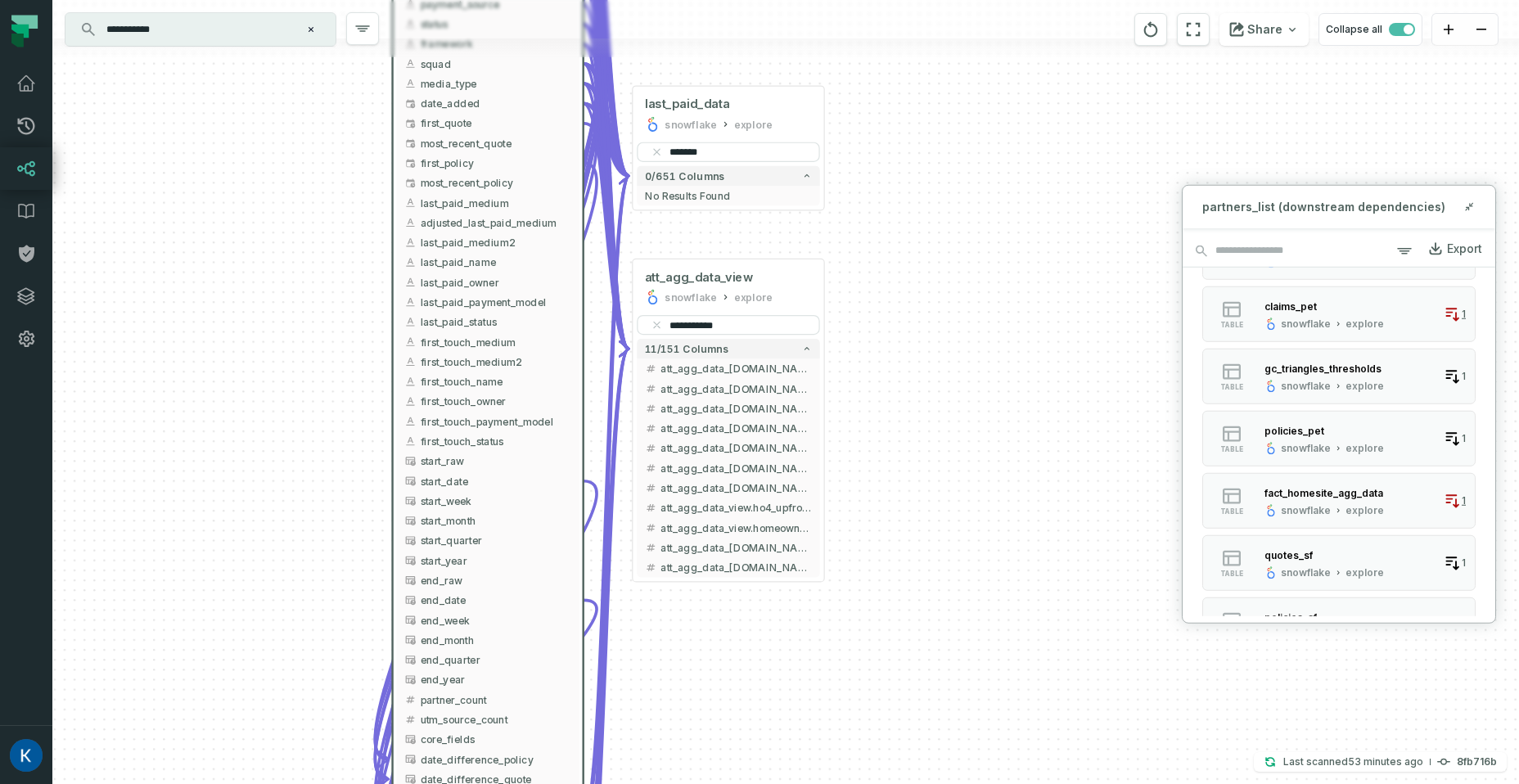
click at [201, 20] on input "**********" at bounding box center [199, 29] width 205 height 26
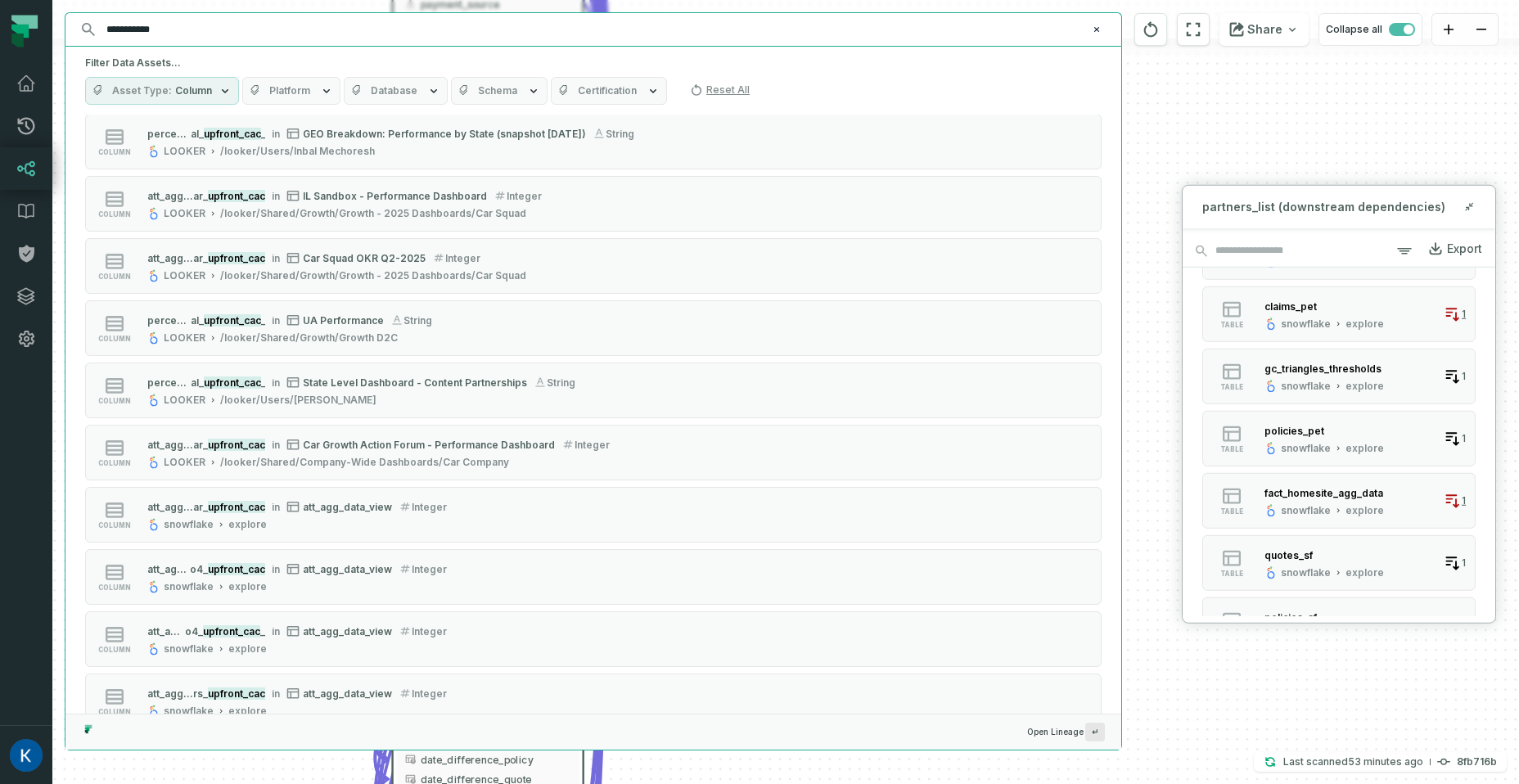
scroll to position [943, 0]
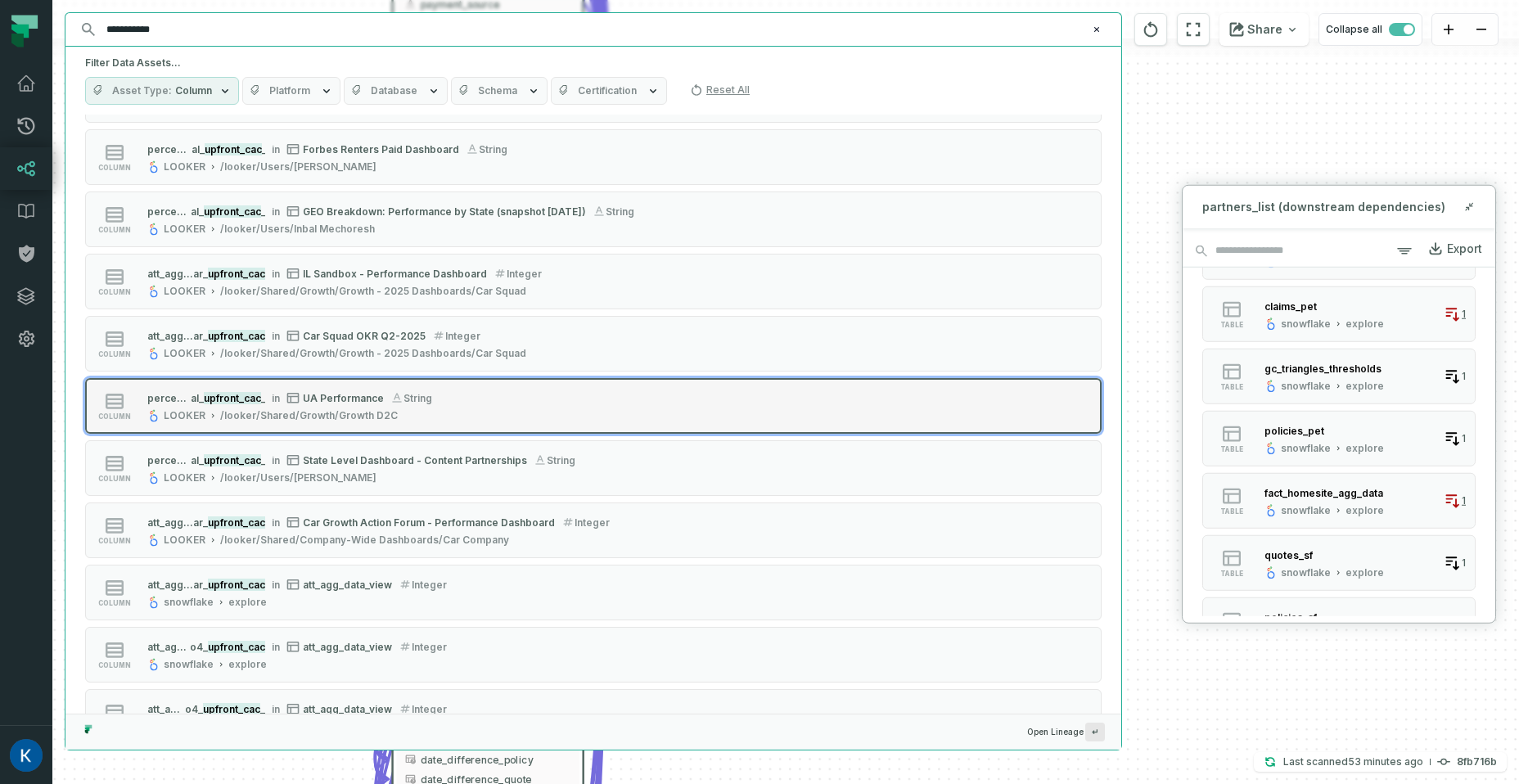
click at [424, 409] on div "LOOKER /looker/Shared/Growth/Growth D2C" at bounding box center [289, 416] width 284 height 14
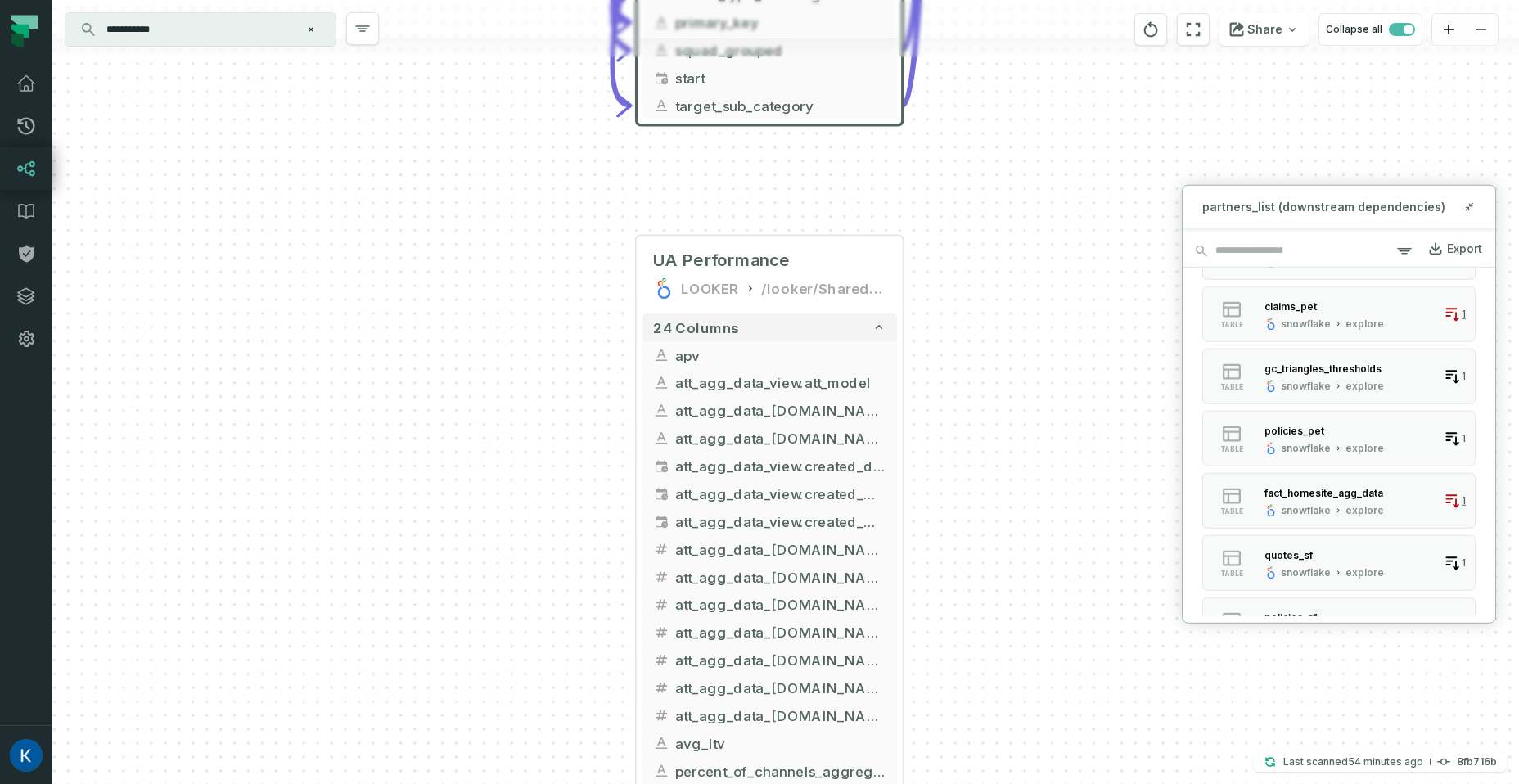
drag, startPoint x: 1007, startPoint y: 518, endPoint x: 945, endPoint y: 401, distance: 132.4
click at [952, 416] on div "+ partners_list lemonade view + 62 columns + utm_source + + renters_cost + ho_c…" at bounding box center [785, 392] width 1466 height 784
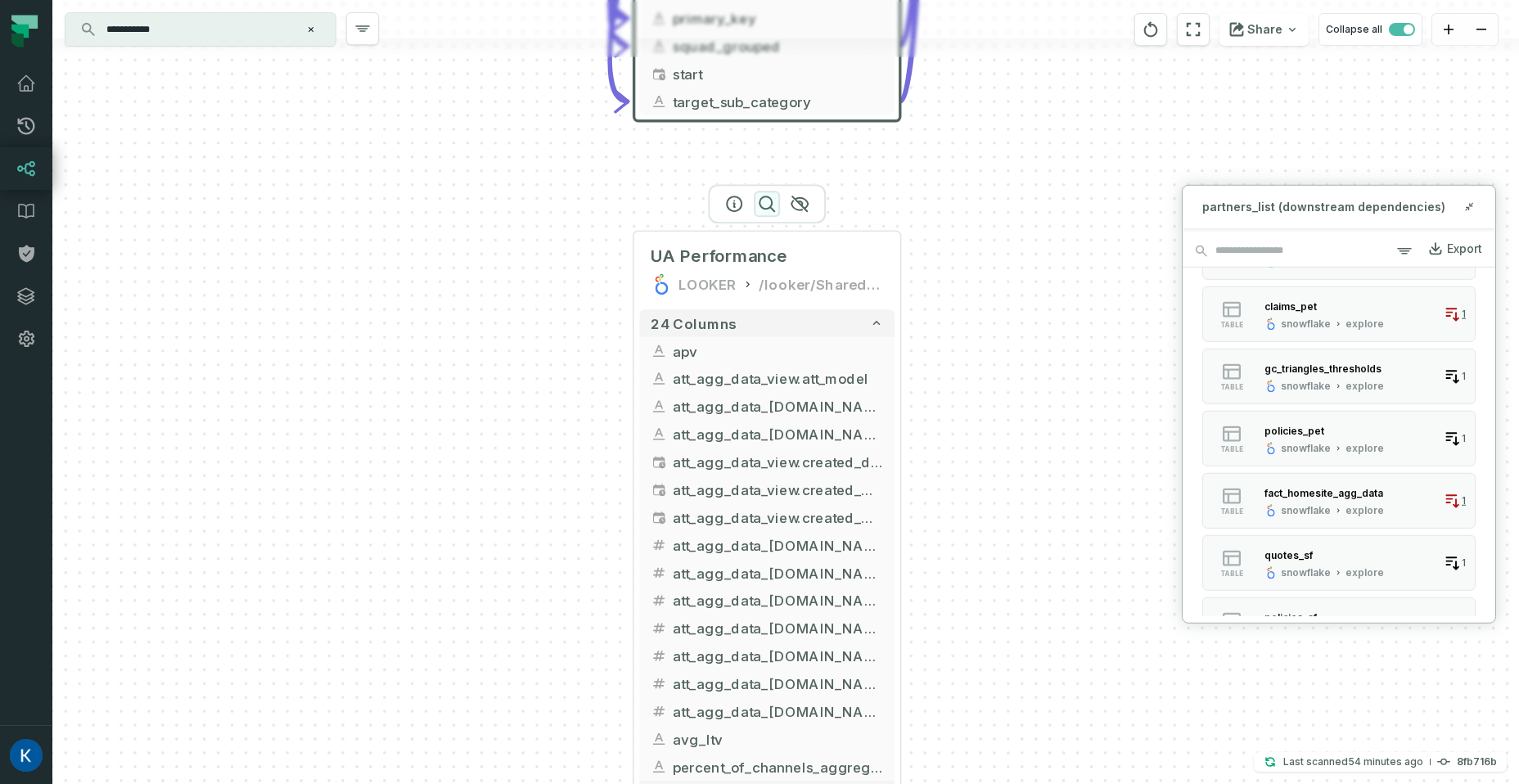
click at [761, 205] on icon "button" at bounding box center [766, 203] width 15 height 15
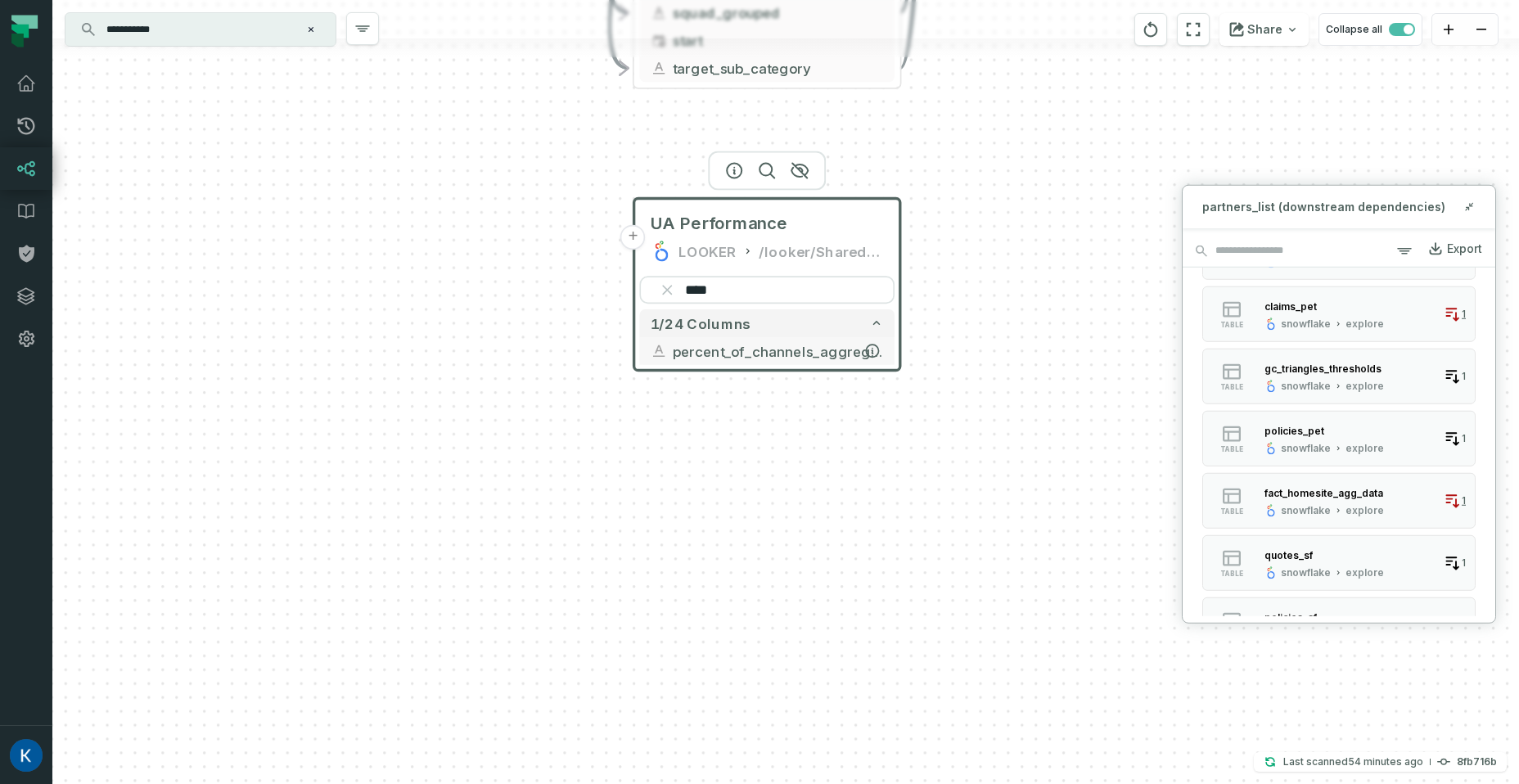
click at [833, 346] on span "percent_of_channels_aggregated_data_total_upfront_cac_usd" at bounding box center [777, 350] width 210 height 20
click at [873, 350] on icon "button" at bounding box center [872, 350] width 13 height 13
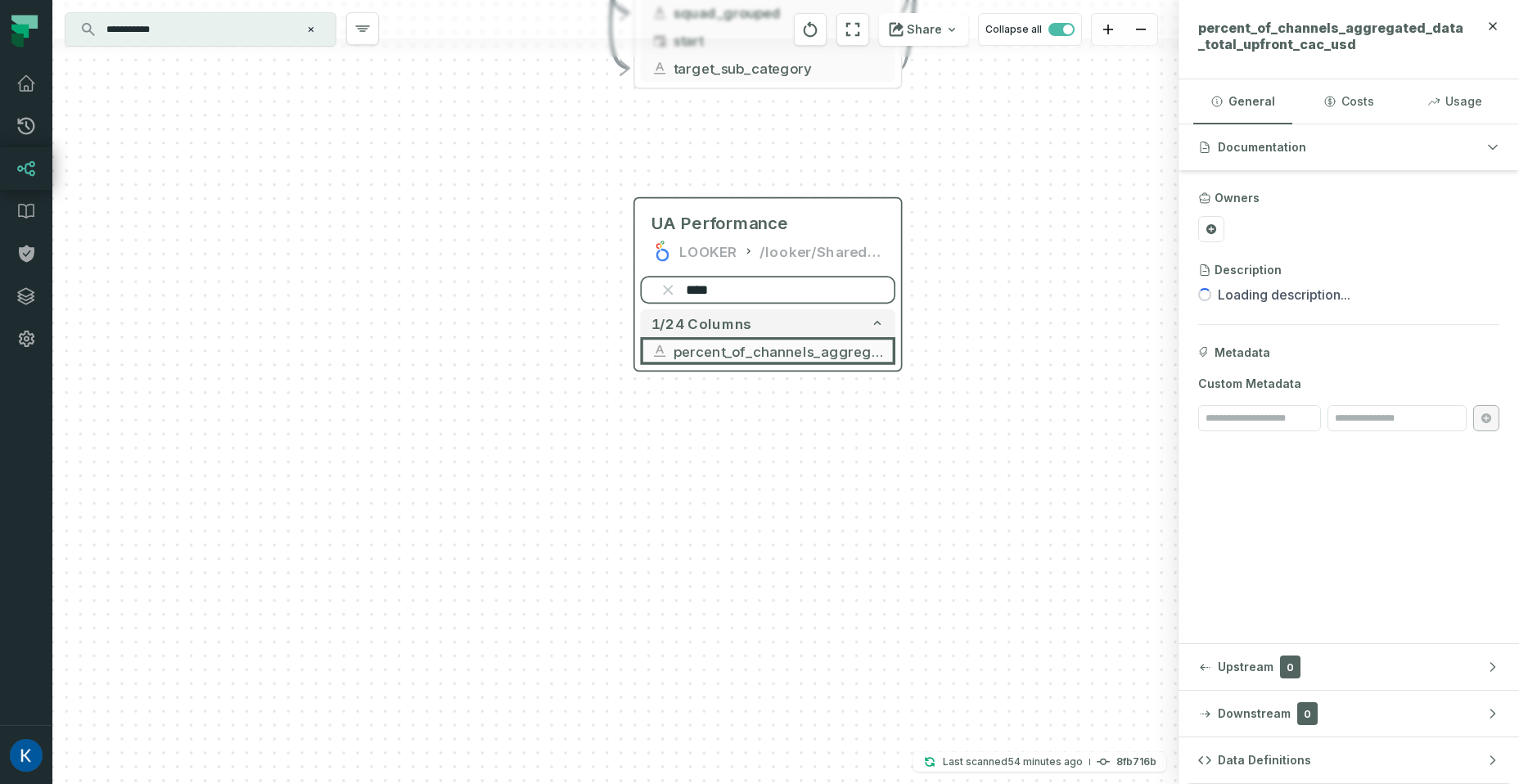
click at [797, 291] on input "****" at bounding box center [768, 289] width 255 height 28
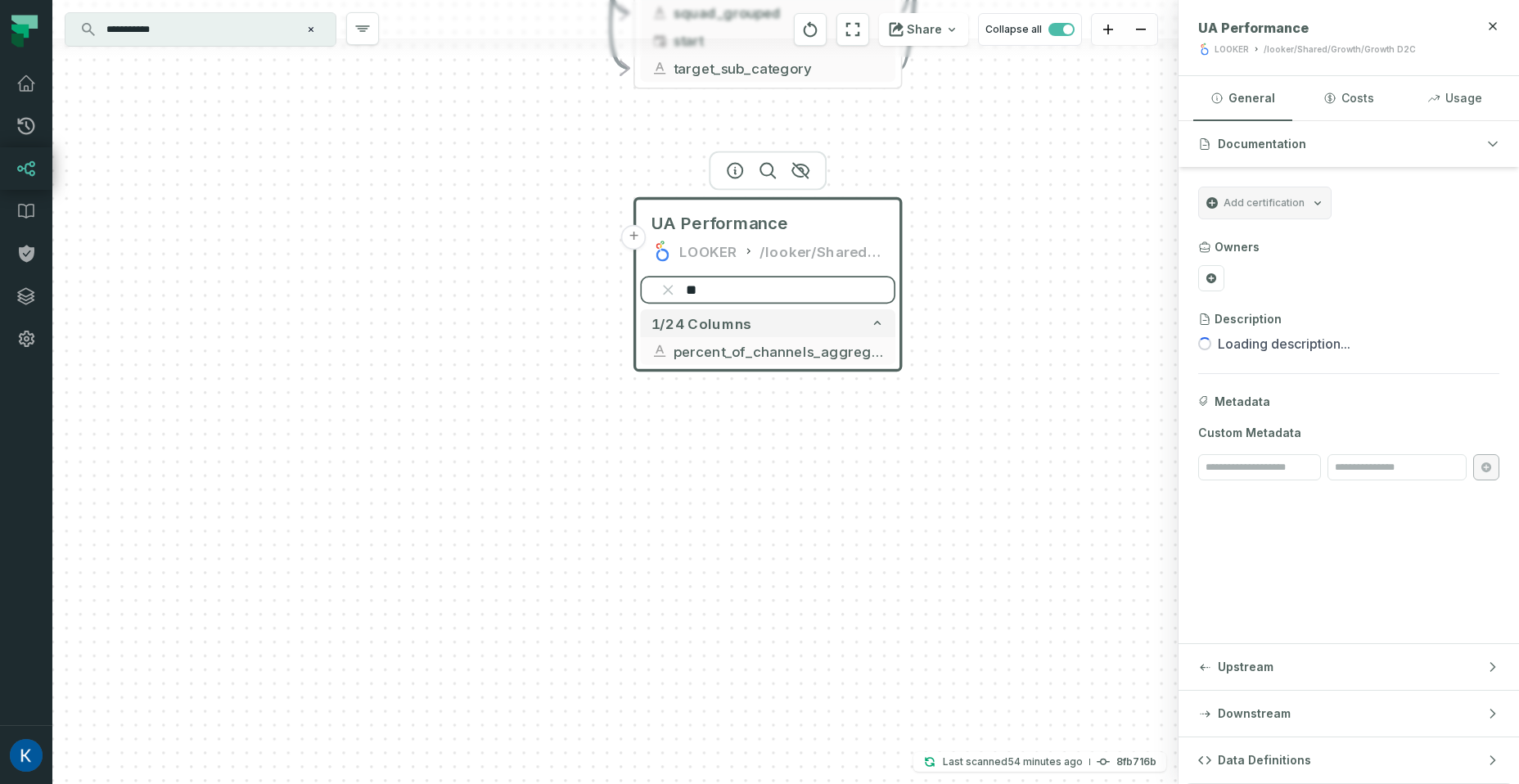
type input "*"
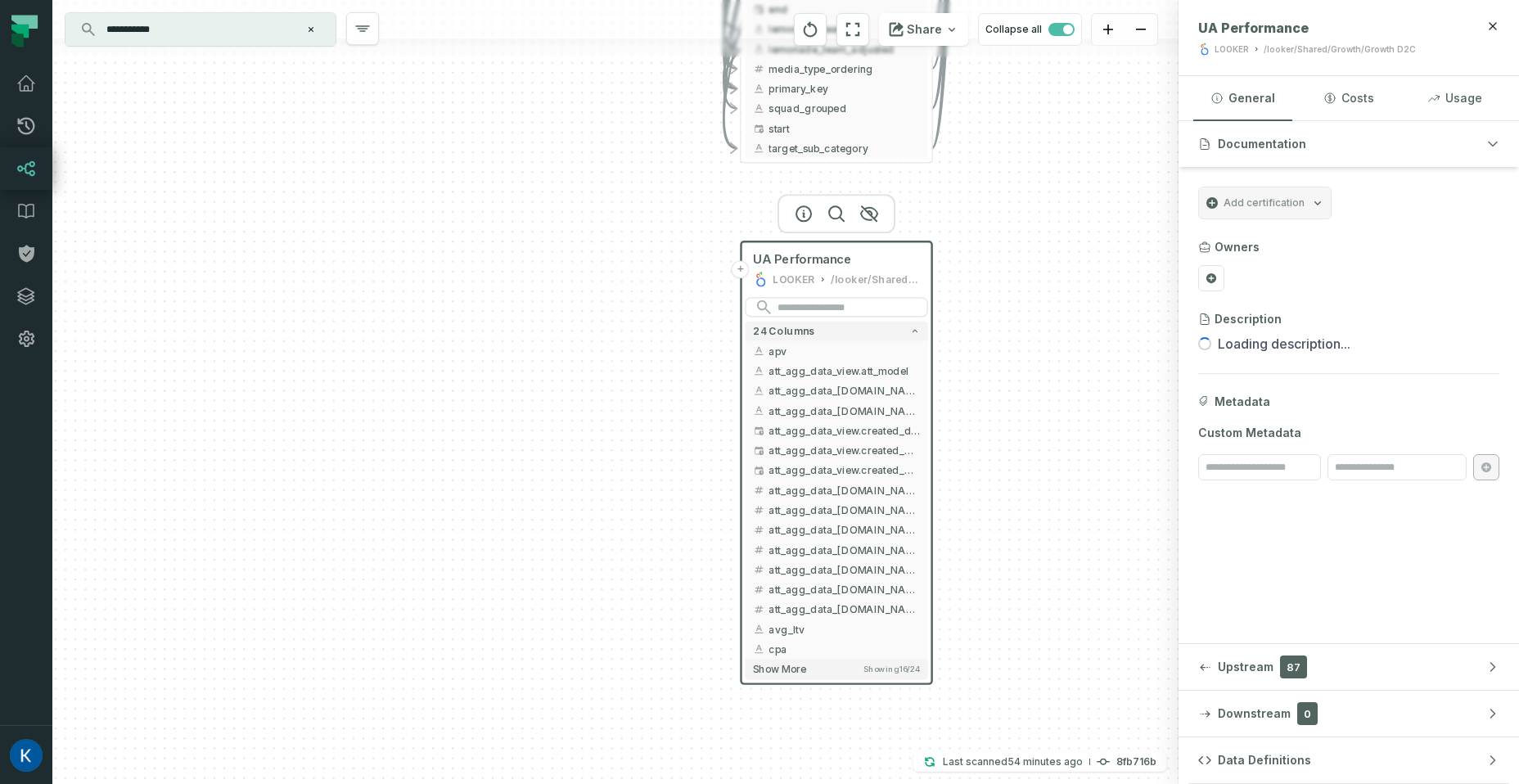
click at [743, 265] on button "+" at bounding box center [741, 269] width 18 height 18
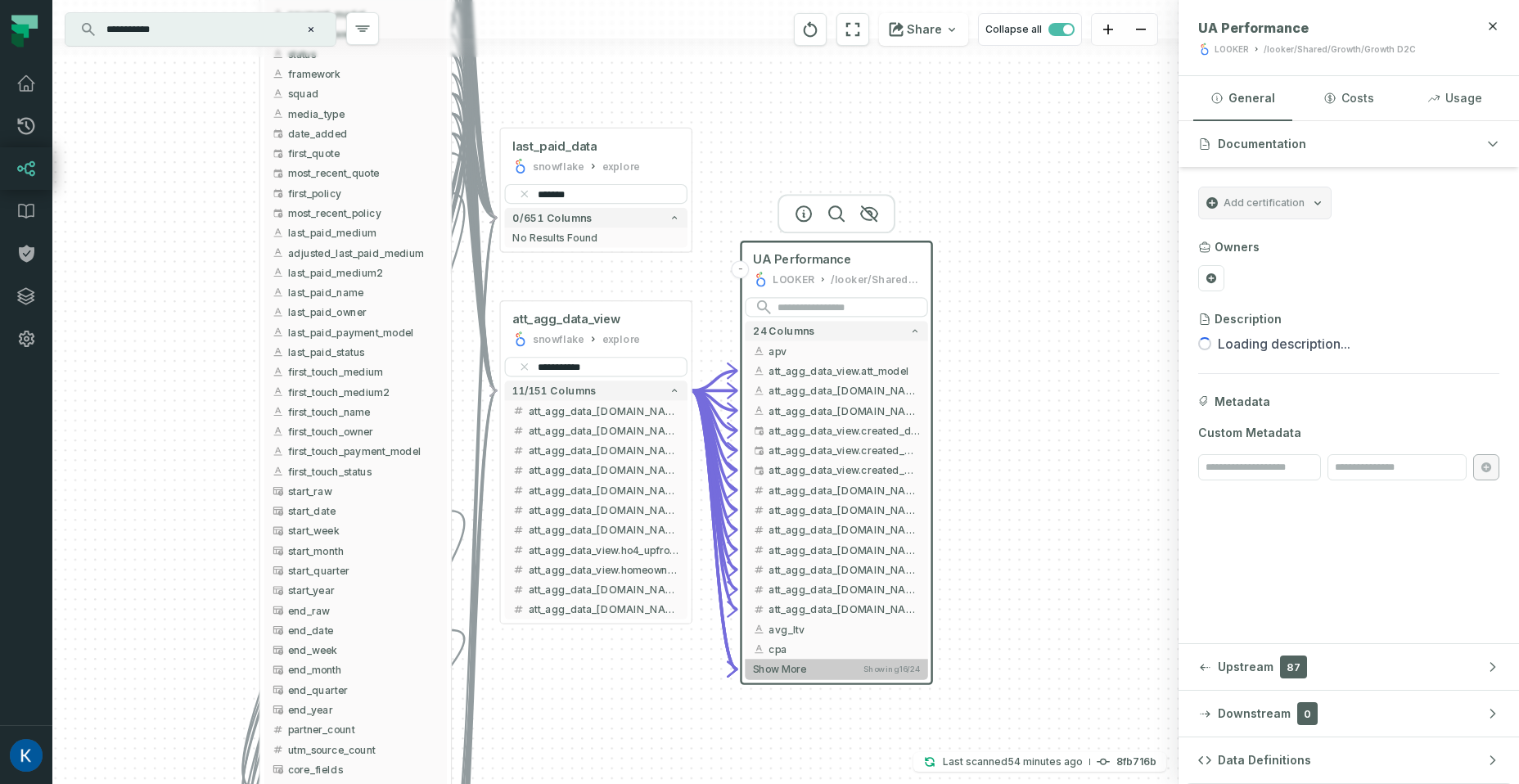
click at [822, 668] on button "Show more Showing 16 / 24" at bounding box center [835, 668] width 183 height 20
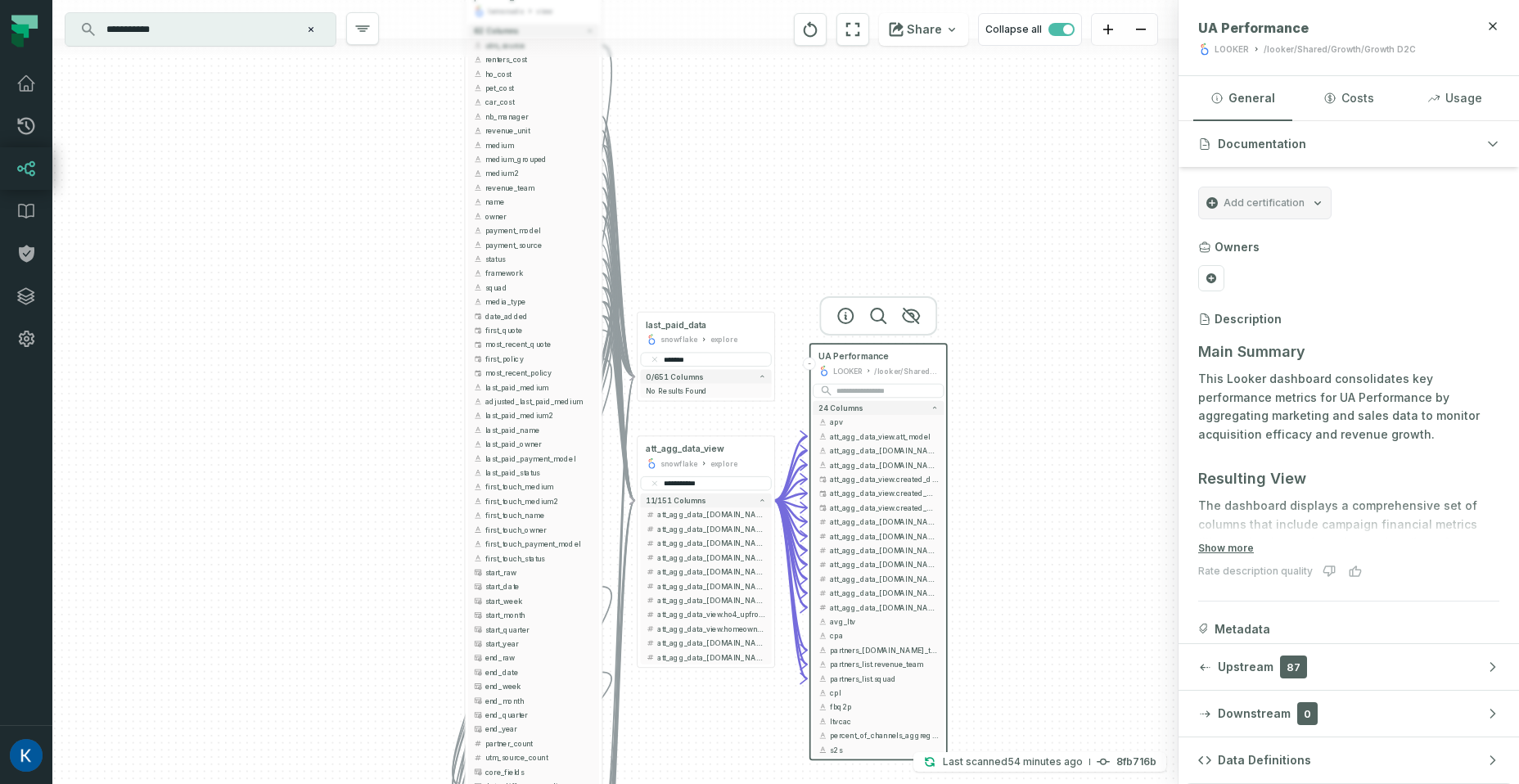
click at [198, 37] on input "**********" at bounding box center [199, 29] width 205 height 26
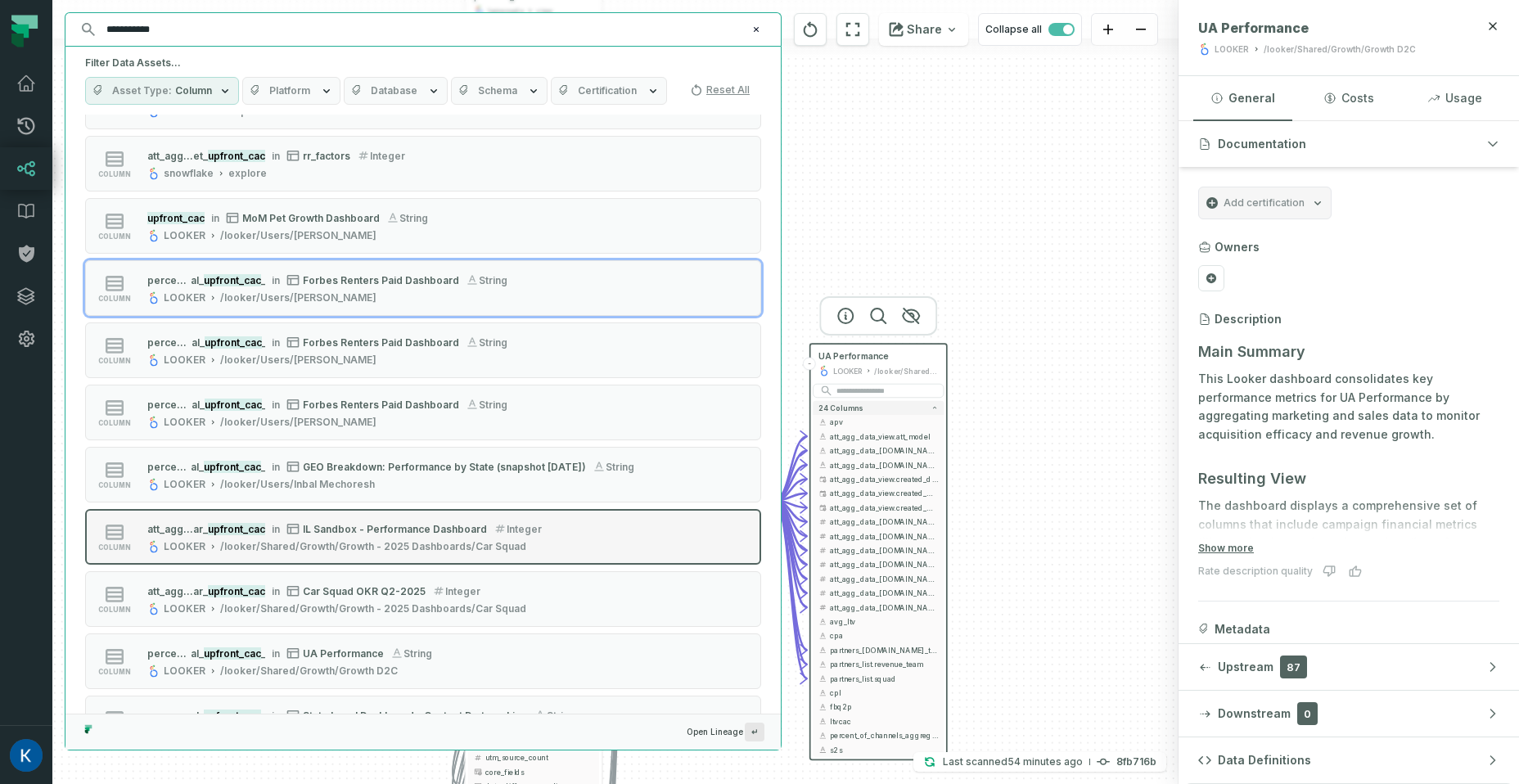
scroll to position [785, 0]
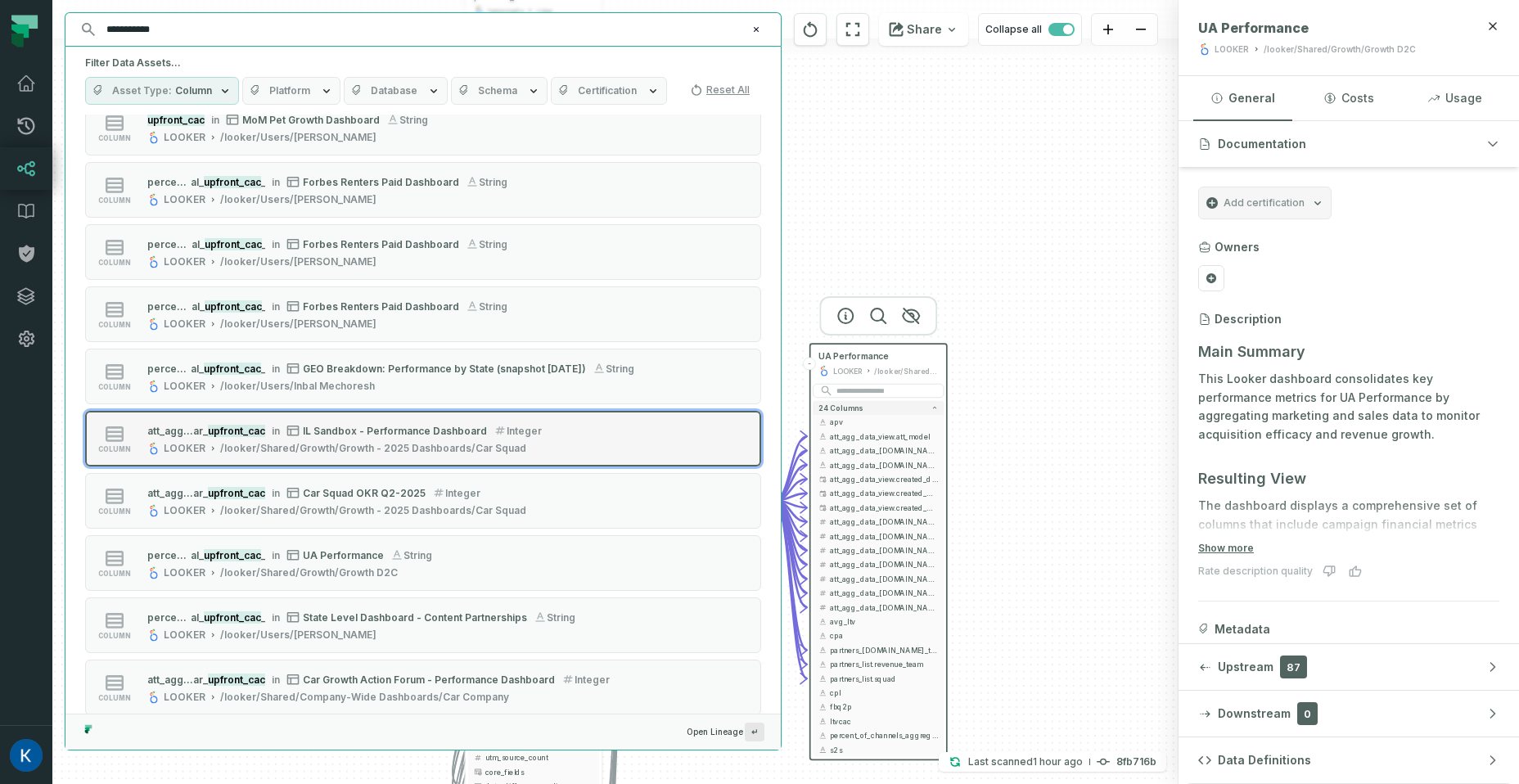
click at [584, 458] on button "column att_agg_data_view.c ar_ upfront_cac in IL Sandbox - Performance Dashboar…" at bounding box center [423, 439] width 676 height 56
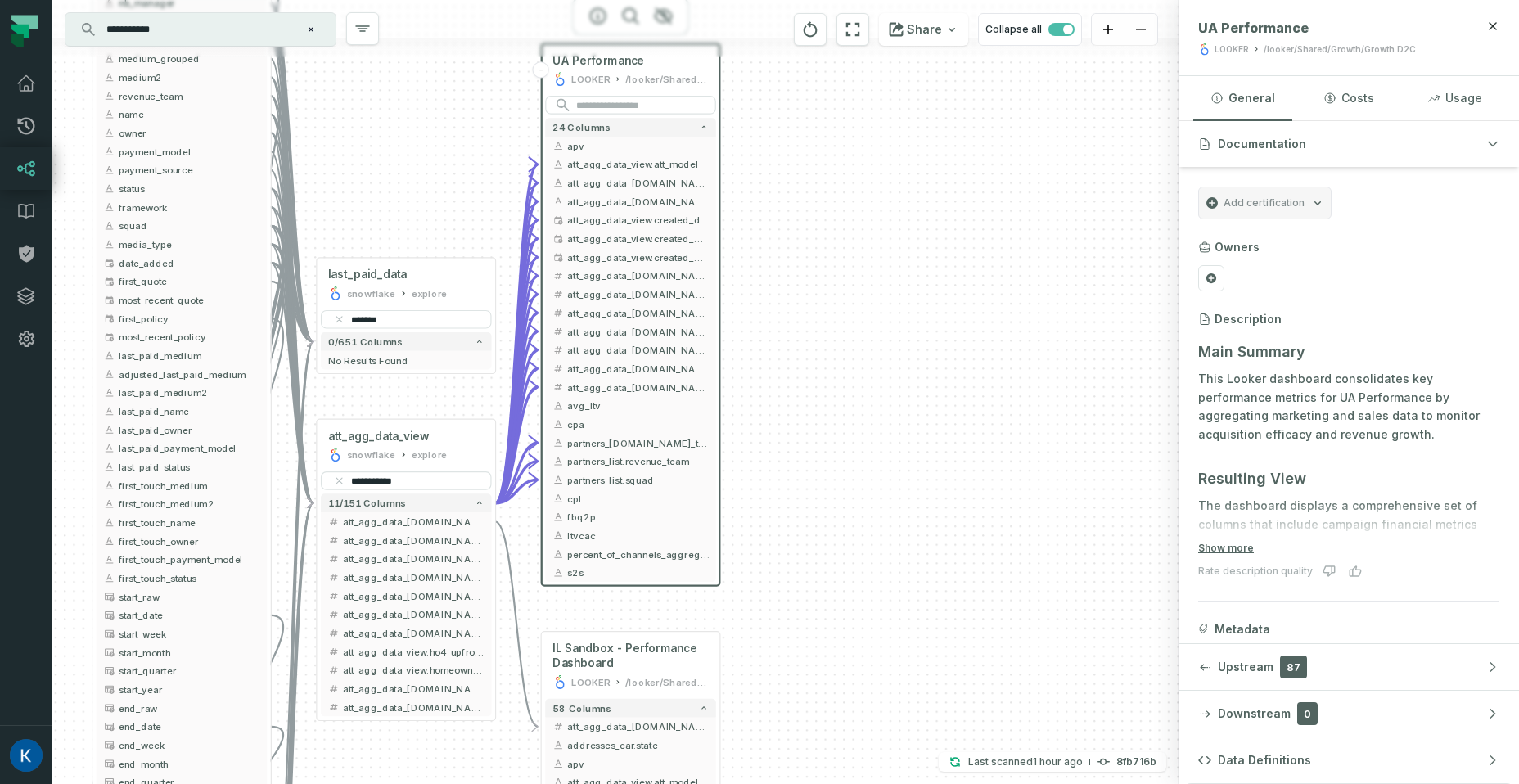
drag, startPoint x: 854, startPoint y: 269, endPoint x: 796, endPoint y: 453, distance: 192.9
click at [796, 453] on div "+ partners_list lemonade view + 62 columns + utm_source + + renters_cost + ho_c…" at bounding box center [615, 392] width 1125 height 784
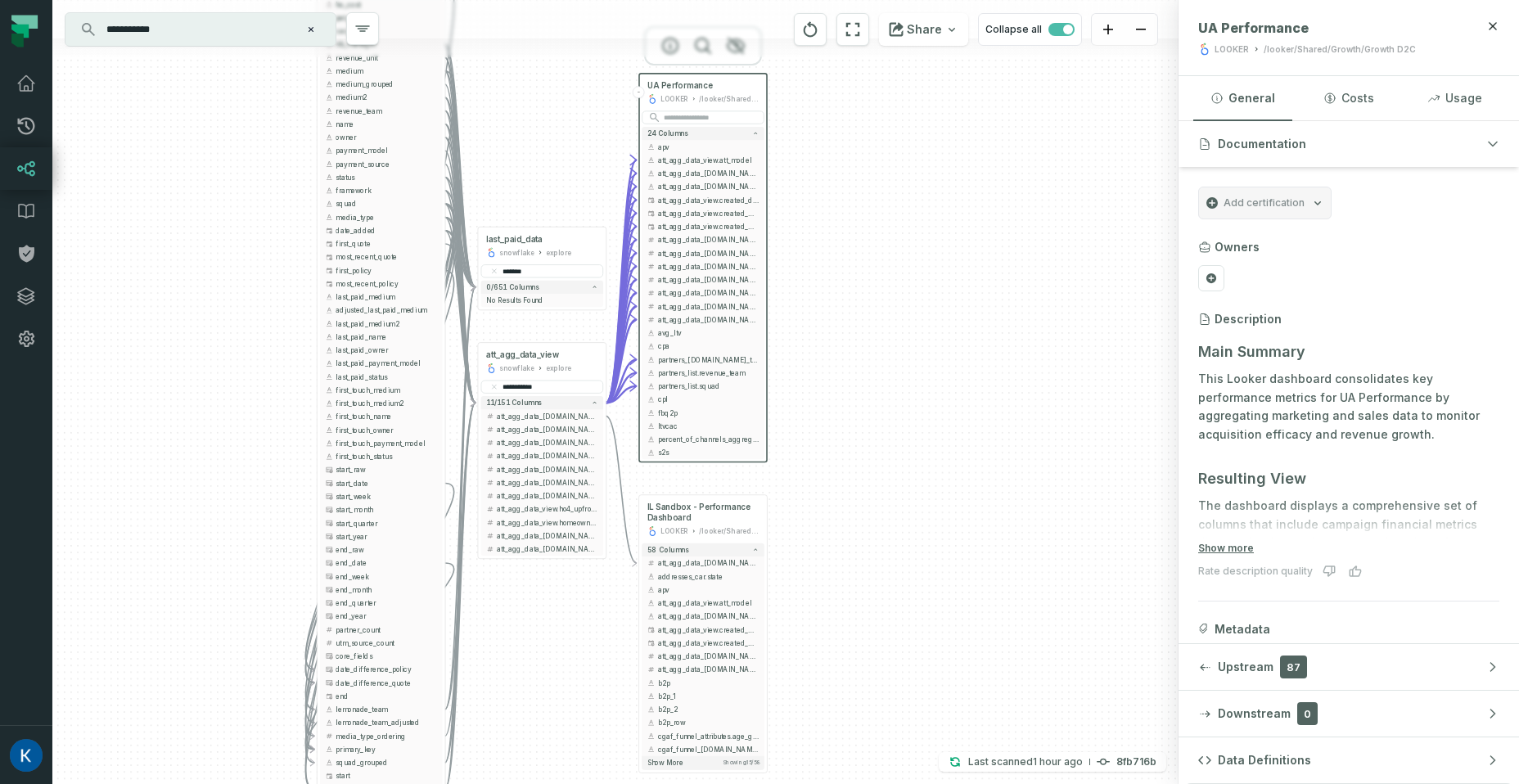
drag, startPoint x: 875, startPoint y: 537, endPoint x: 893, endPoint y: 367, distance: 171.0
click at [893, 367] on div "+ partners_list lemonade view + 62 columns + utm_source + + renters_cost + ho_c…" at bounding box center [615, 392] width 1125 height 784
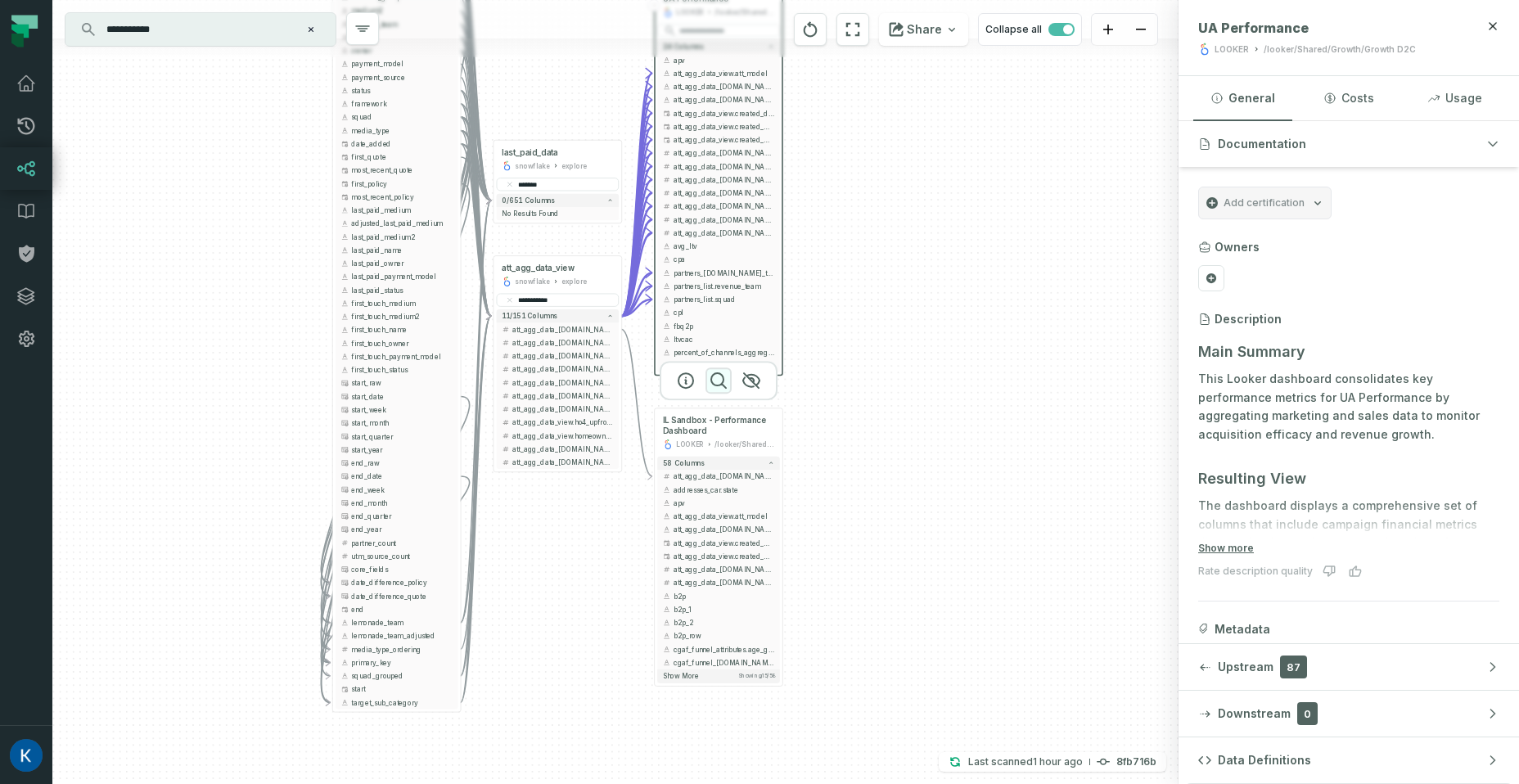
click at [716, 376] on icon "button" at bounding box center [718, 380] width 19 height 19
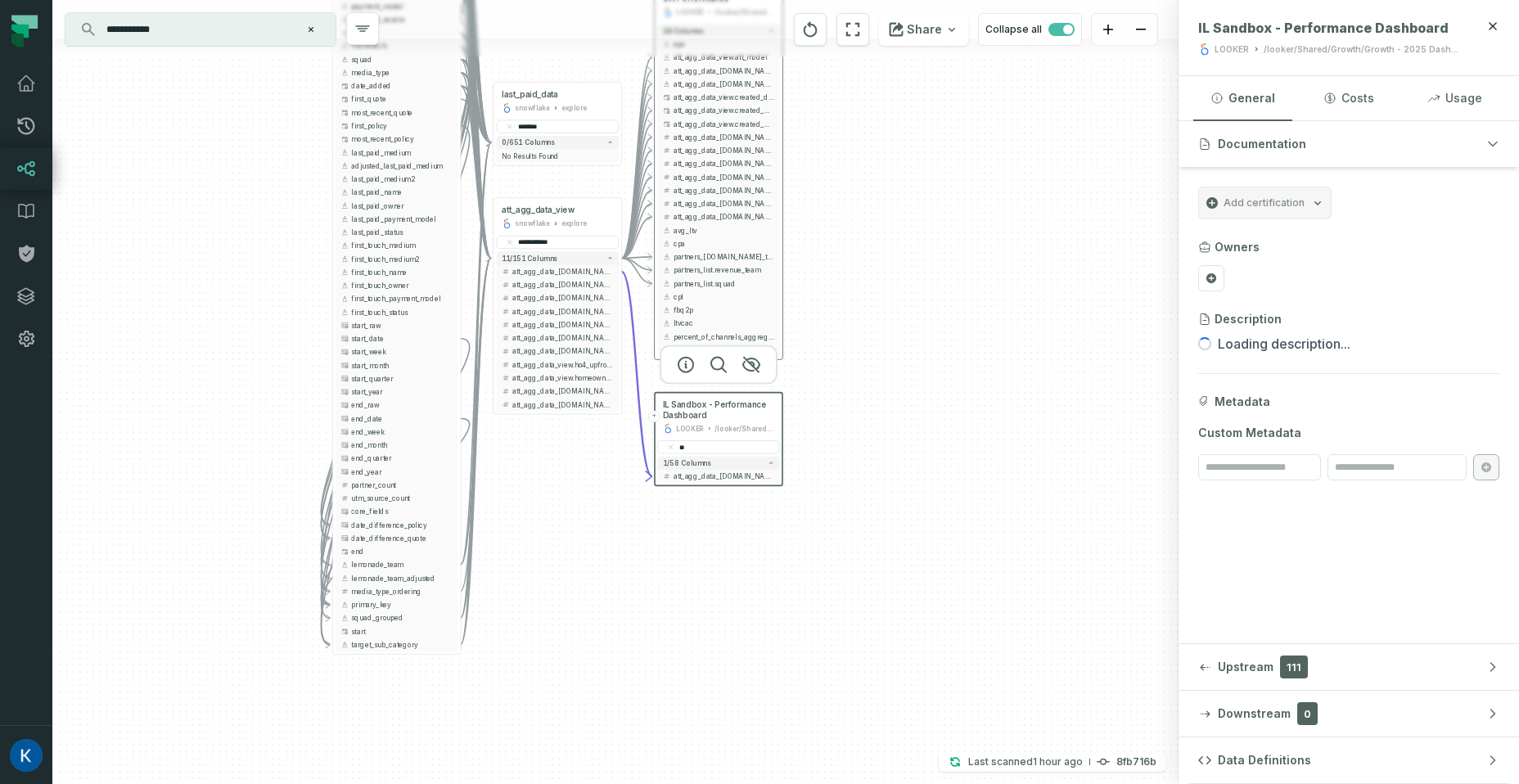
type input "*"
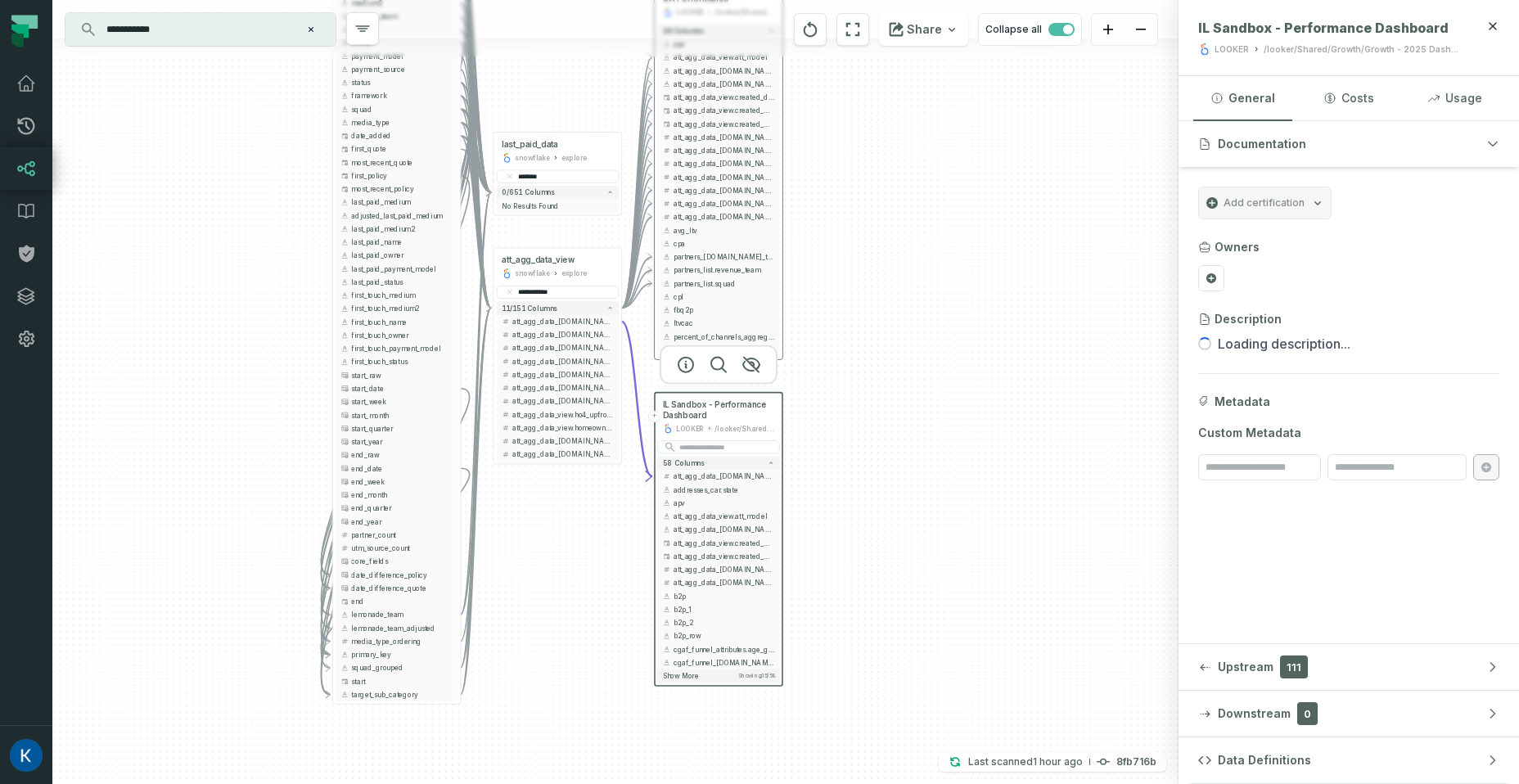
click at [657, 417] on button "+" at bounding box center [654, 417] width 13 height 13
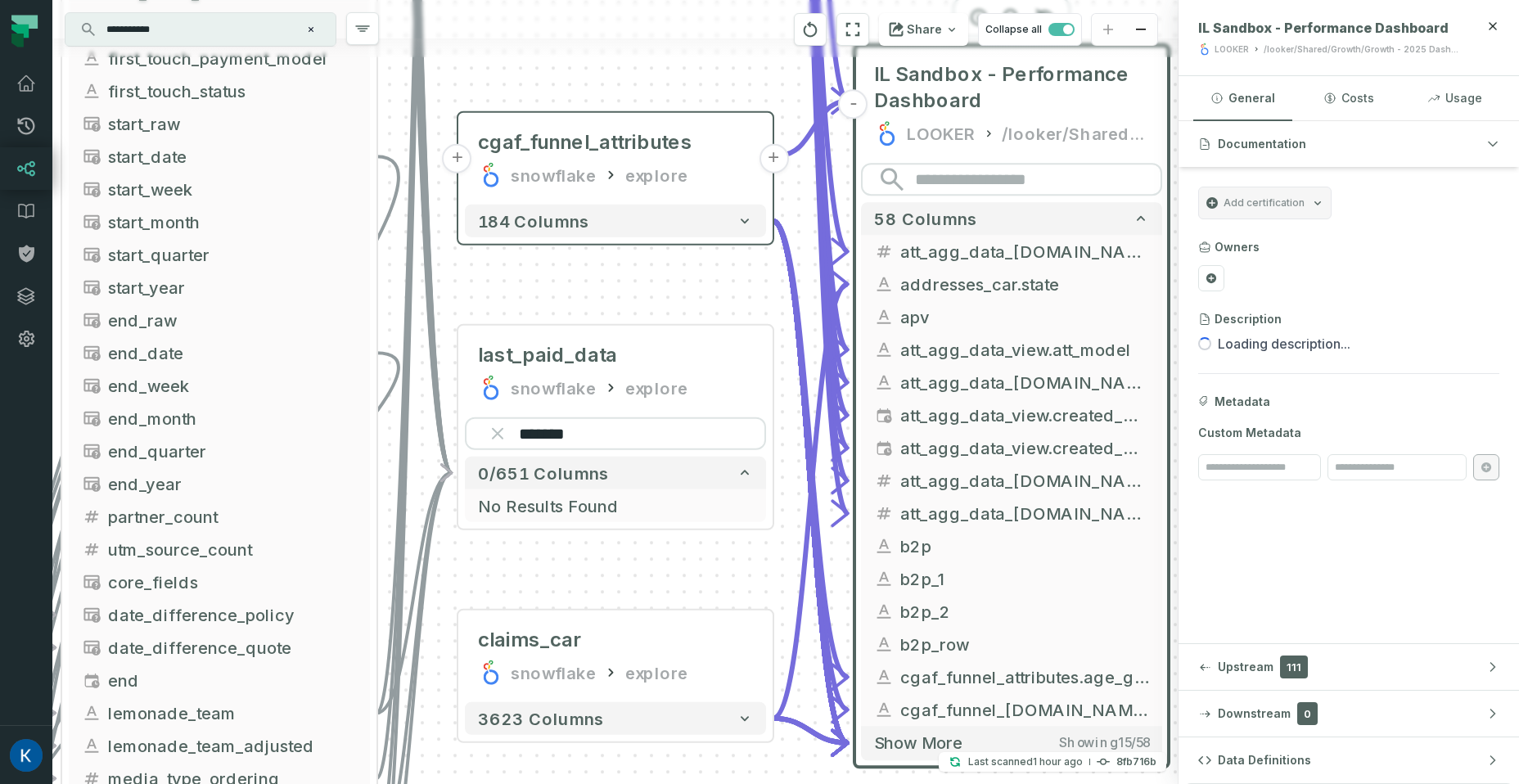
drag, startPoint x: 788, startPoint y: 258, endPoint x: 744, endPoint y: 181, distance: 88.7
click at [769, 547] on div "+ cgaf_funnel_attributes snowflake explore + 184 columns + claims_car snowflake…" at bounding box center [615, 392] width 1125 height 784
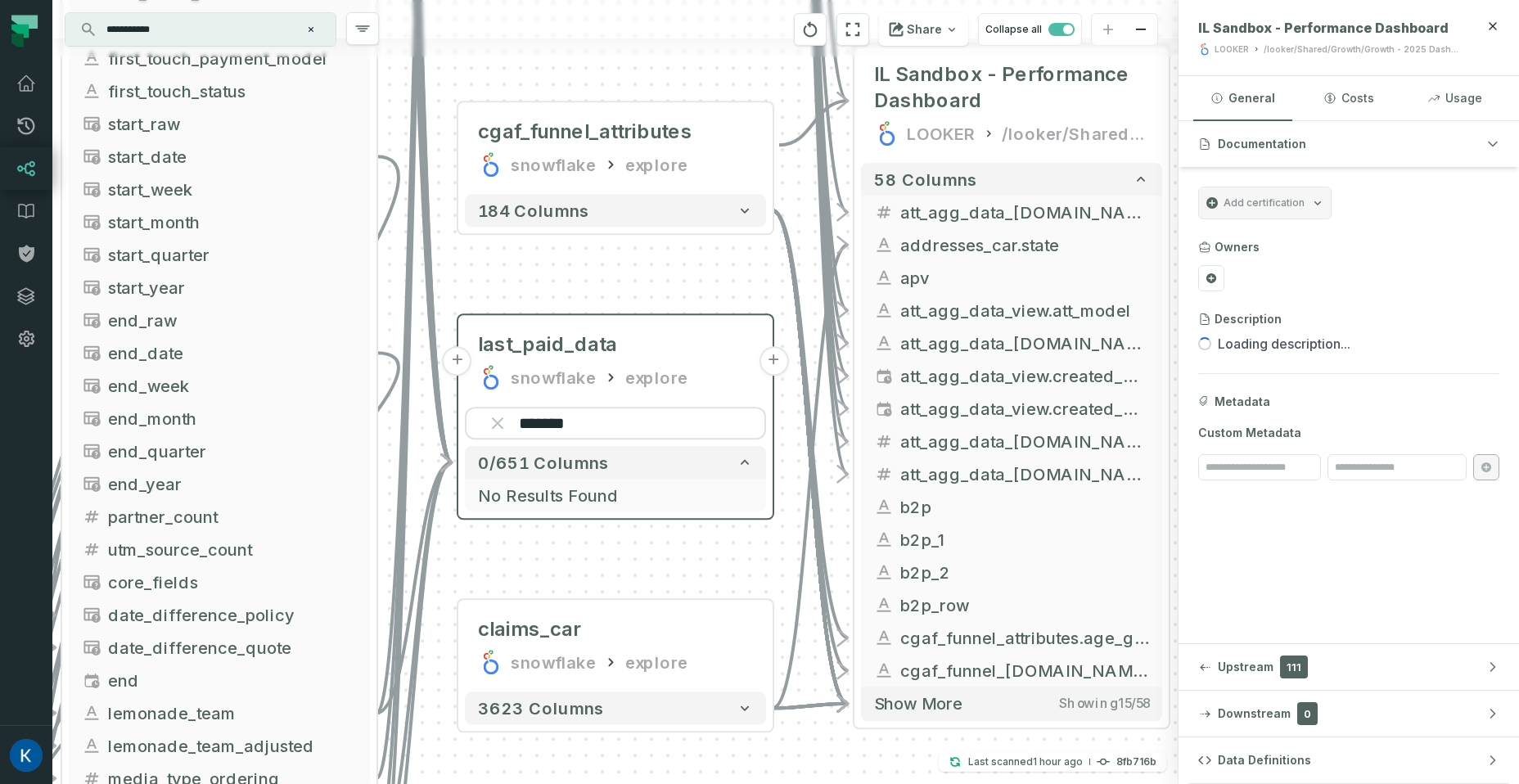
drag, startPoint x: 745, startPoint y: 270, endPoint x: 733, endPoint y: 483, distance: 213.3
click at [733, 487] on div "+ cgaf_funnel_attributes snowflake explore + 184 columns + claims_car snowflake…" at bounding box center [615, 392] width 1125 height 784
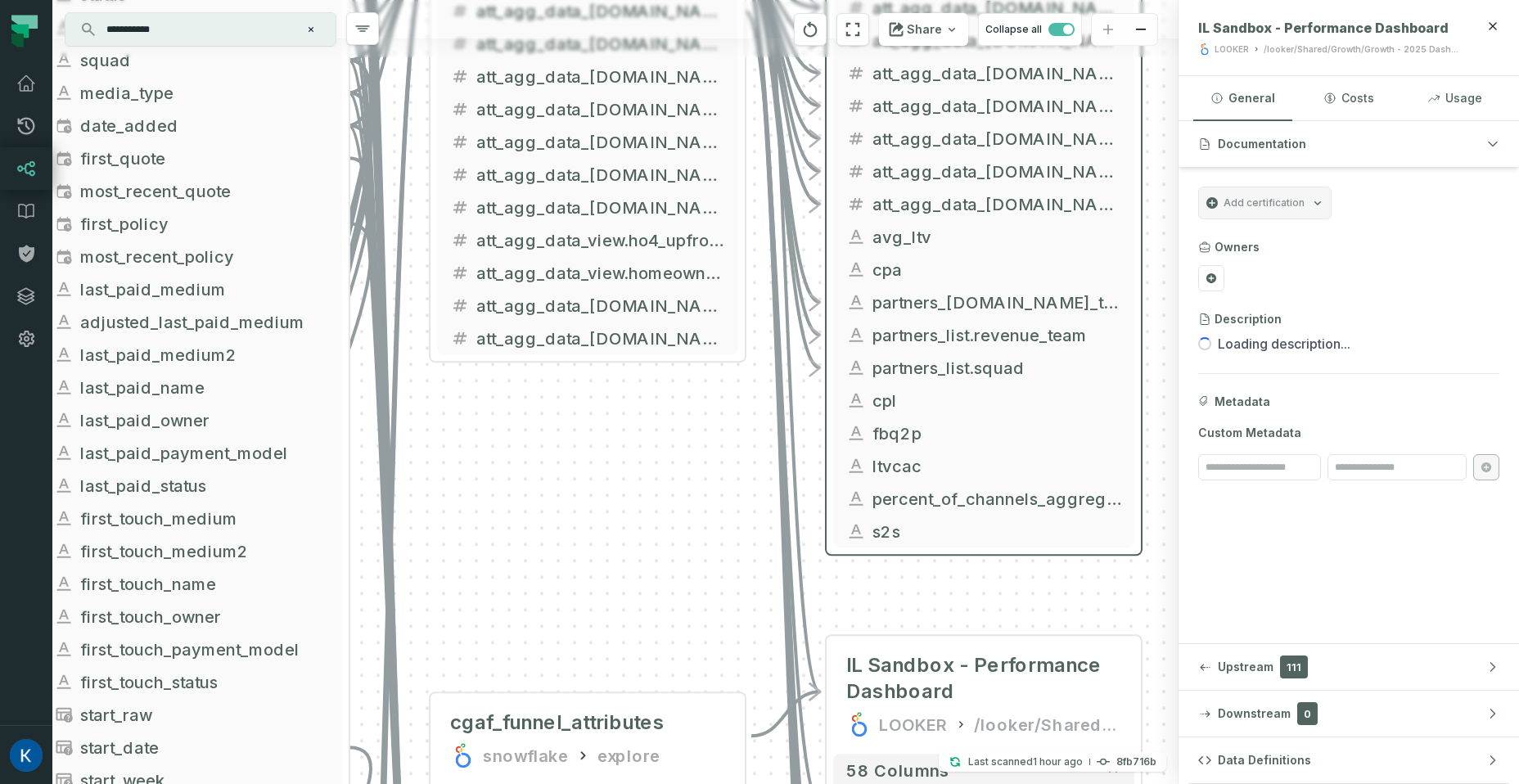
drag, startPoint x: 681, startPoint y: 197, endPoint x: 667, endPoint y: 454, distance: 257.4
click at [667, 454] on div "+ cgaf_funnel_attributes snowflake explore + 184 columns + claims_car snowflake…" at bounding box center [615, 392] width 1125 height 784
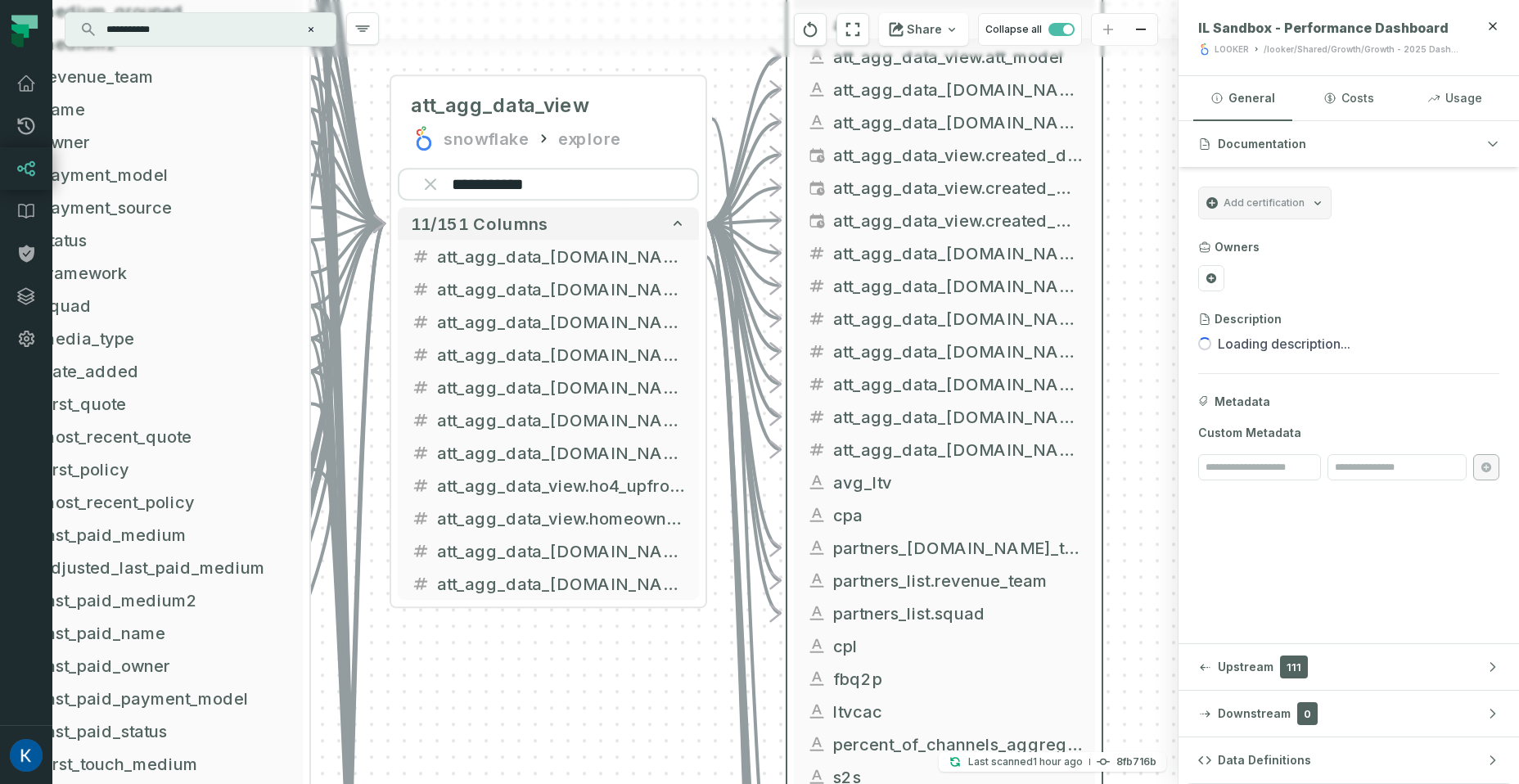
drag, startPoint x: 627, startPoint y: 637, endPoint x: 615, endPoint y: 668, distance: 33.2
click at [615, 674] on div "+ cgaf_funnel_attributes snowflake explore + 184 columns + claims_car snowflake…" at bounding box center [615, 392] width 1125 height 784
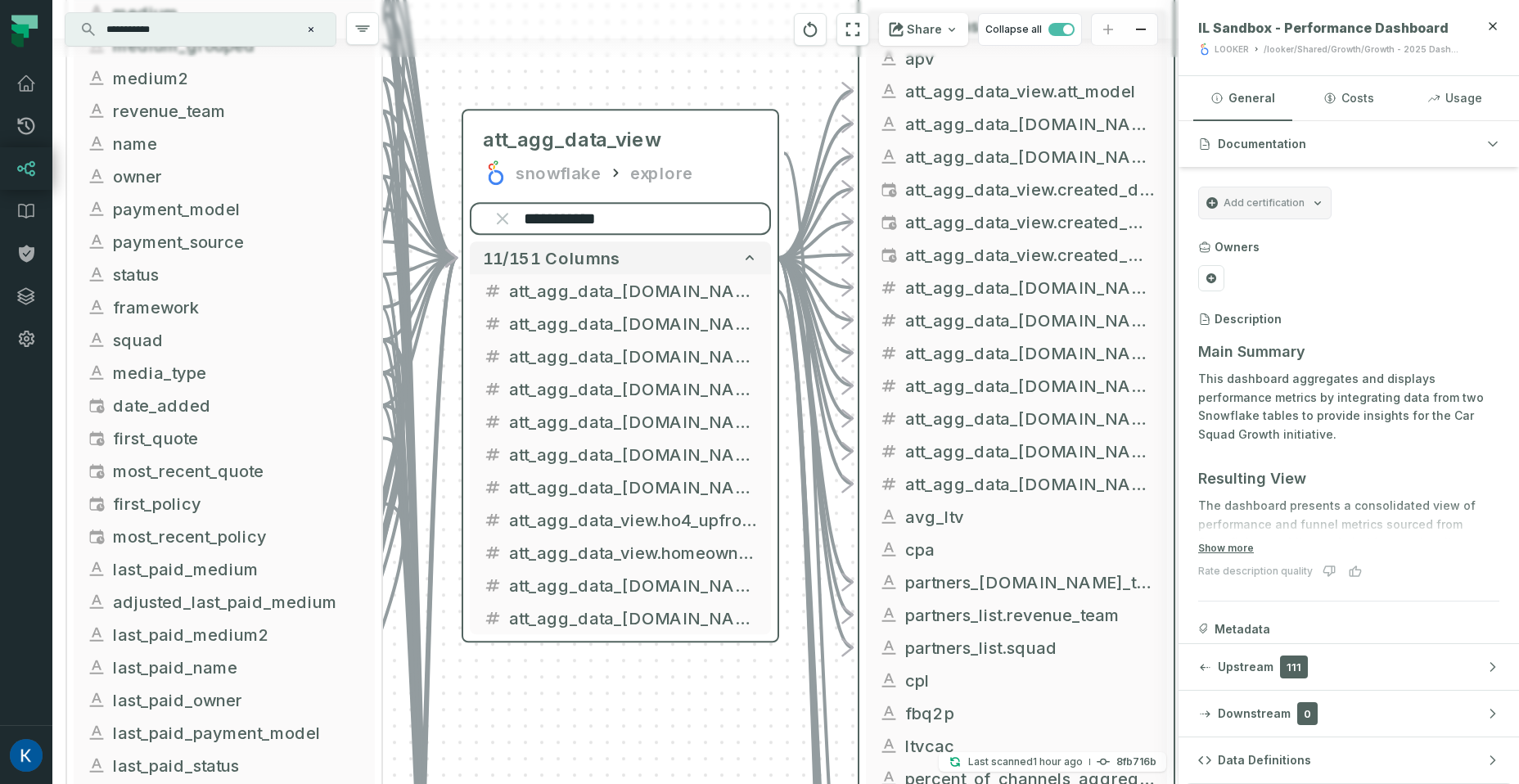
drag, startPoint x: 605, startPoint y: 210, endPoint x: 684, endPoint y: 226, distance: 80.6
click at [684, 228] on input "**********" at bounding box center [620, 218] width 301 height 33
type input "*"
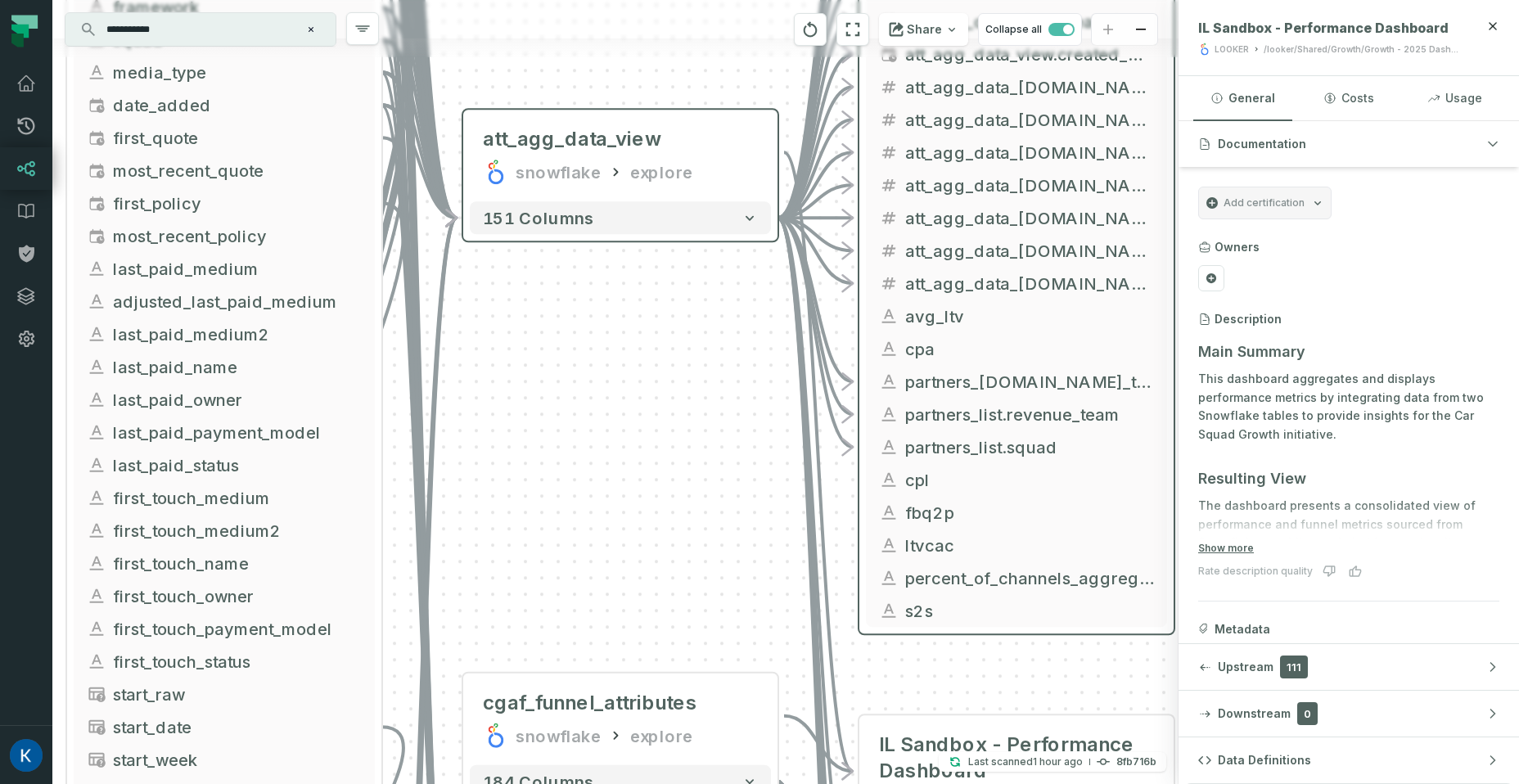
scroll to position [2, 0]
click at [651, 222] on button "151 columns" at bounding box center [620, 218] width 301 height 33
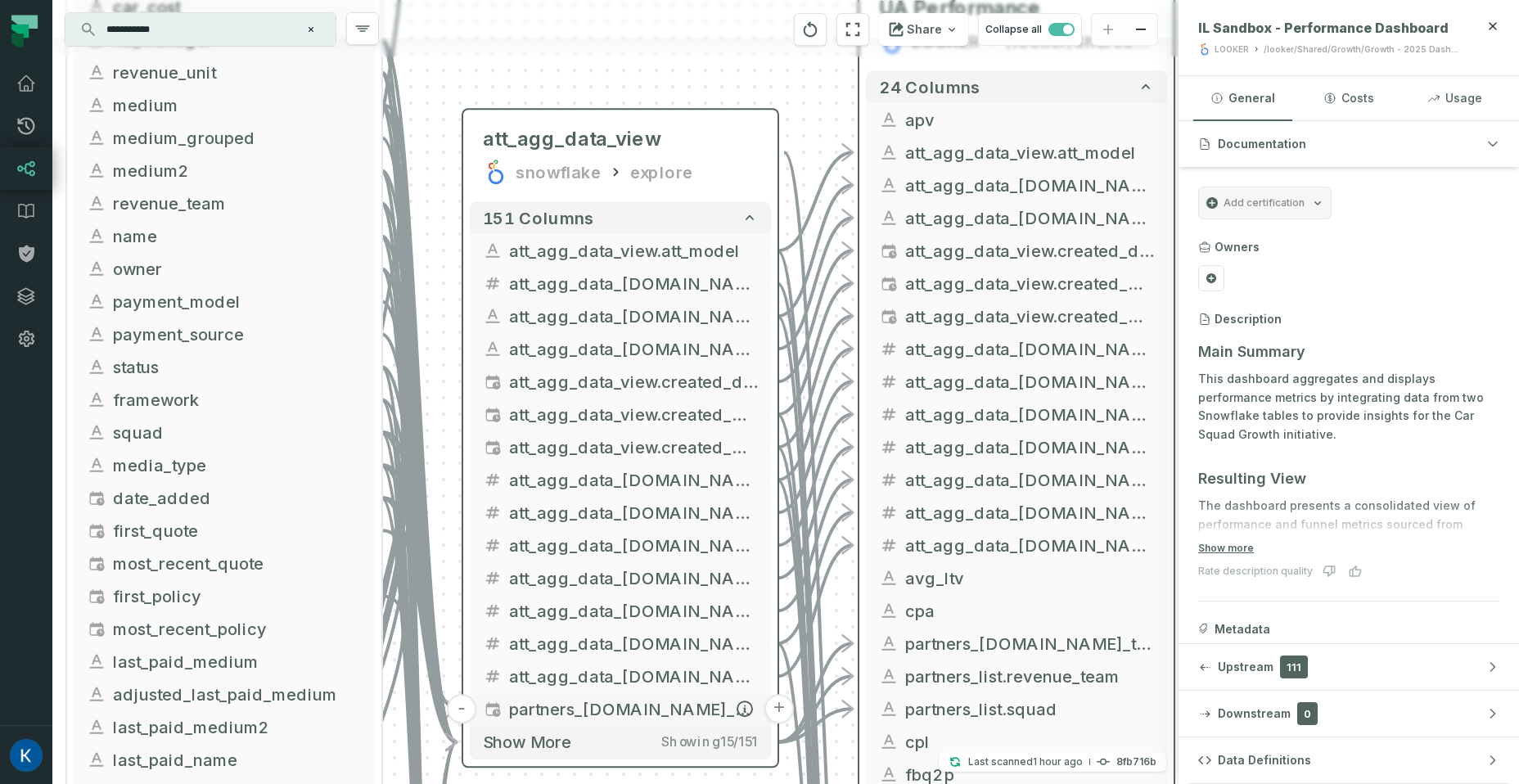
click at [632, 750] on button "Show more Showing 15 / 151" at bounding box center [620, 741] width 301 height 34
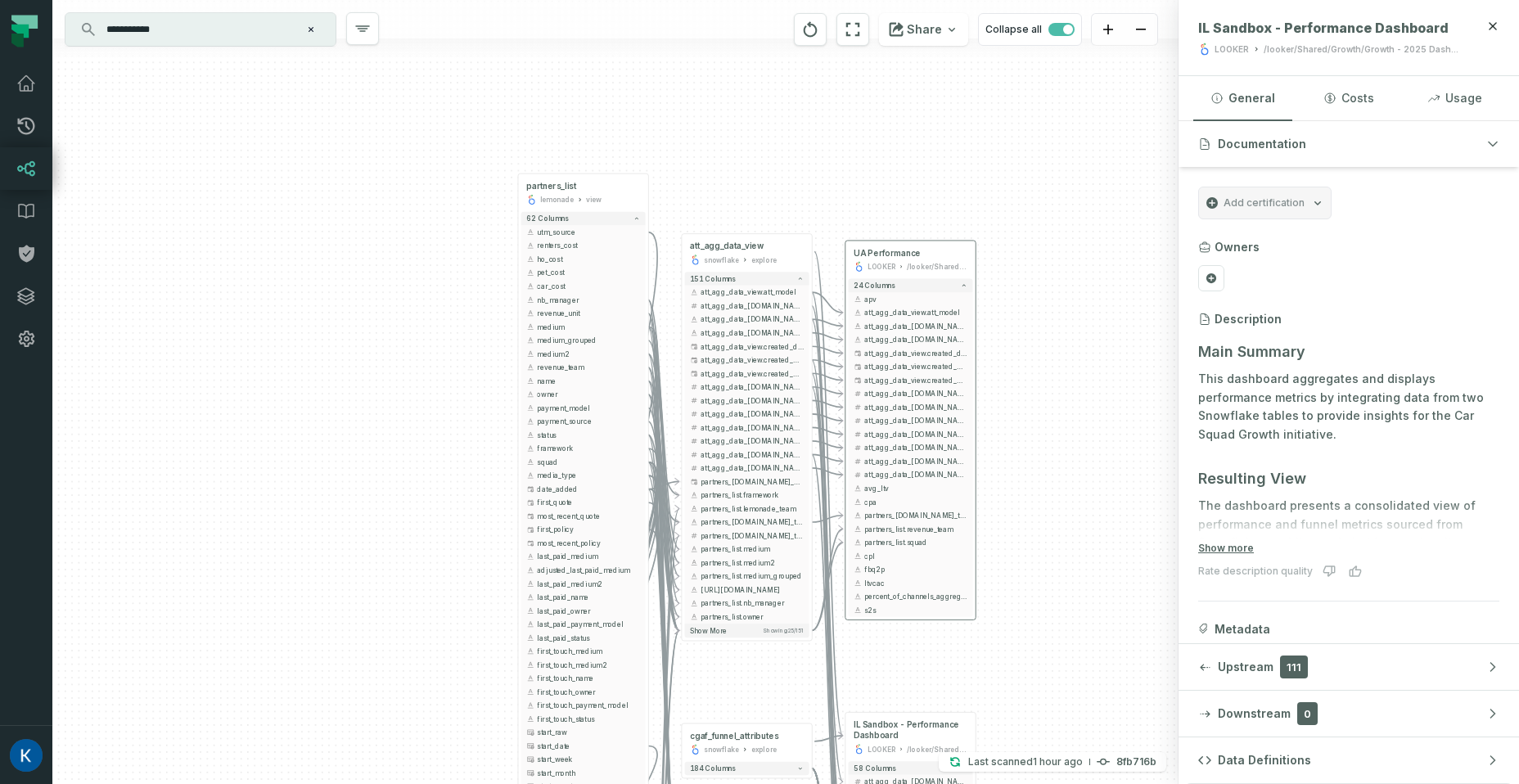
drag, startPoint x: 891, startPoint y: 622, endPoint x: 973, endPoint y: 417, distance: 220.8
click at [973, 417] on div "24 columns apv - att_agg_data_view.att_model - att_agg_data_[DOMAIN_NAME] - att…" at bounding box center [910, 447] width 131 height 343
click at [756, 631] on button "Show more Showing 25 / 151" at bounding box center [746, 630] width 125 height 14
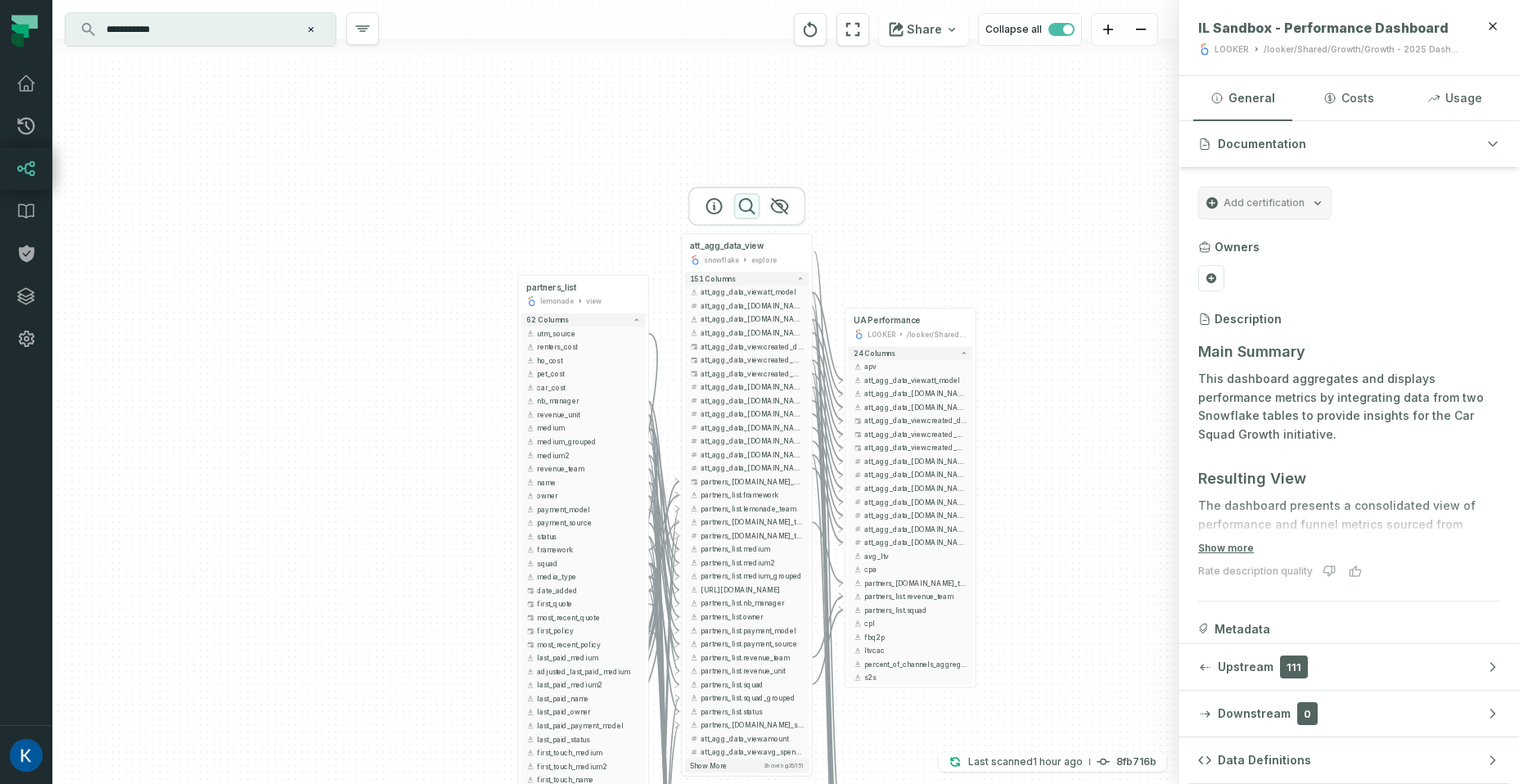
click at [749, 212] on icon "button" at bounding box center [746, 206] width 19 height 19
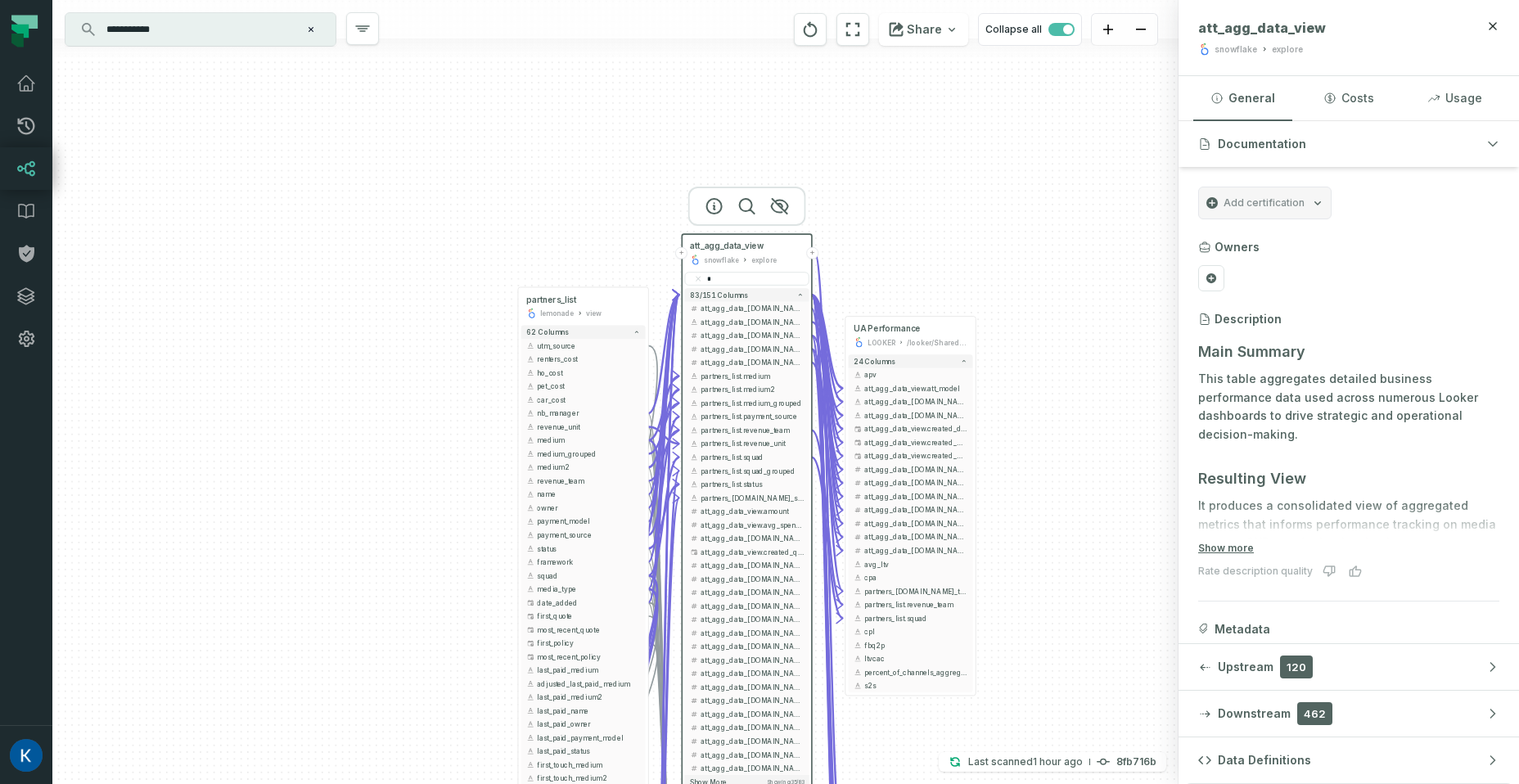
type input "*"
click at [679, 254] on button "+" at bounding box center [681, 253] width 13 height 13
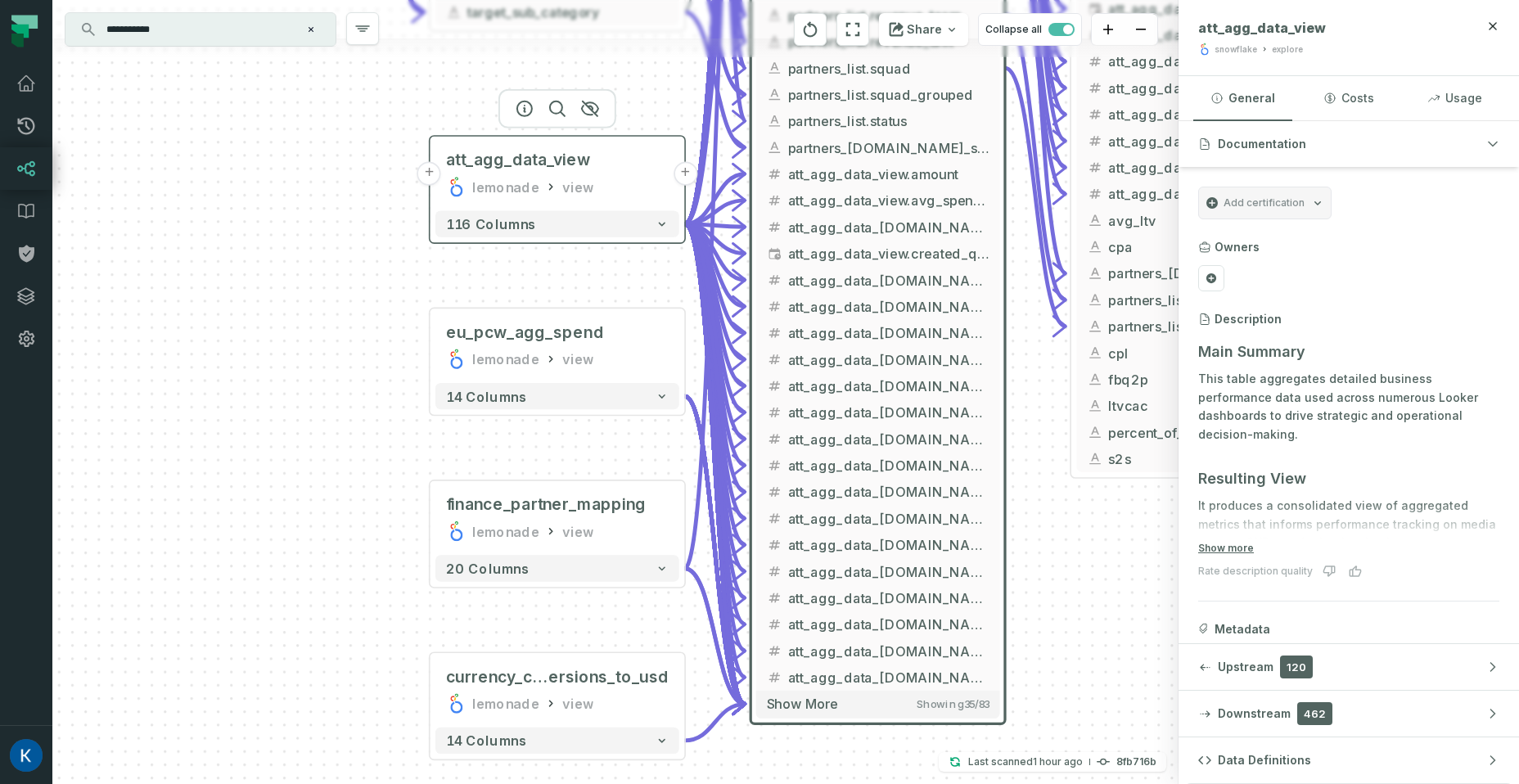
click at [428, 172] on button "+" at bounding box center [429, 174] width 24 height 24
click at [431, 177] on button "+" at bounding box center [429, 174] width 24 height 24
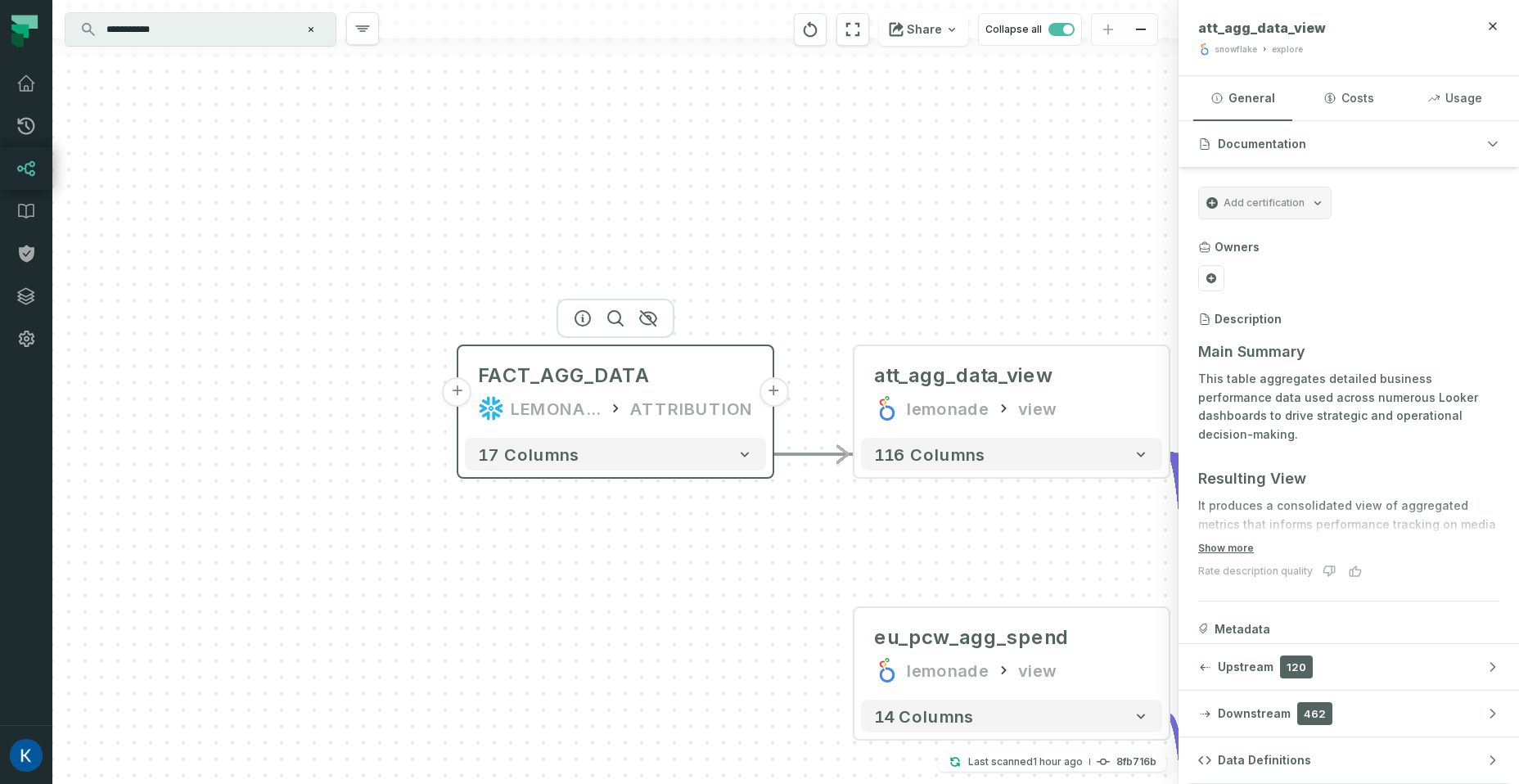
click at [513, 400] on div "LEMONADE_DWH" at bounding box center [555, 408] width 90 height 26
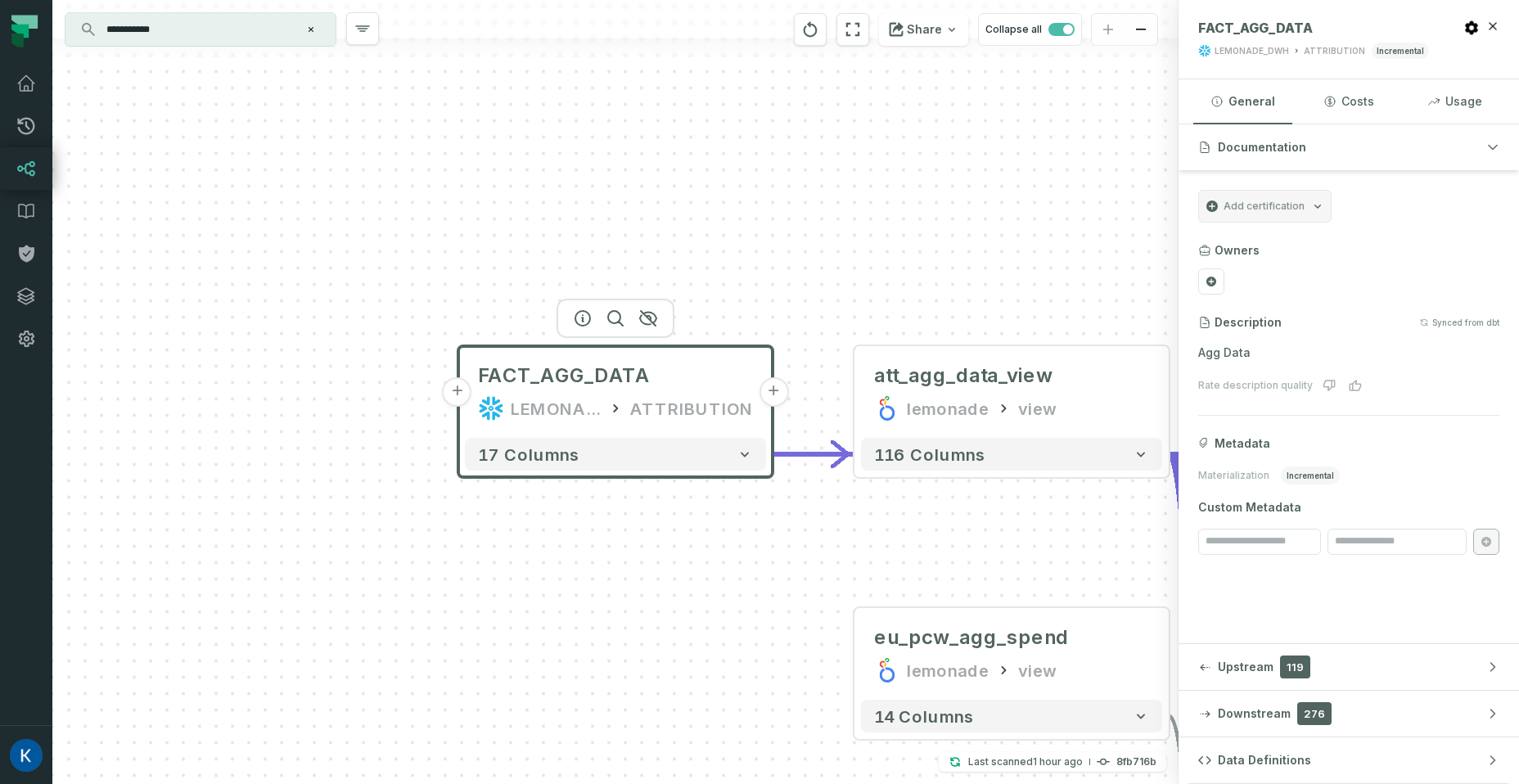
click at [460, 391] on button "+" at bounding box center [457, 392] width 29 height 29
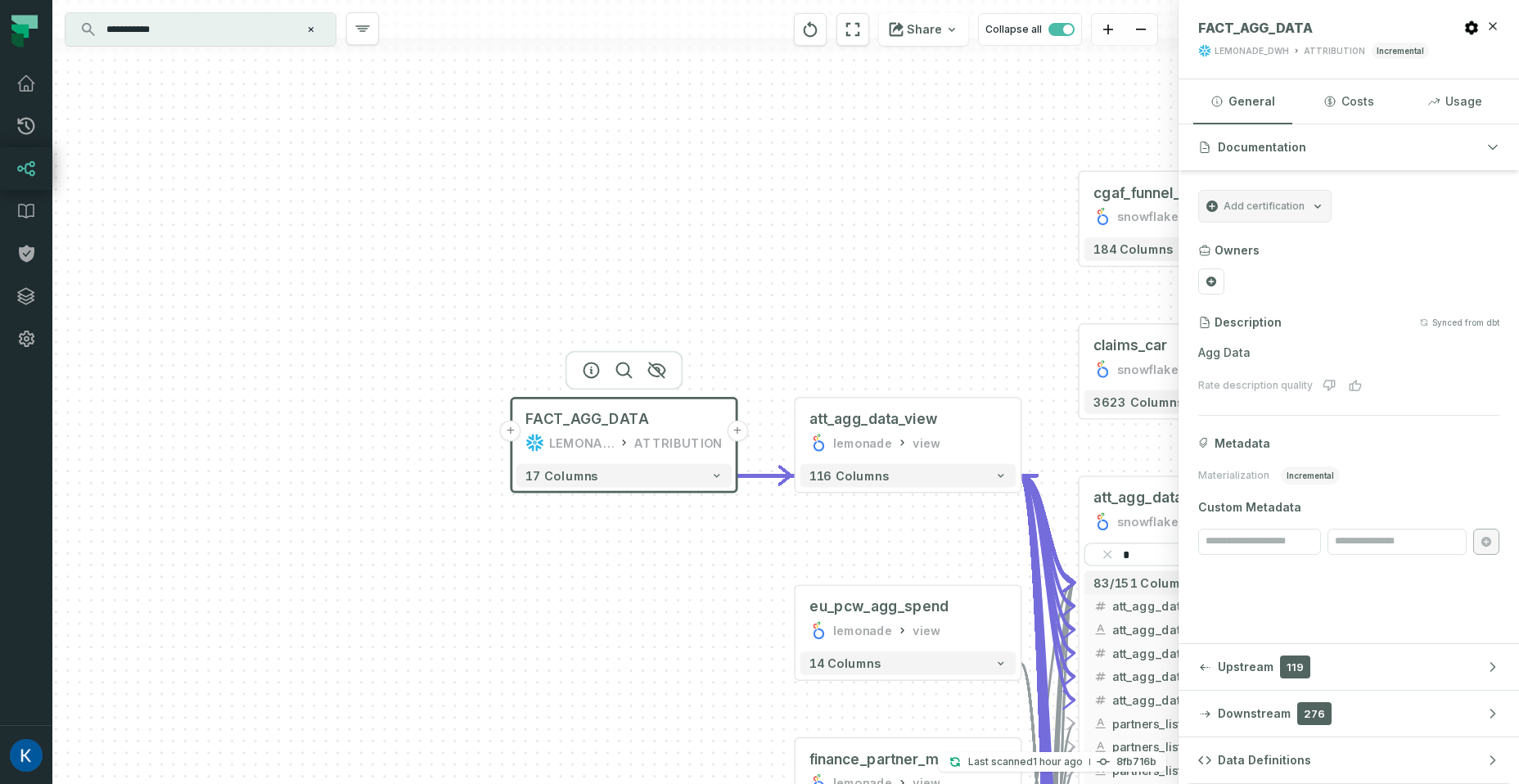
click at [508, 431] on button "+" at bounding box center [511, 431] width 21 height 21
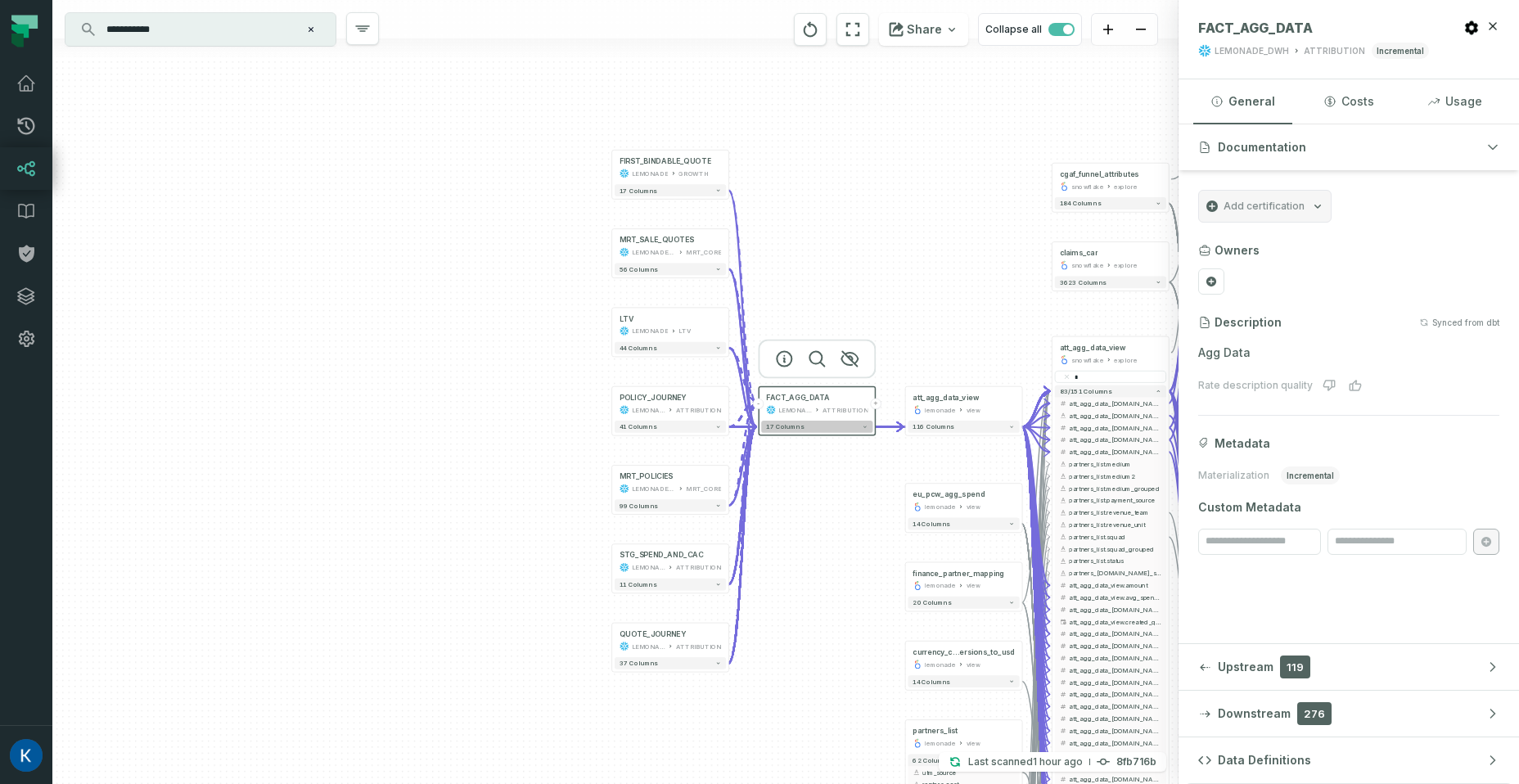
click at [831, 428] on button "17 columns" at bounding box center [816, 426] width 111 height 13
click at [966, 361] on icon "button" at bounding box center [962, 359] width 15 height 15
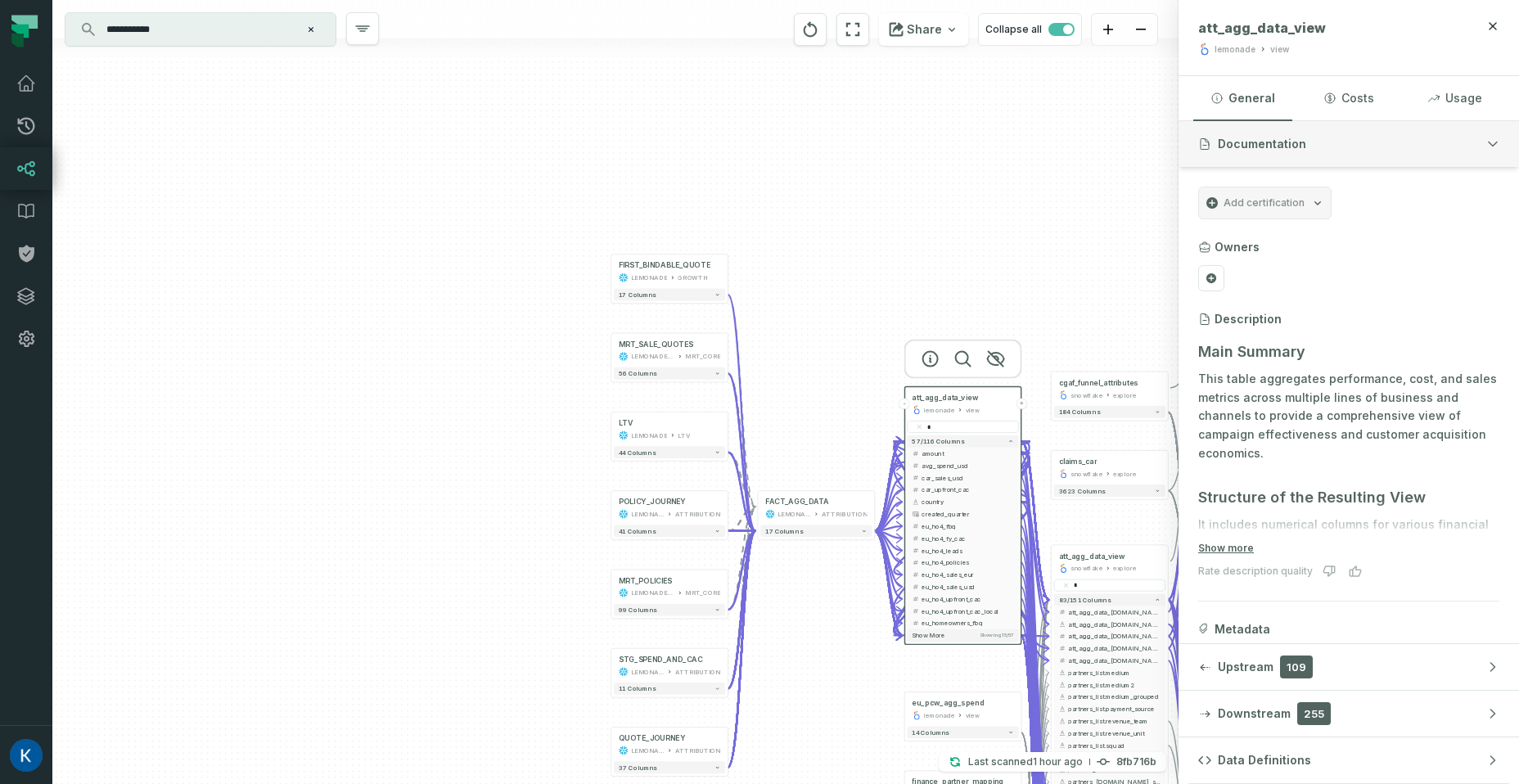
type input "*"
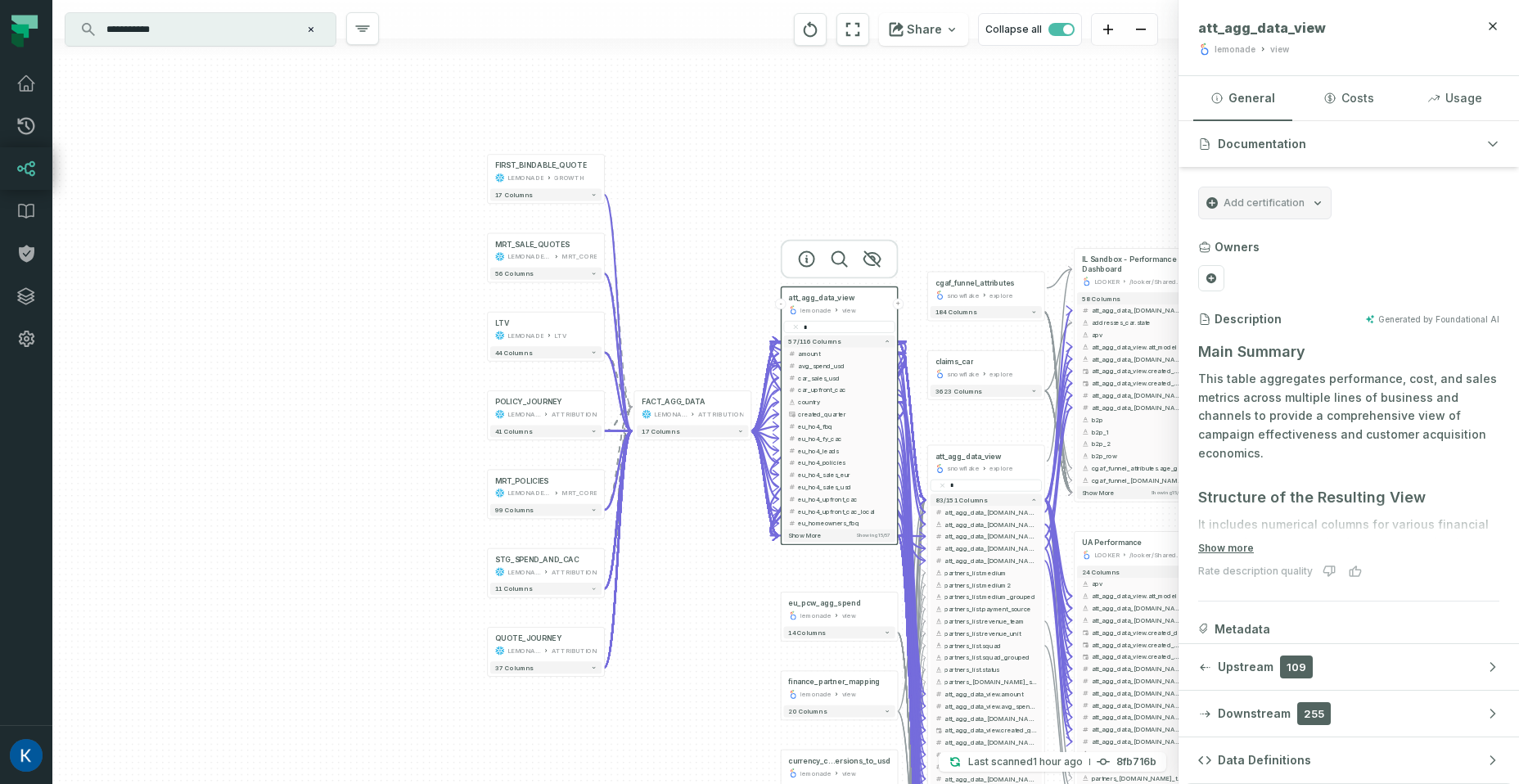
drag, startPoint x: 999, startPoint y: 247, endPoint x: 934, endPoint y: 198, distance: 81.4
click at [934, 198] on div "QUOTE_JOURNEY LEMONADE ATTRIBUTION + 37 columns + STG_SPEND_AND_CAC LEMONADE_DW…" at bounding box center [615, 392] width 1125 height 784
click at [978, 458] on span "att_agg_data_view" at bounding box center [968, 456] width 67 height 10
